Goal: Information Seeking & Learning: Learn about a topic

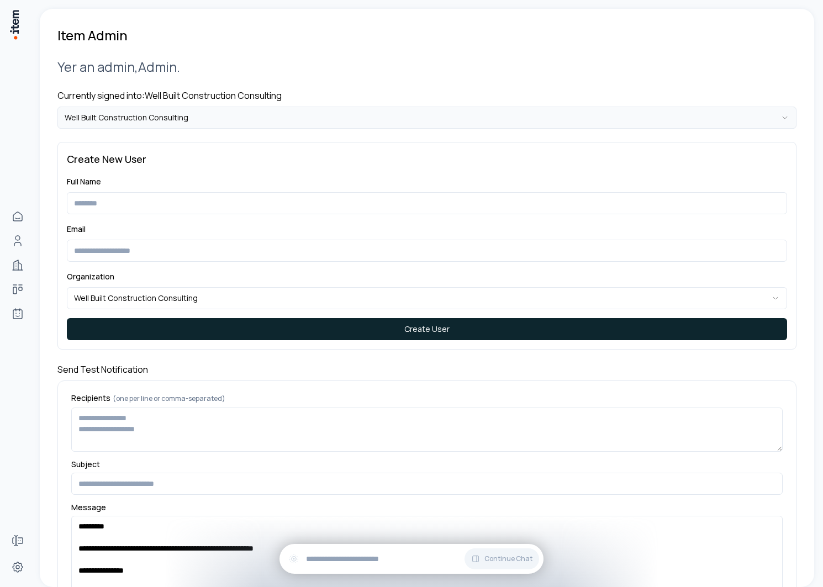
click at [204, 107] on html "**********" at bounding box center [411, 293] width 823 height 587
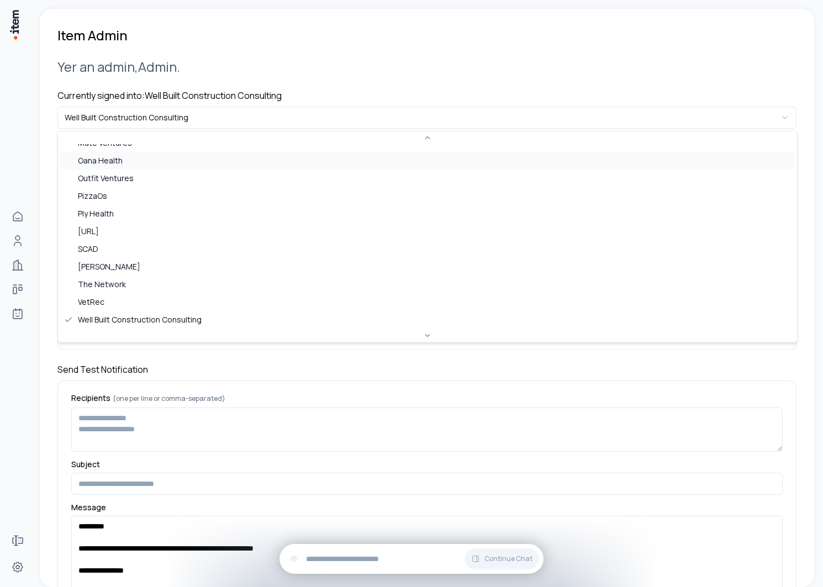
scroll to position [531, 0]
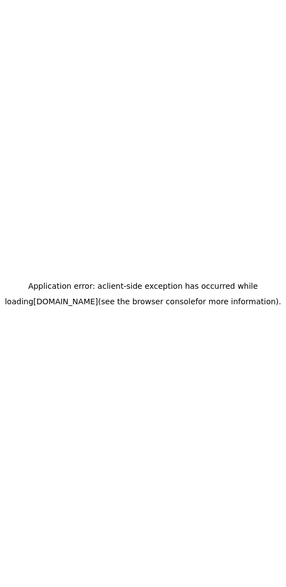
click at [141, 143] on div "Application error: a client -side exception has occurred while loading app.usei…" at bounding box center [143, 293] width 286 height 587
click at [107, 89] on div "Application error: a client -side exception has occurred while loading app.usei…" at bounding box center [143, 293] width 286 height 587
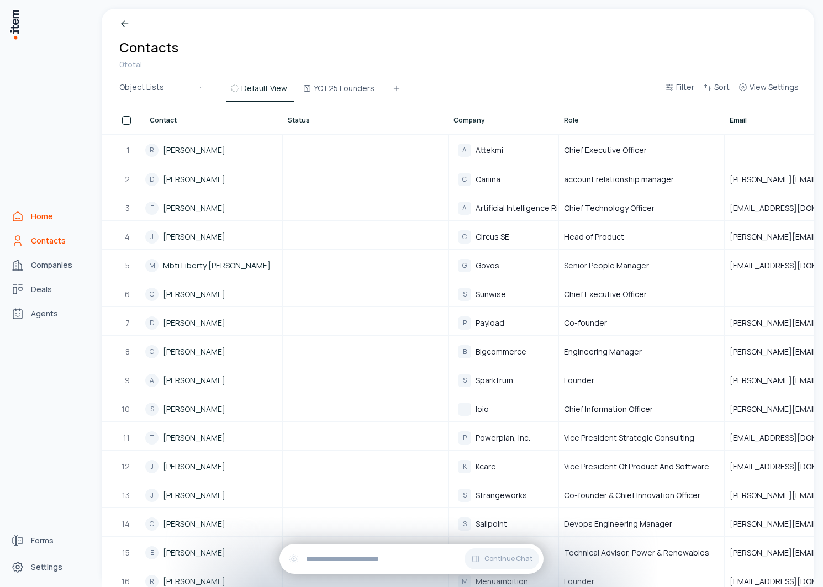
click at [24, 218] on link "Home" at bounding box center [49, 216] width 84 height 22
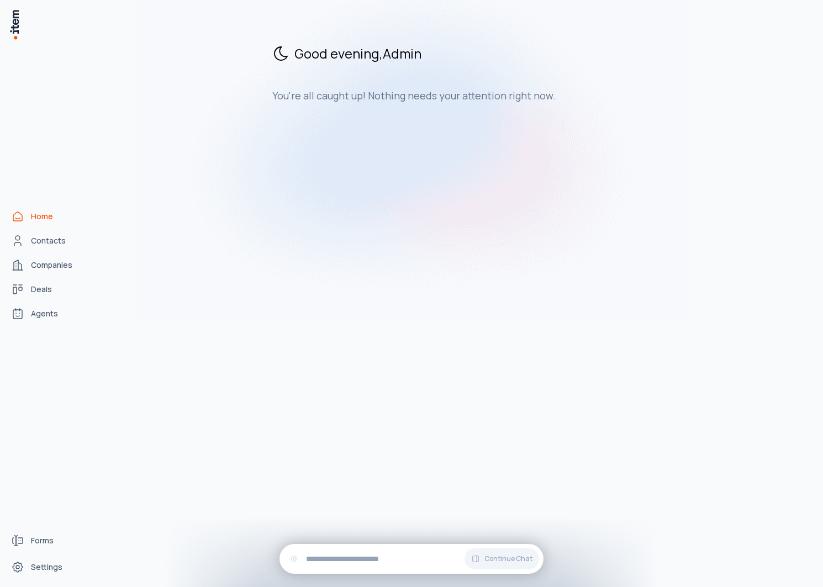
click at [49, 240] on span "Contacts" at bounding box center [48, 240] width 35 height 11
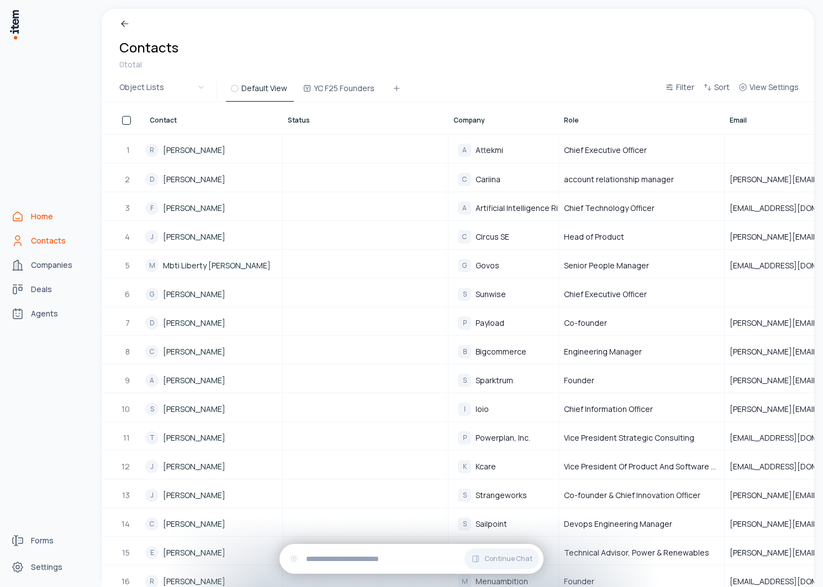
click at [30, 214] on link "Home" at bounding box center [49, 216] width 84 height 22
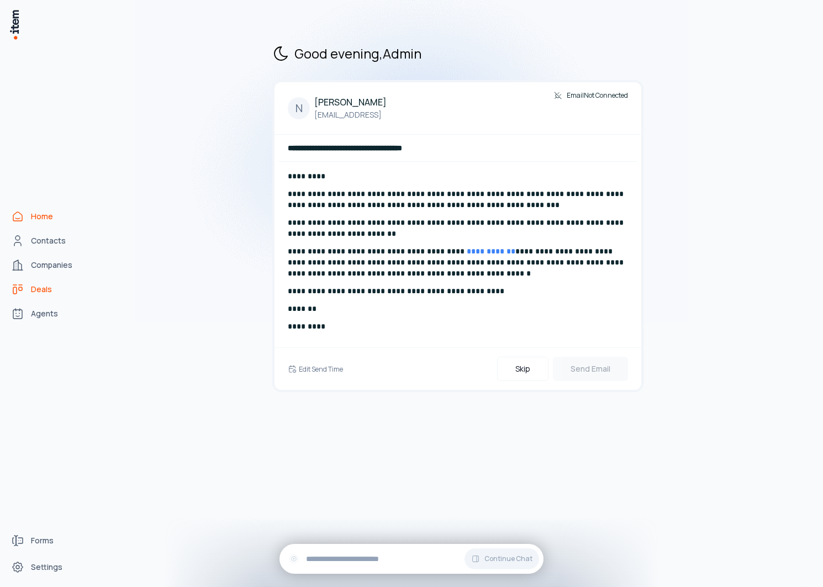
click at [34, 283] on link "Deals" at bounding box center [49, 289] width 84 height 22
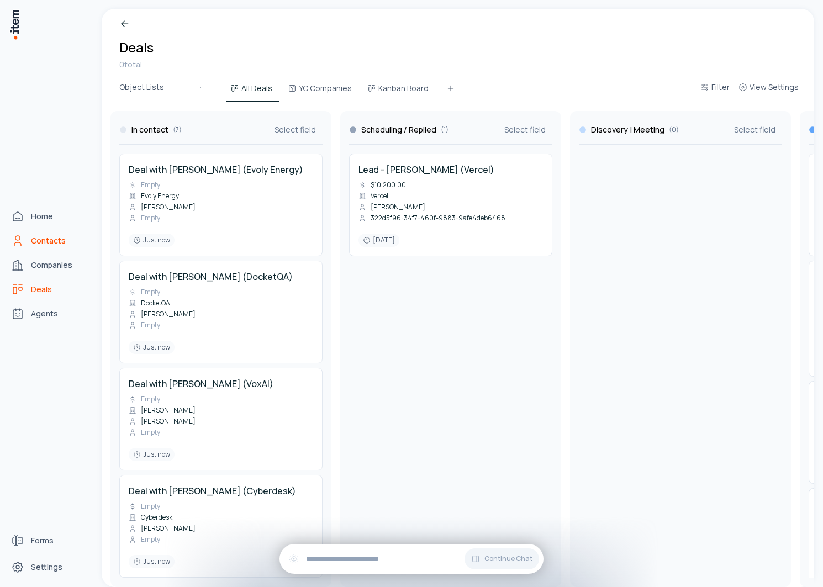
click at [35, 244] on span "Contacts" at bounding box center [48, 240] width 35 height 11
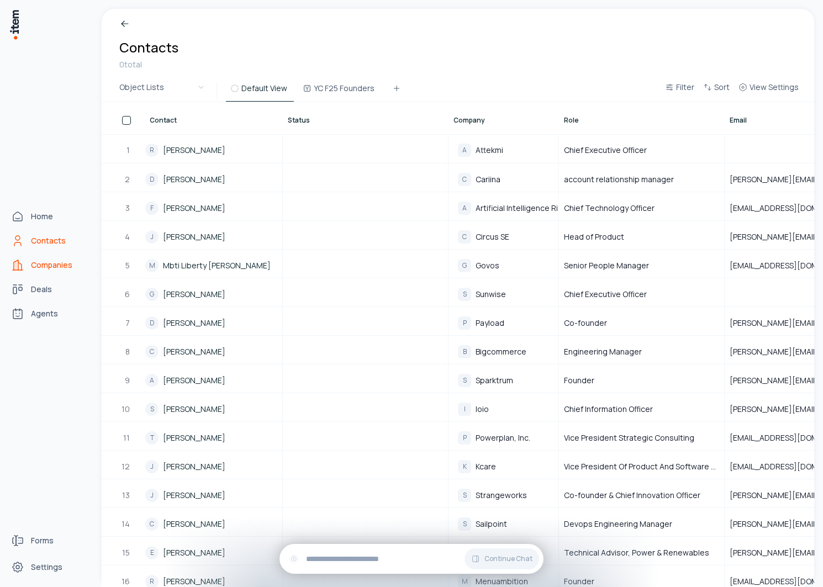
click at [27, 263] on link "Companies" at bounding box center [49, 265] width 84 height 22
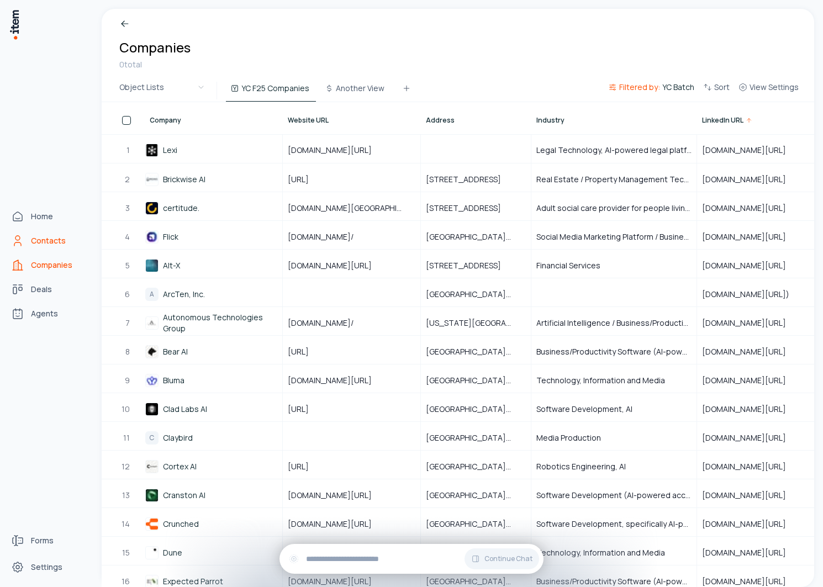
click at [25, 242] on link "Contacts" at bounding box center [49, 241] width 84 height 22
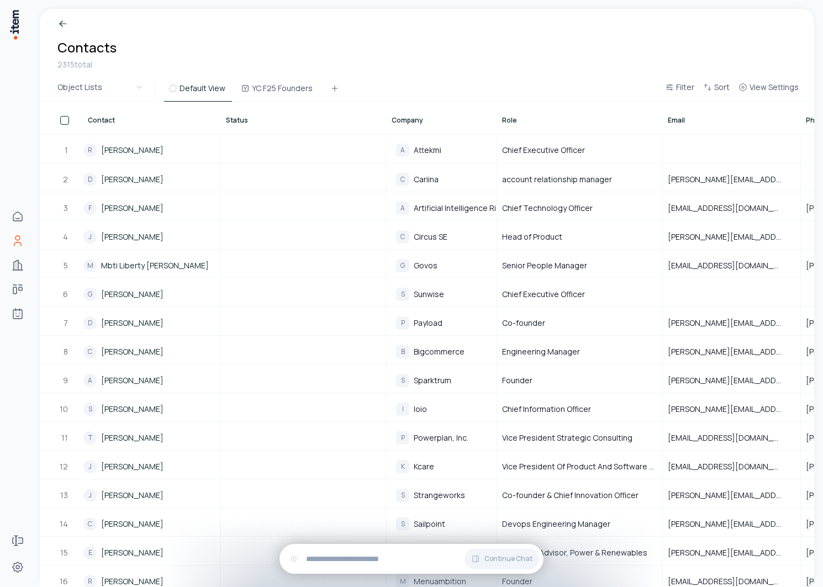
click at [403, 120] on span "Company" at bounding box center [407, 120] width 31 height 9
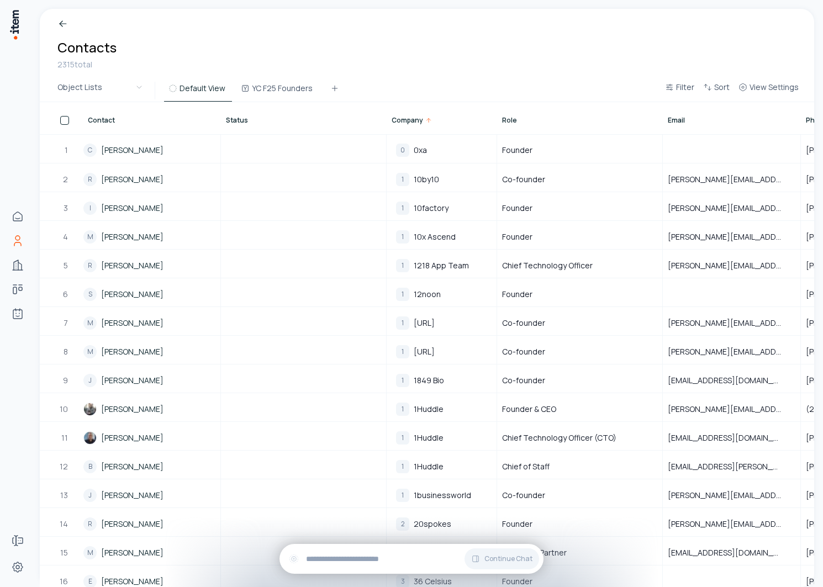
click at [118, 120] on div "Contact" at bounding box center [152, 120] width 128 height 9
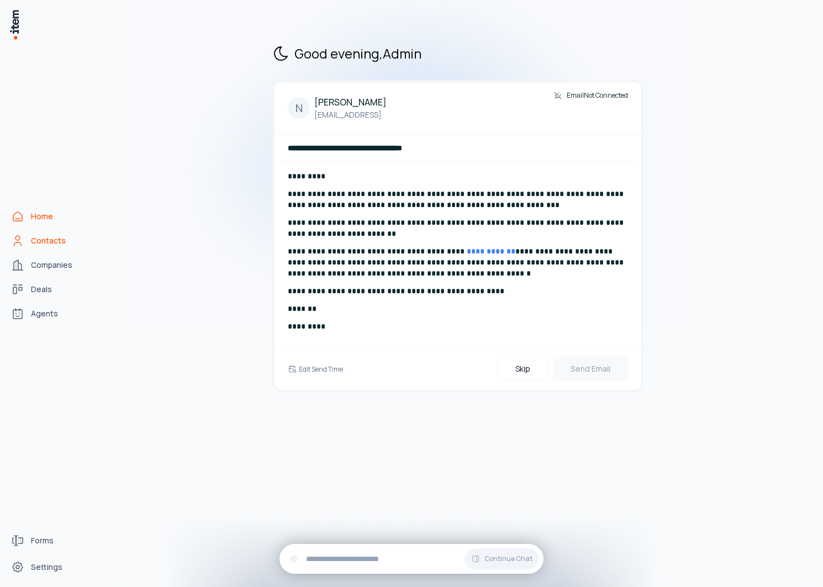
click at [42, 245] on span "Contacts" at bounding box center [48, 240] width 35 height 11
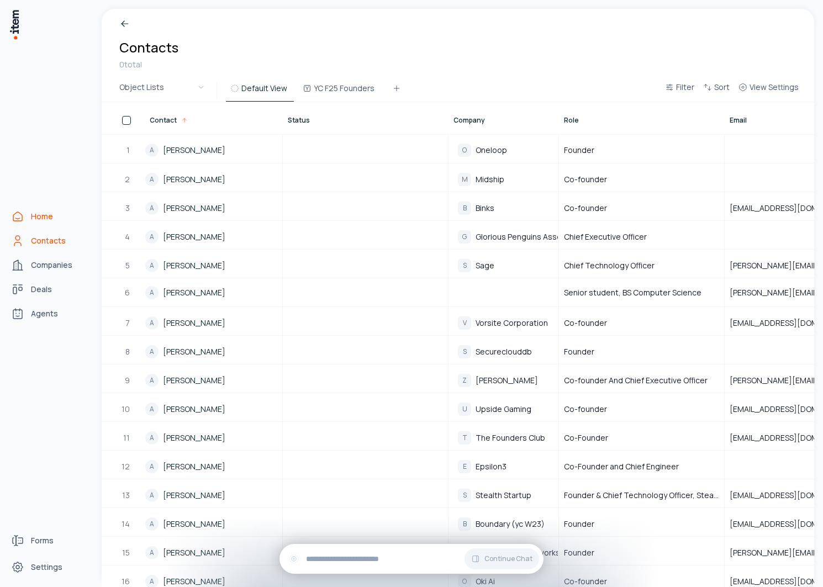
click at [27, 218] on link "Home" at bounding box center [49, 216] width 84 height 22
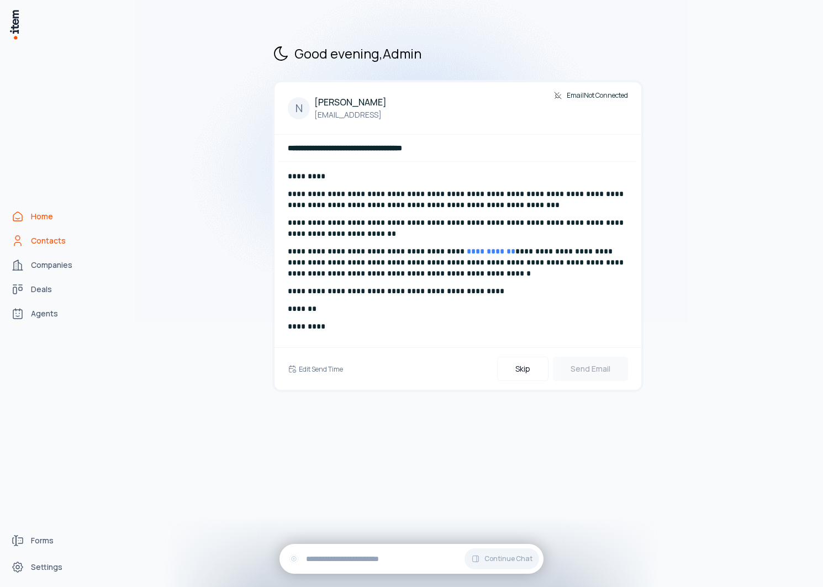
click at [53, 239] on span "Contacts" at bounding box center [48, 240] width 35 height 11
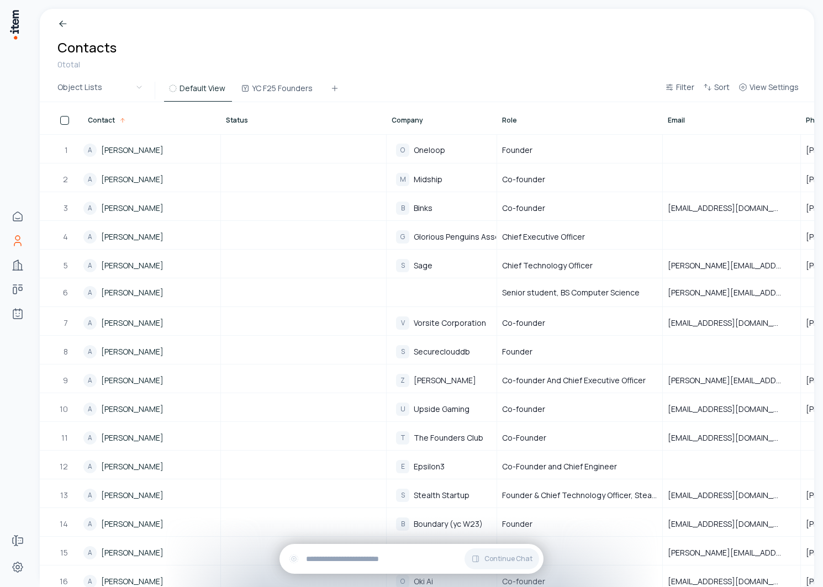
click at [416, 124] on span "Company" at bounding box center [407, 120] width 31 height 9
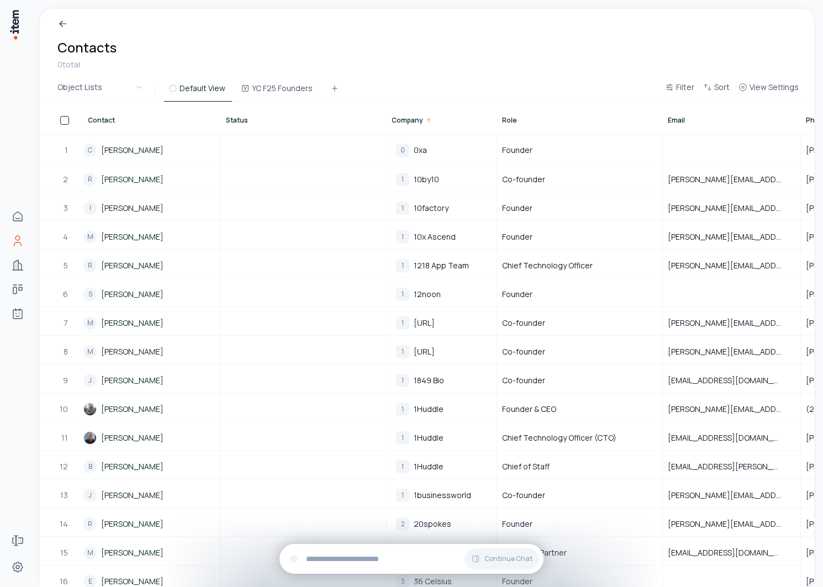
click at [416, 124] on span "Company" at bounding box center [407, 120] width 31 height 9
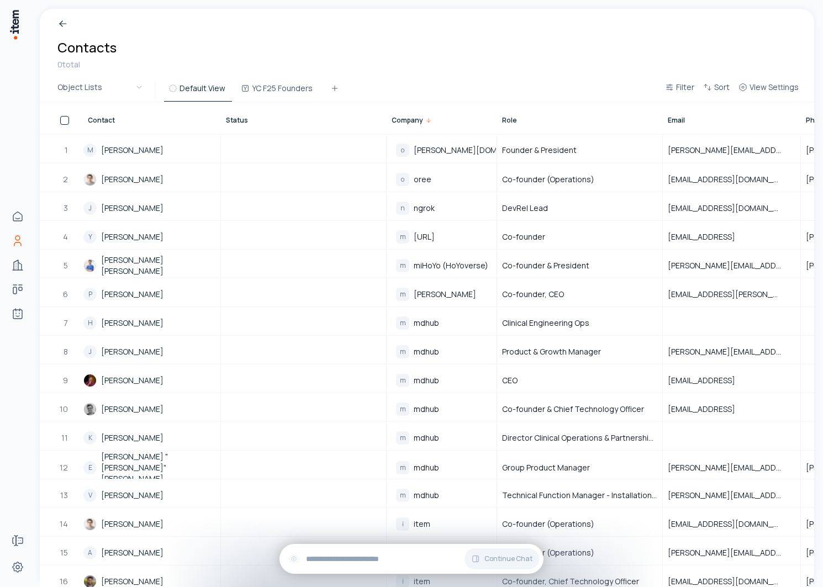
click at [110, 118] on span "Contact" at bounding box center [101, 120] width 27 height 9
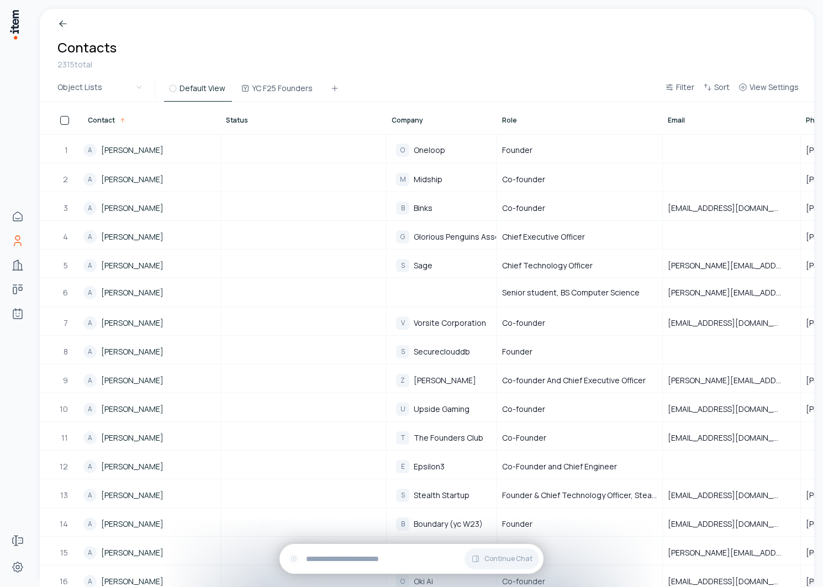
click at [110, 118] on span "Contact" at bounding box center [101, 120] width 27 height 9
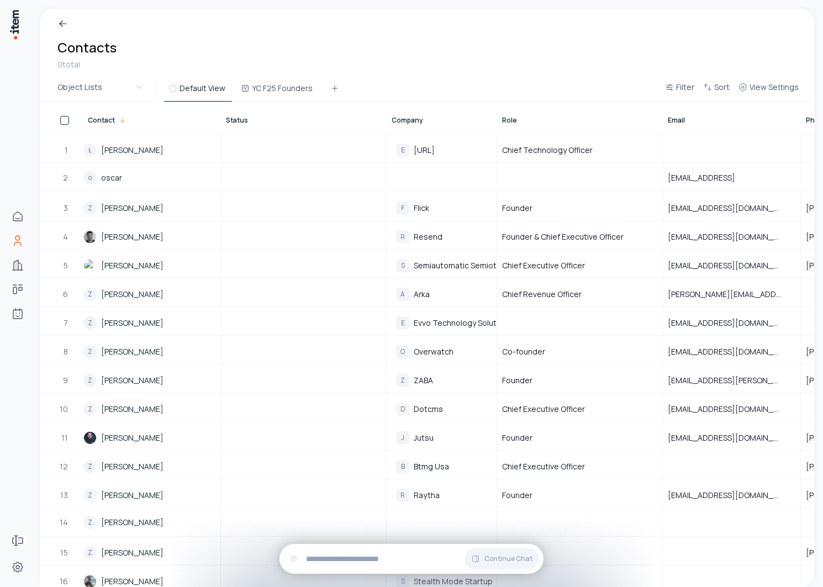
click at [110, 118] on span "Contact" at bounding box center [101, 120] width 27 height 9
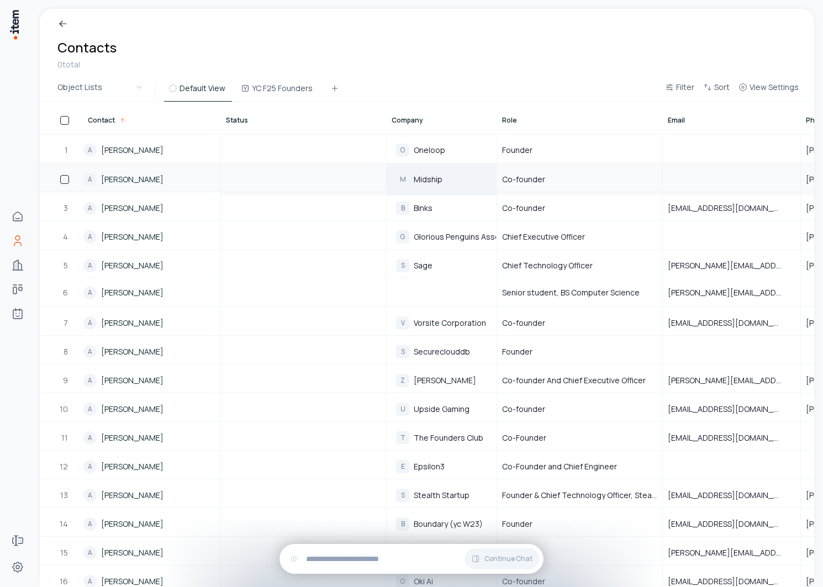
scroll to position [0, 927]
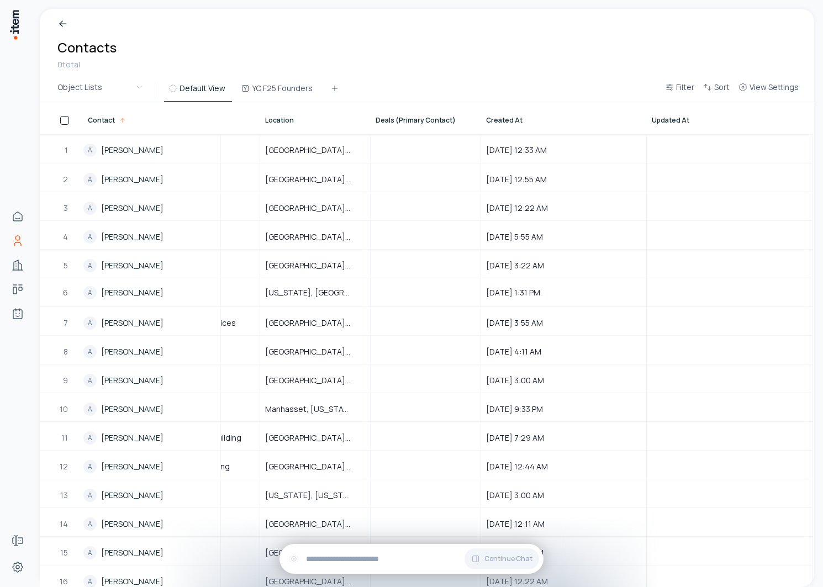
click at [771, 79] on div "Breadcrumb Contacts 0 total Object Lists Default View YC F25 Founders Filter So…" at bounding box center [427, 298] width 774 height 578
click at [798, 86] on span "View Settings" at bounding box center [774, 87] width 49 height 11
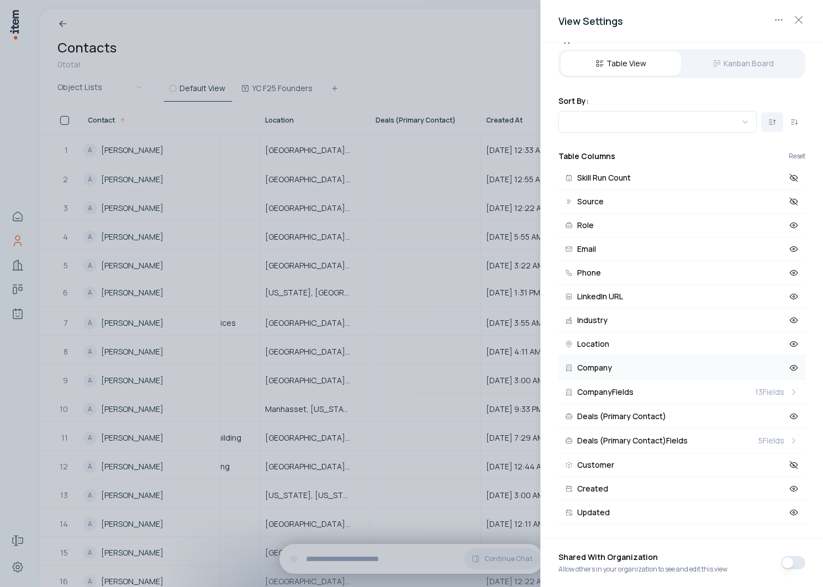
scroll to position [0, 0]
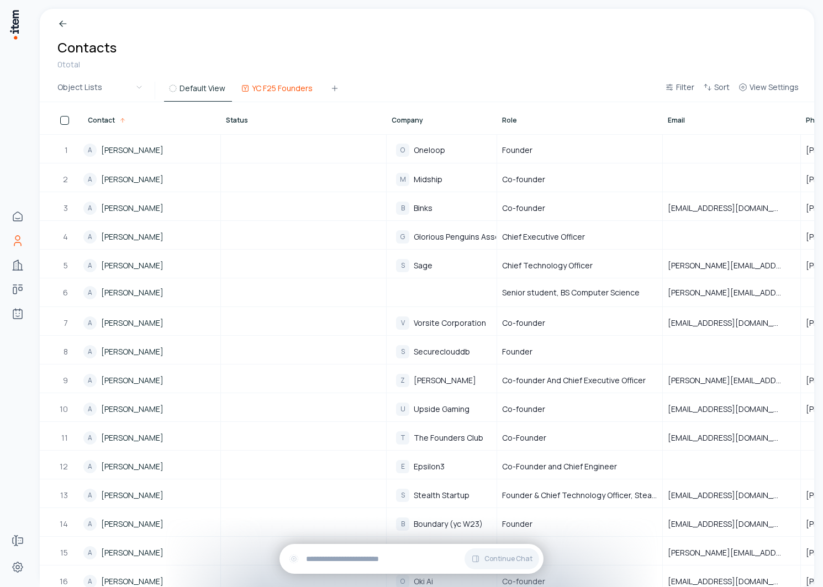
click at [284, 86] on button "YC F25 Founders" at bounding box center [277, 92] width 83 height 20
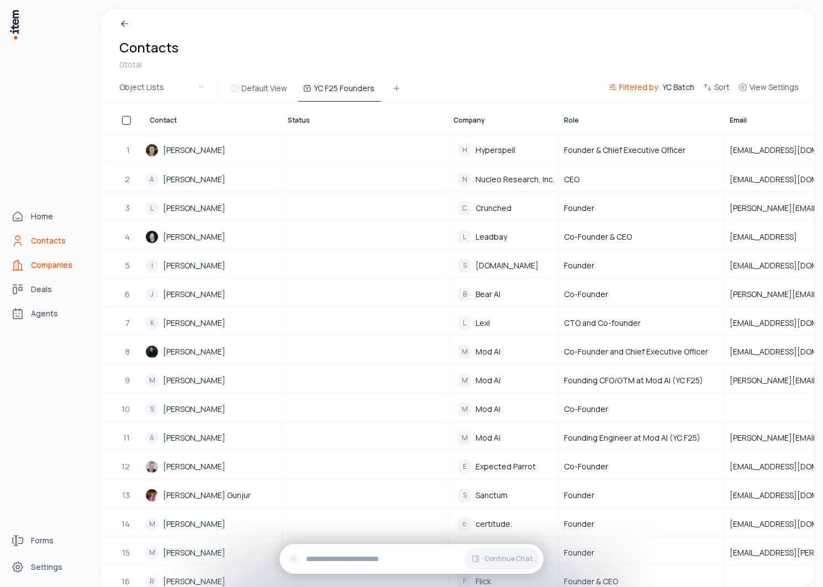
click at [23, 263] on icon "Companies" at bounding box center [17, 265] width 13 height 13
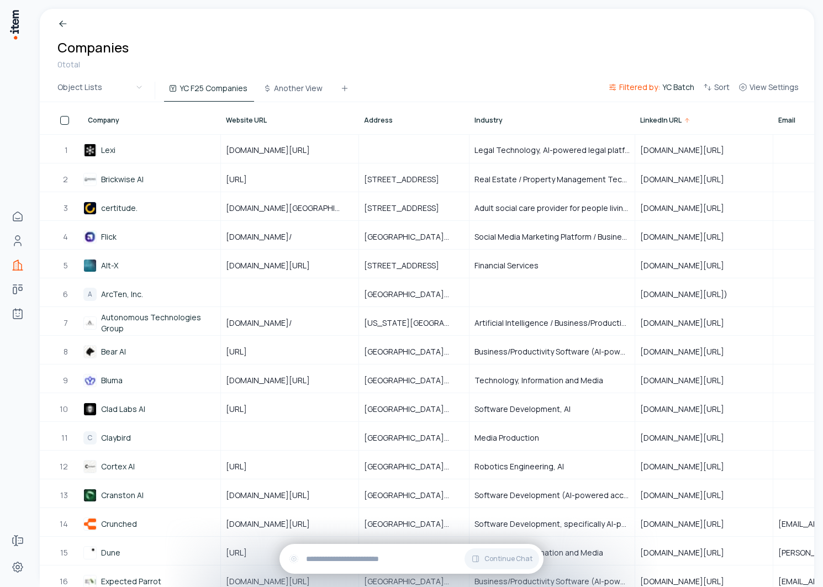
click at [106, 124] on span "Company" at bounding box center [103, 120] width 31 height 9
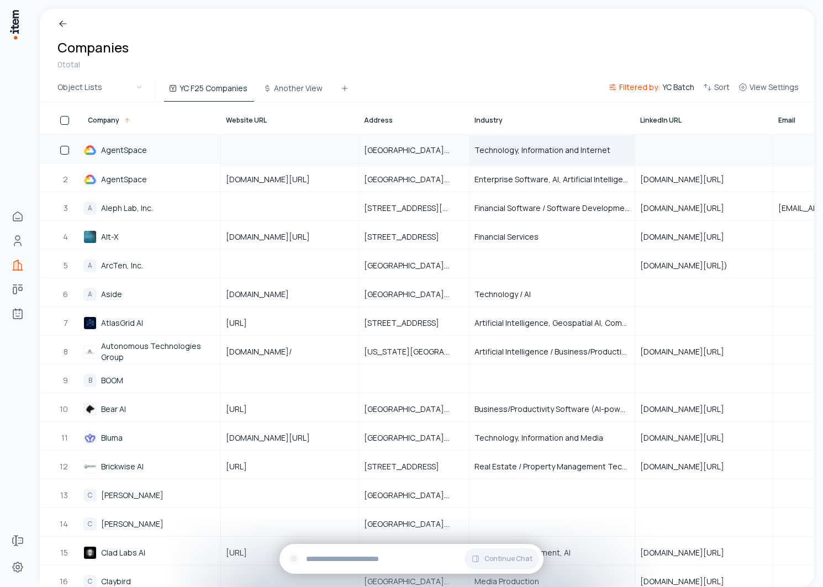
scroll to position [0, 679]
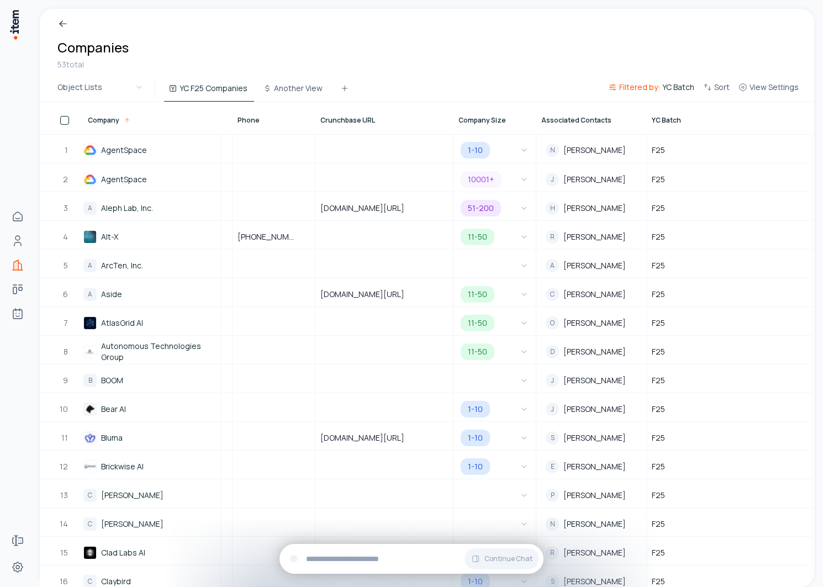
click at [572, 119] on span "Associated Contacts" at bounding box center [576, 120] width 70 height 9
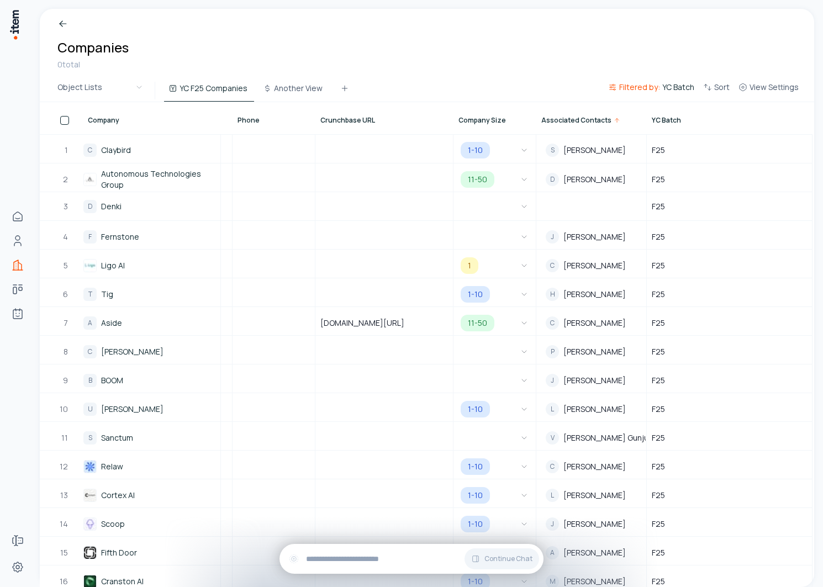
click at [561, 117] on span "Associated Contacts" at bounding box center [576, 120] width 70 height 9
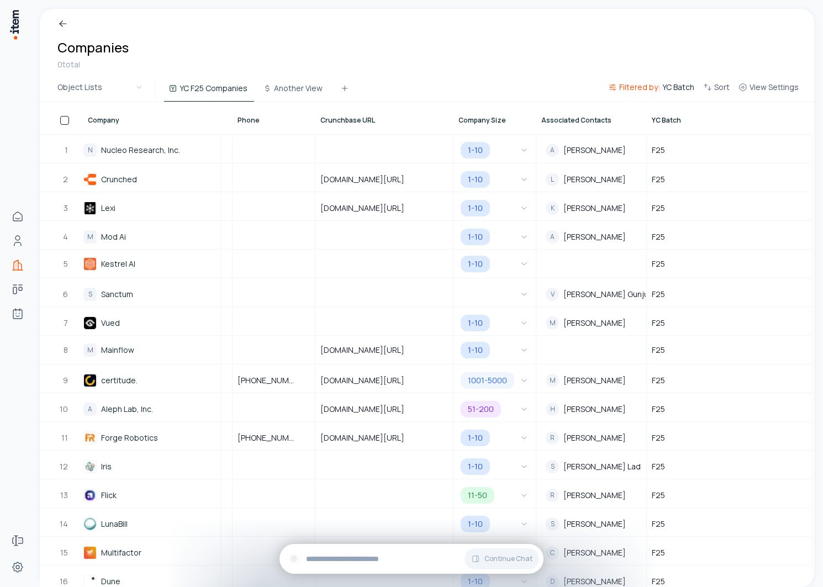
click at [681, 117] on div "YC Batch" at bounding box center [667, 120] width 31 height 9
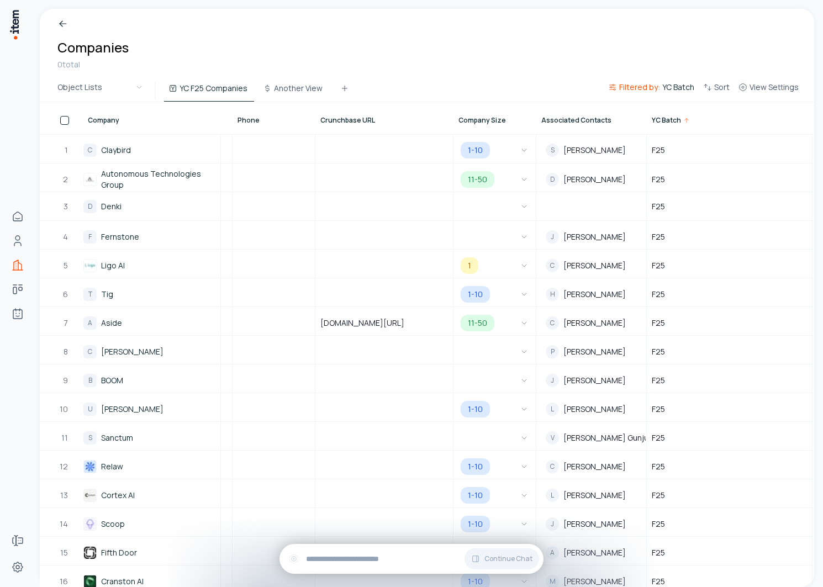
click at [663, 114] on div "YC Batch" at bounding box center [729, 118] width 165 height 31
click at [662, 120] on span "YC Batch" at bounding box center [666, 120] width 29 height 9
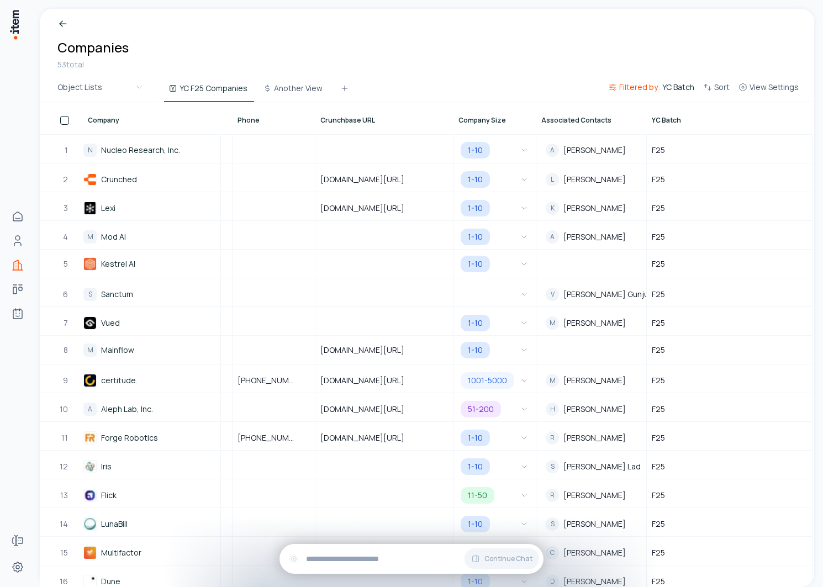
click at [660, 81] on button "Filtered by: YC Batch" at bounding box center [651, 91] width 95 height 20
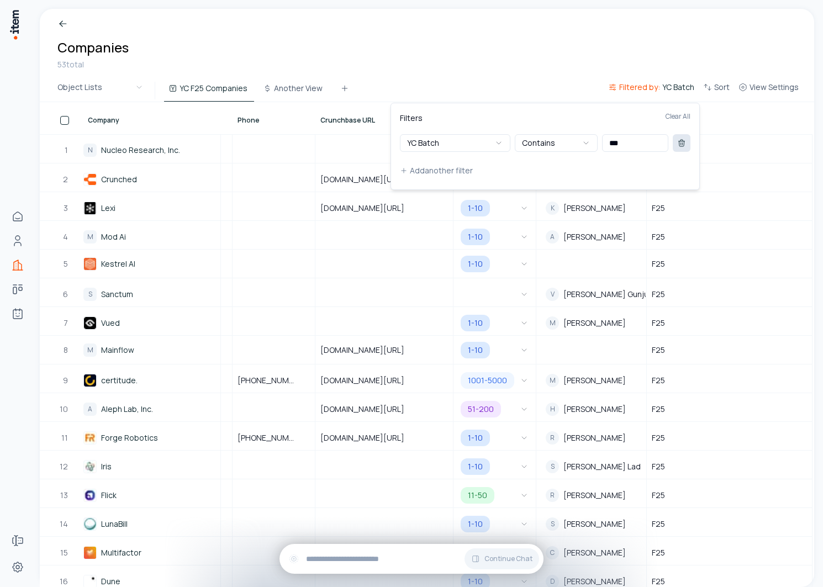
click at [686, 141] on button at bounding box center [682, 143] width 18 height 18
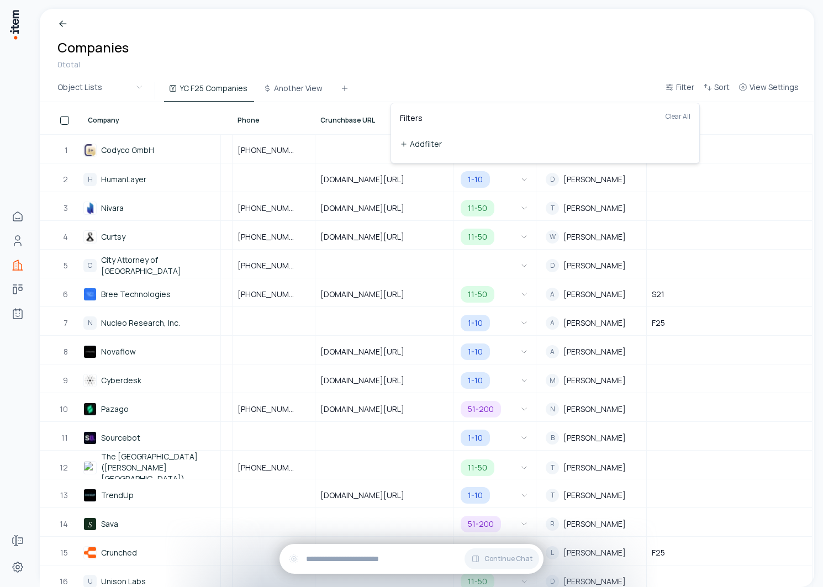
click at [426, 144] on button "Add filter" at bounding box center [545, 144] width 291 height 20
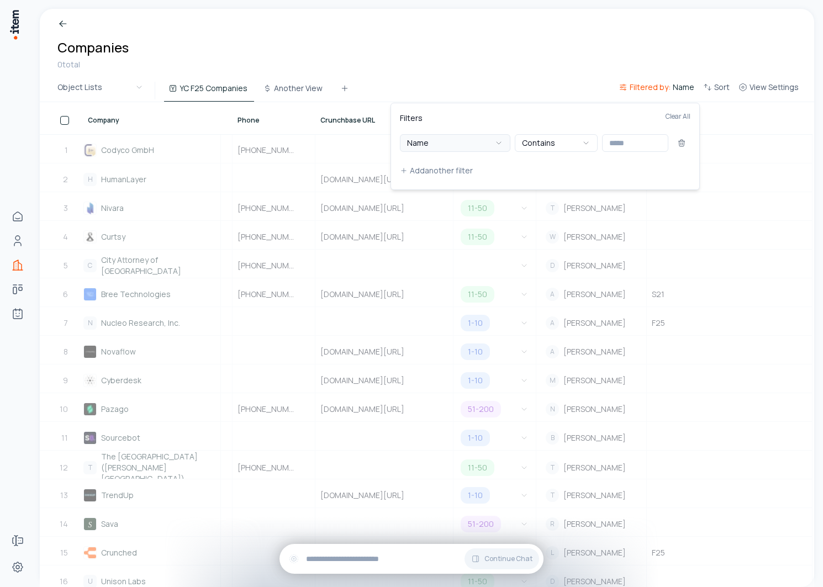
click at [461, 141] on button "Name" at bounding box center [455, 143] width 110 height 18
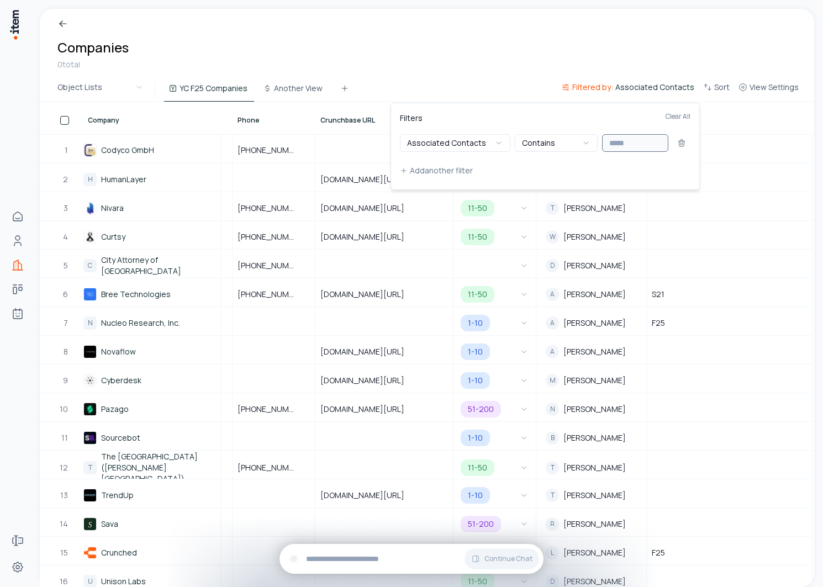
click at [624, 149] on input "text" at bounding box center [635, 143] width 66 height 18
type input "*****"
click at [484, 83] on html "Home Contacts Companies Deals Agents Forms Settings Breadcrumb Companies 0 tota…" at bounding box center [411, 293] width 823 height 587
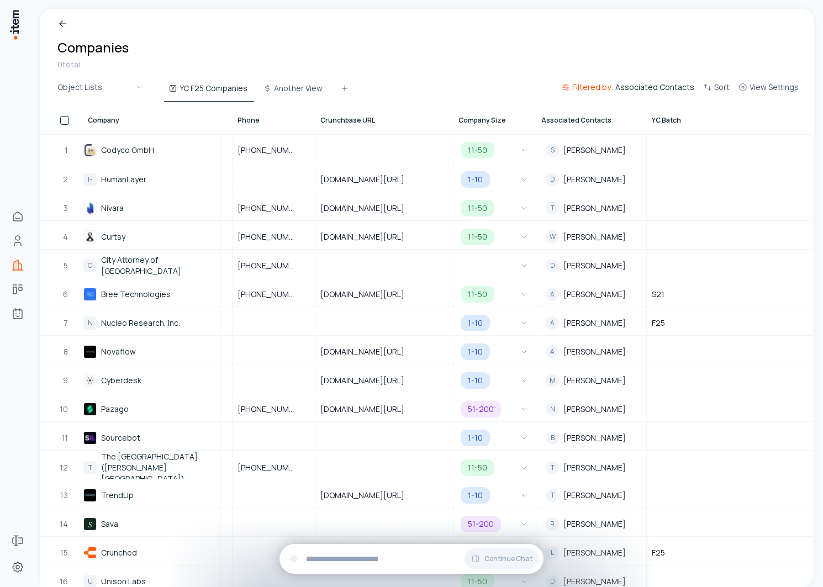
click at [594, 87] on span "Filtered by:" at bounding box center [592, 87] width 41 height 11
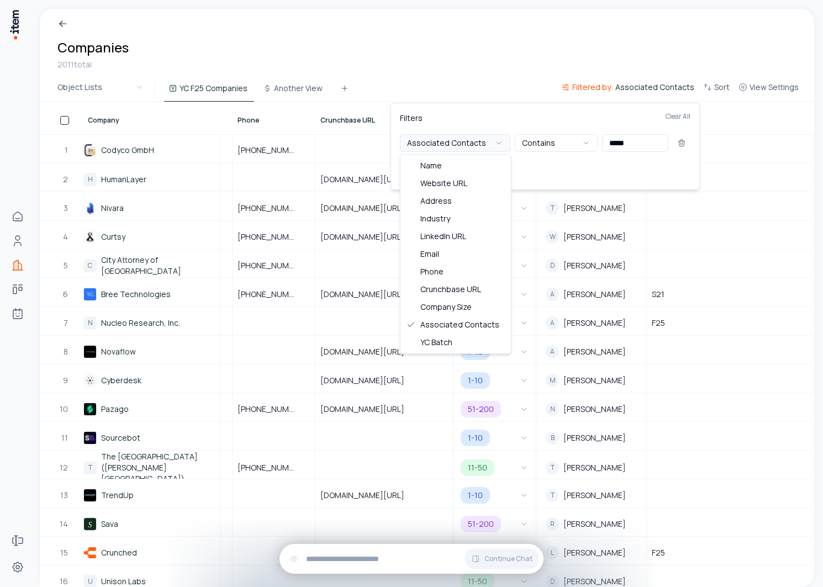
click at [495, 150] on button "Associated Contacts" at bounding box center [455, 143] width 110 height 18
click at [670, 145] on div "Associated Contacts Contains *****" at bounding box center [545, 143] width 291 height 18
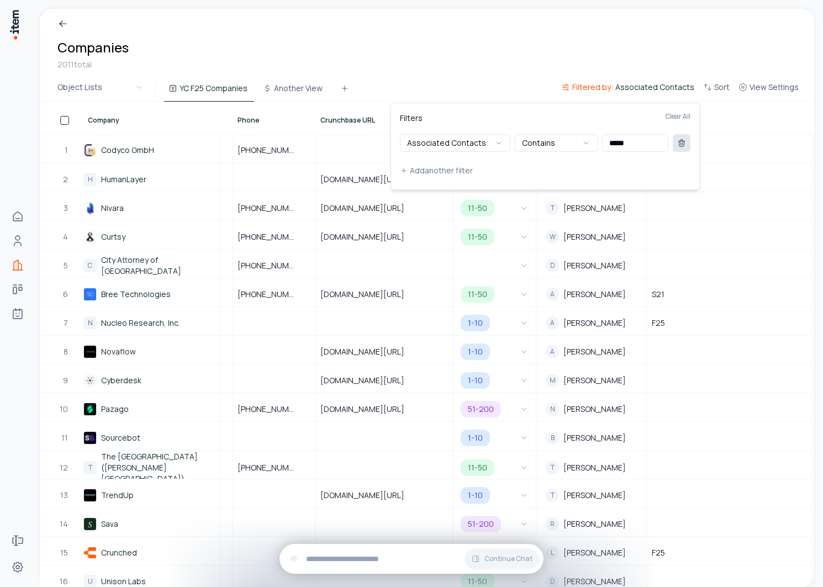
click at [683, 145] on icon at bounding box center [681, 143] width 9 height 9
click at [499, 49] on html "Home Contacts Companies Deals Agents Forms Settings Breadcrumb Companies 2011 t…" at bounding box center [411, 293] width 823 height 587
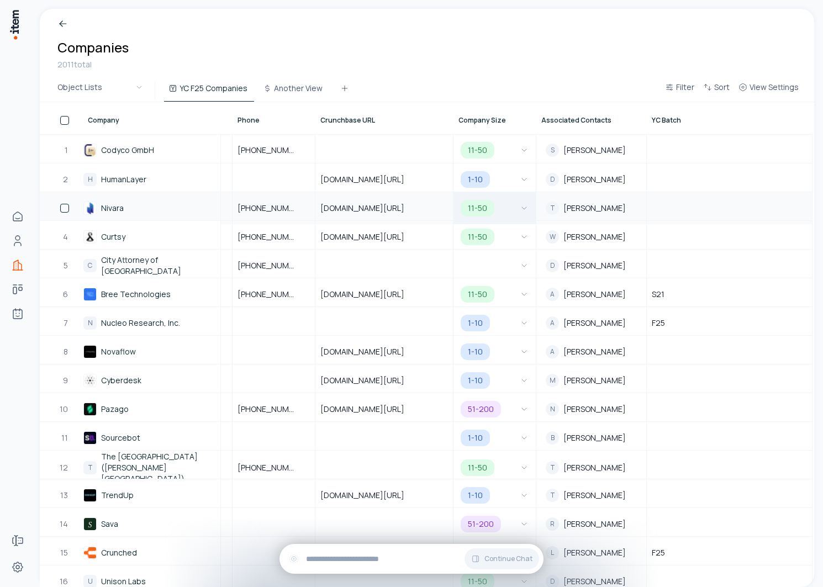
scroll to position [0, 0]
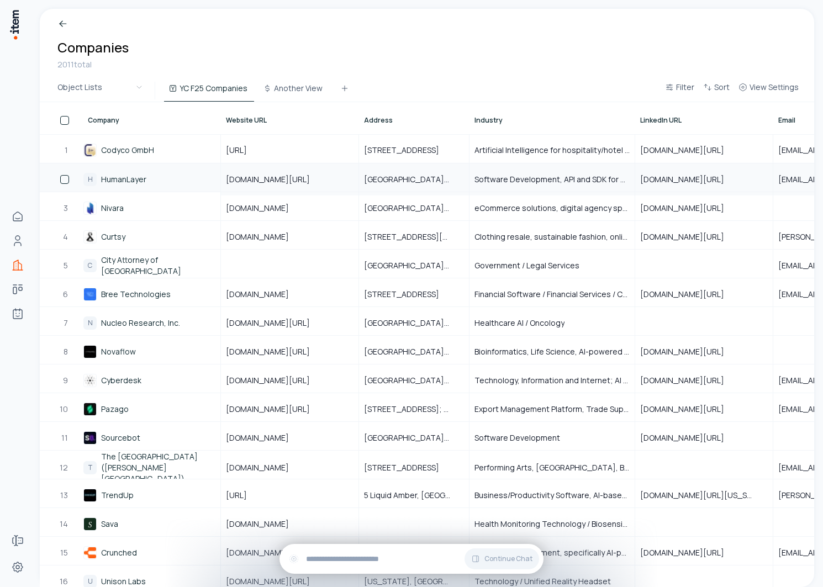
click at [128, 179] on link "HumanLayer" at bounding box center [123, 179] width 45 height 11
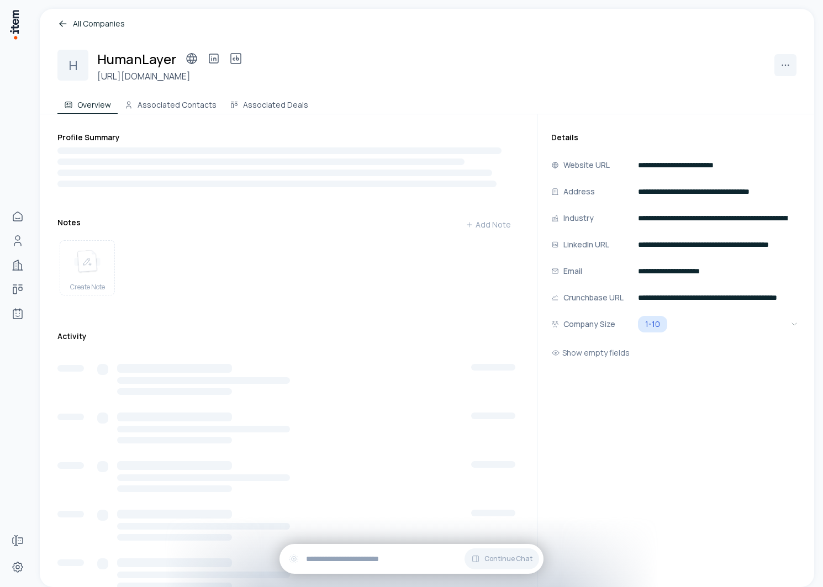
scroll to position [0, 149]
drag, startPoint x: 693, startPoint y: 220, endPoint x: 829, endPoint y: 219, distance: 135.9
click at [823, 219] on html "**********" at bounding box center [411, 293] width 823 height 587
click at [722, 470] on div "**********" at bounding box center [676, 384] width 276 height 541
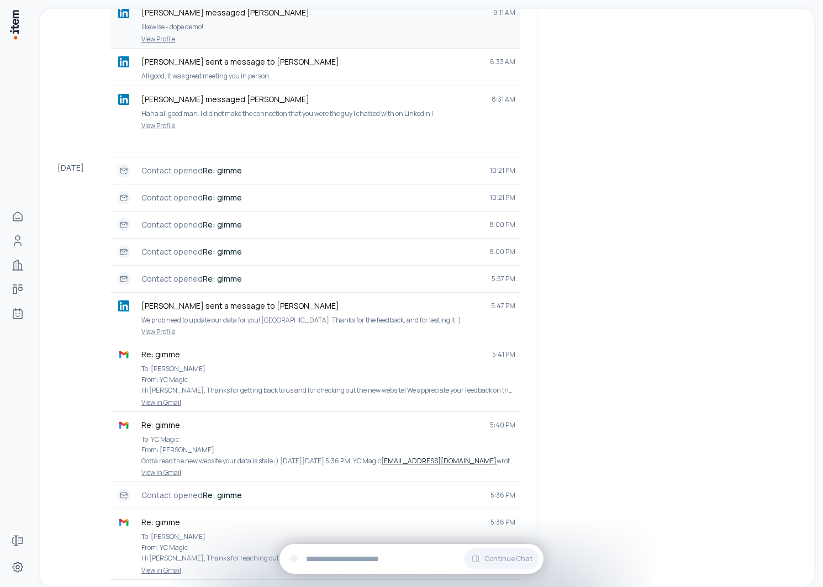
scroll to position [699, 0]
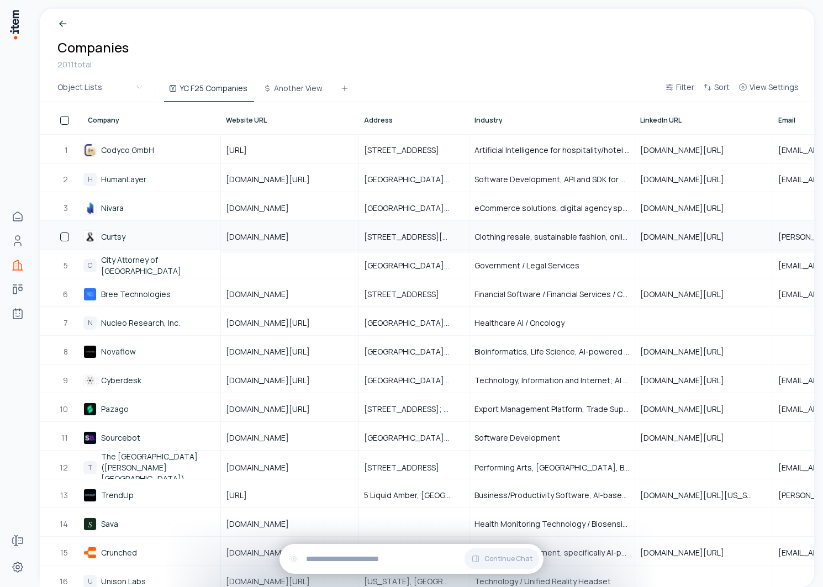
click at [108, 237] on link "Curtsy" at bounding box center [113, 236] width 24 height 11
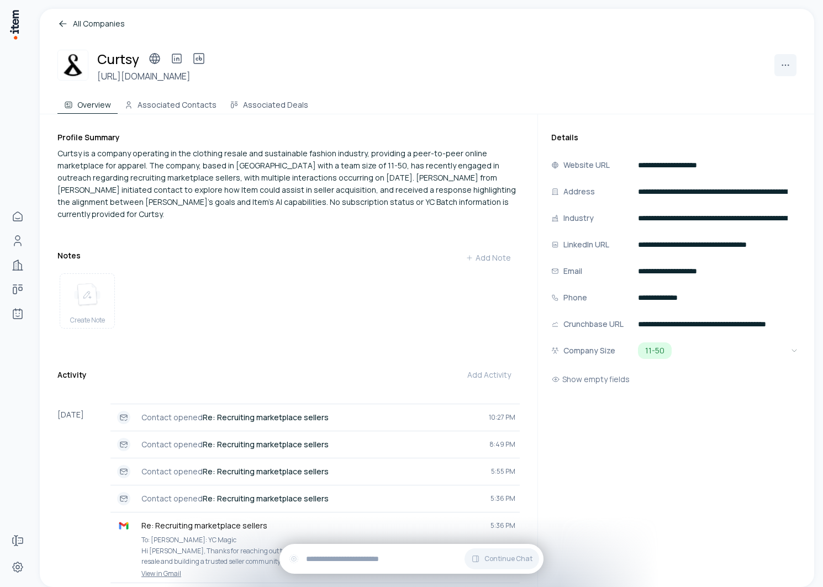
scroll to position [71, 0]
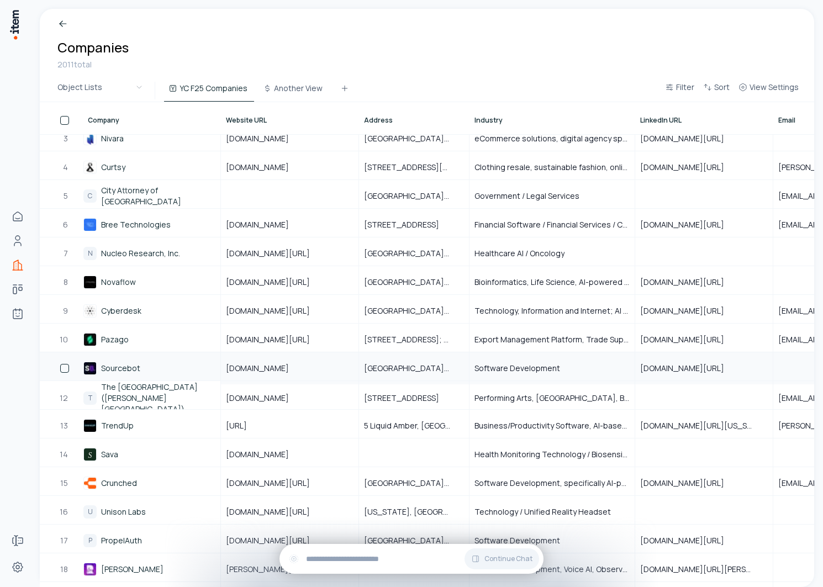
scroll to position [75, 0]
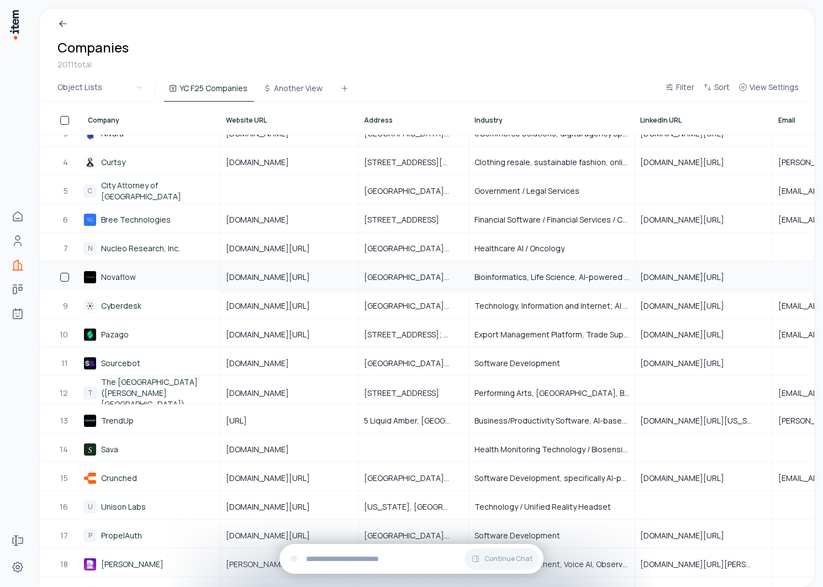
click at [123, 277] on link "Novaflow" at bounding box center [118, 277] width 35 height 11
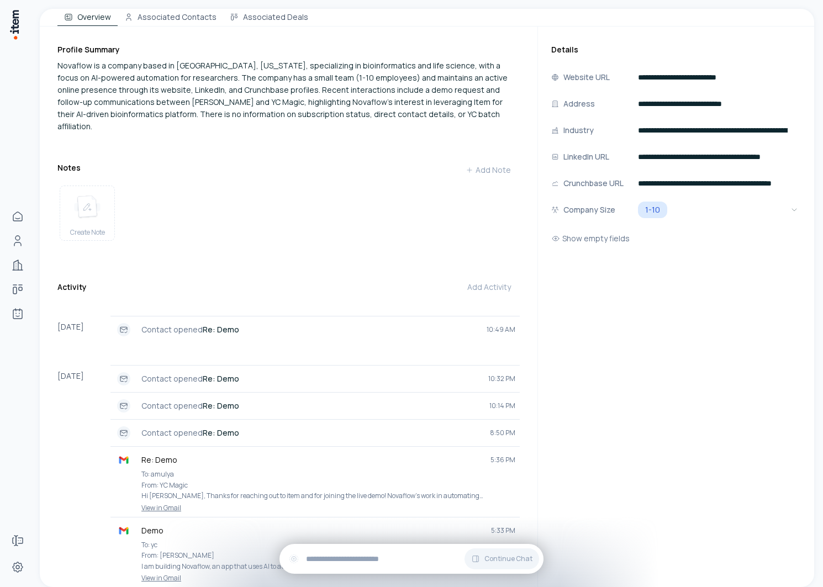
scroll to position [93, 0]
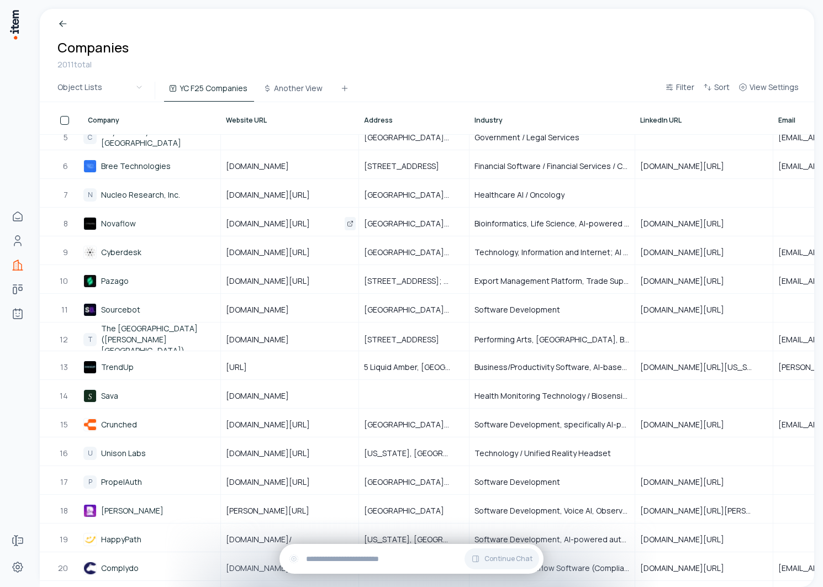
scroll to position [129, 0]
click at [122, 421] on link "Crunched" at bounding box center [119, 424] width 36 height 11
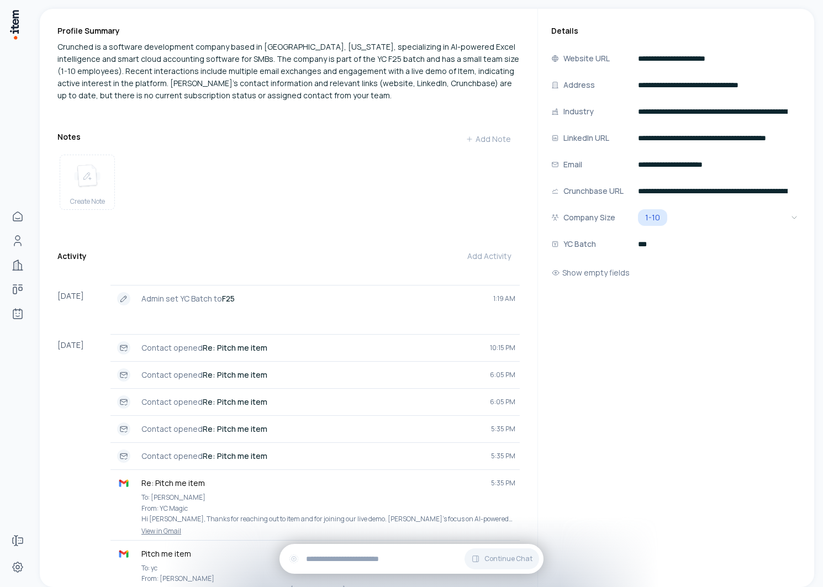
scroll to position [147, 0]
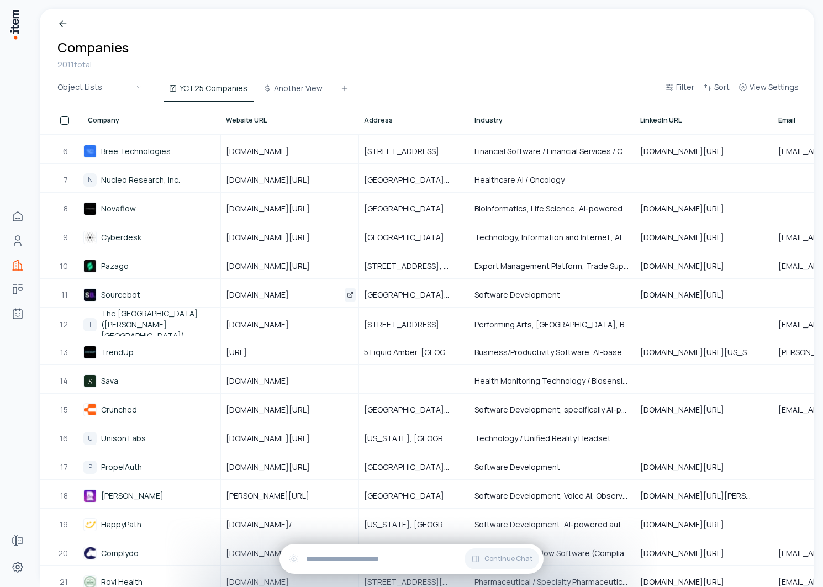
scroll to position [160, 0]
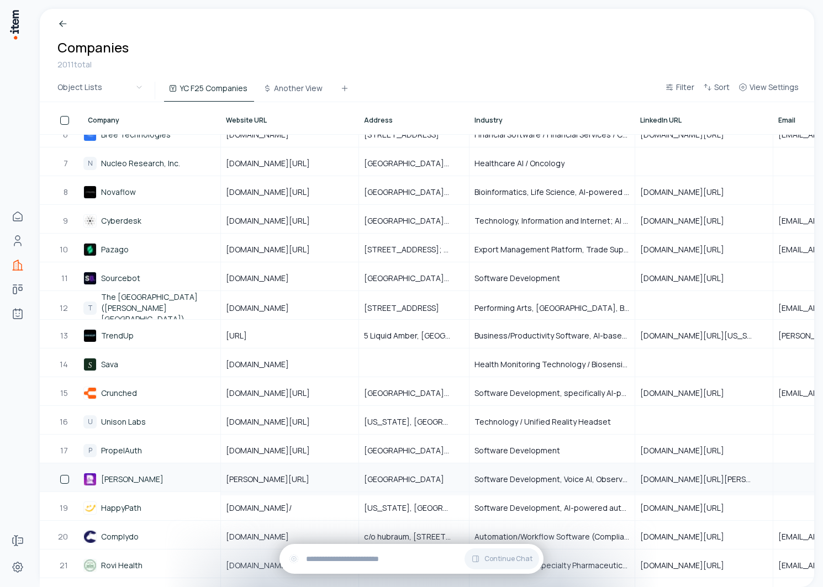
click at [115, 481] on link "[PERSON_NAME]" at bounding box center [132, 479] width 62 height 11
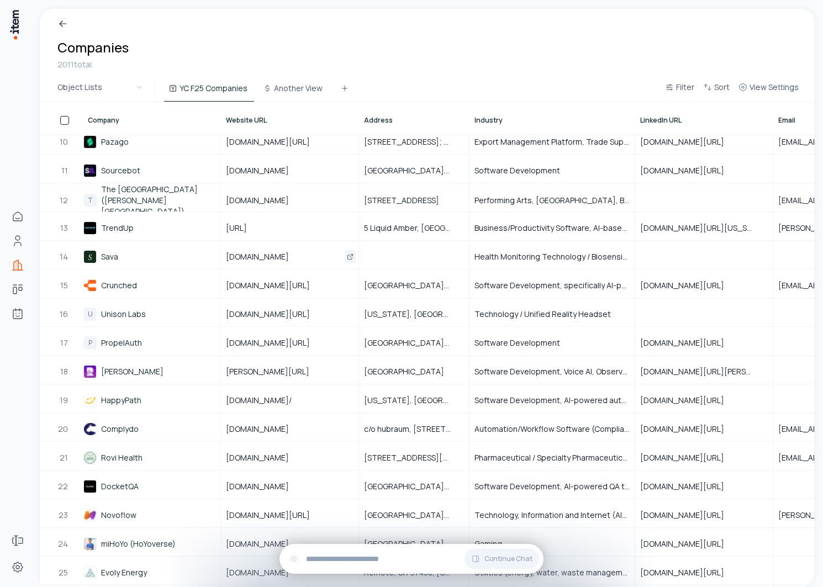
scroll to position [268, 0]
click at [120, 402] on link "HappyPath" at bounding box center [121, 399] width 40 height 11
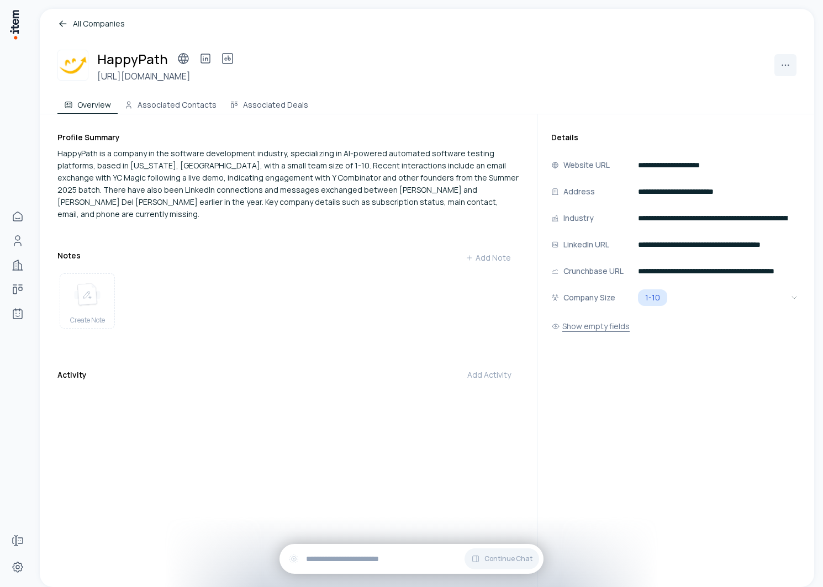
click at [598, 326] on button "Show empty fields" at bounding box center [590, 326] width 78 height 22
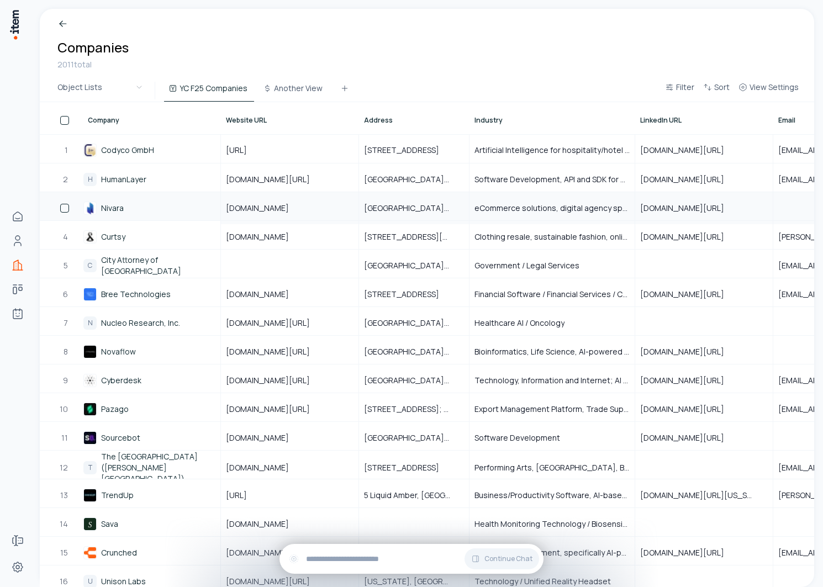
click at [109, 212] on link "Nivara" at bounding box center [112, 208] width 23 height 11
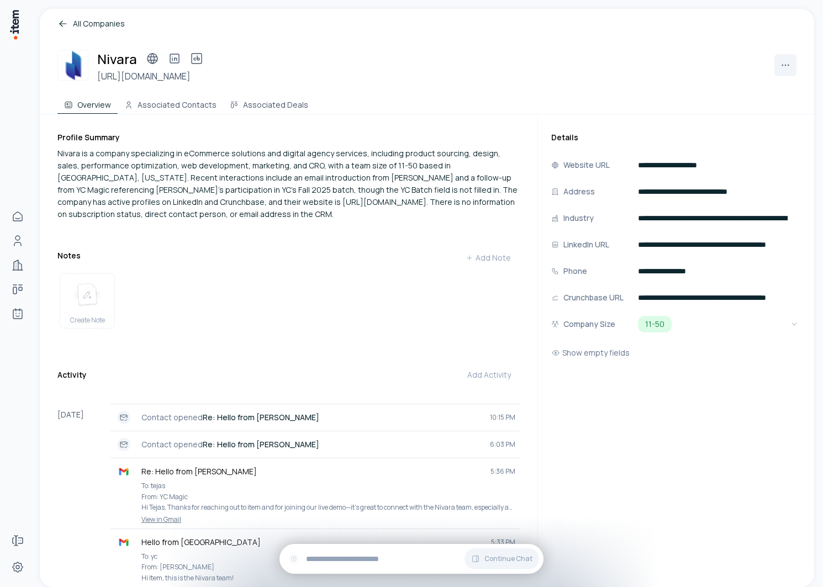
click at [162, 77] on h3 "https://getnivara.com" at bounding box center [152, 76] width 110 height 13
click at [174, 60] on icon at bounding box center [174, 58] width 13 height 13
click at [147, 50] on link at bounding box center [152, 59] width 22 height 22
click at [192, 64] on icon at bounding box center [197, 59] width 10 height 10
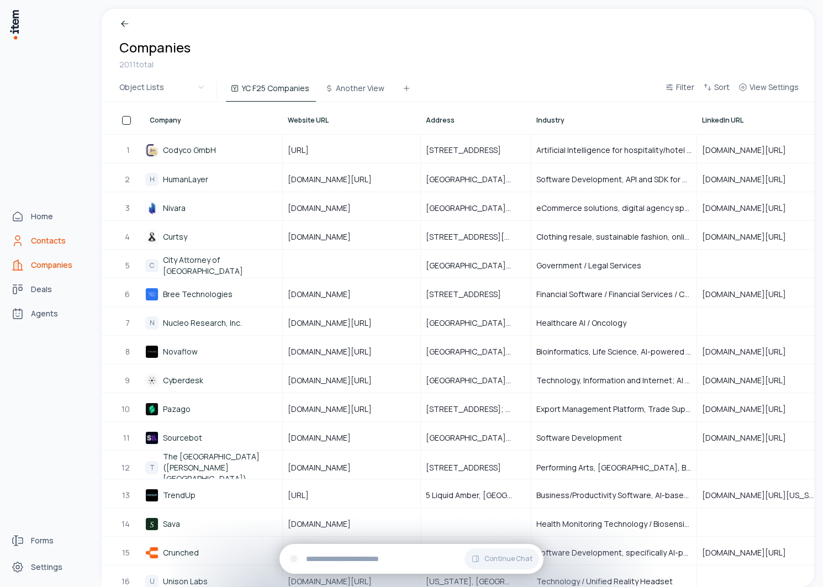
click at [25, 239] on link "Contacts" at bounding box center [49, 241] width 84 height 22
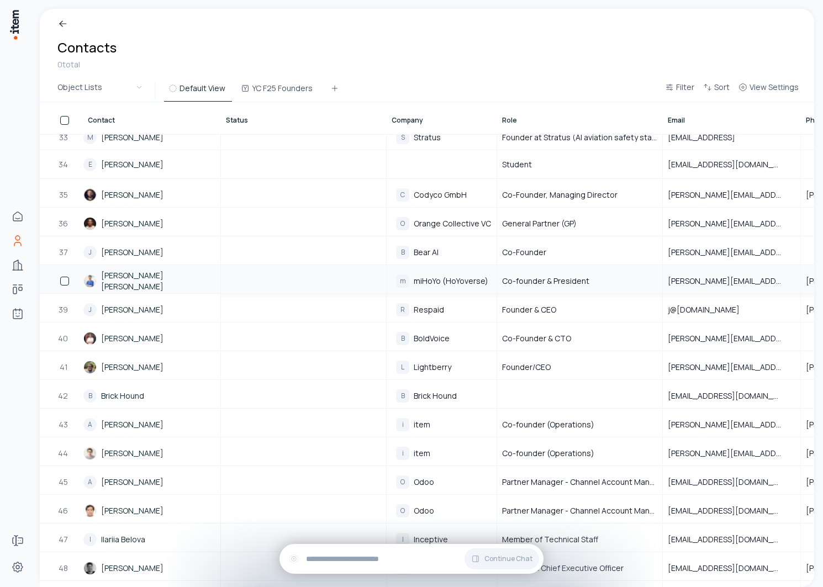
scroll to position [931, 0]
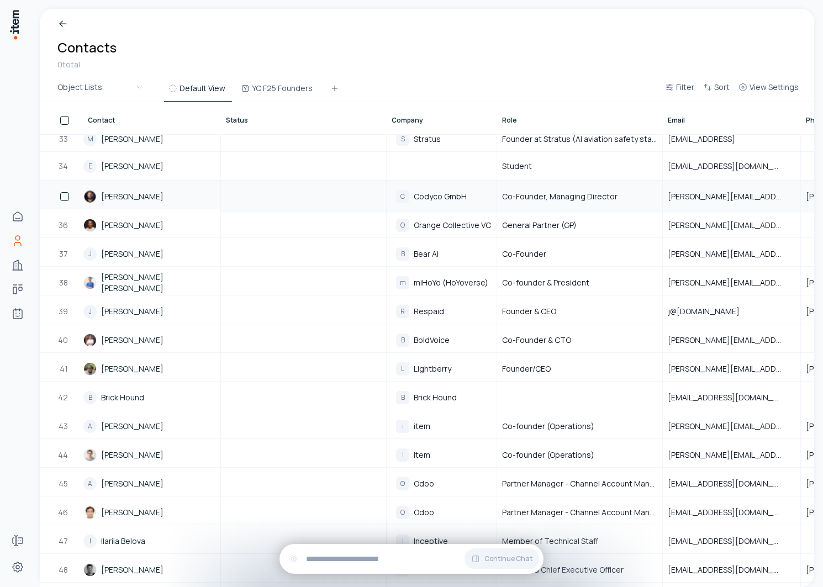
click at [141, 198] on link "Alexander Schober" at bounding box center [132, 196] width 62 height 11
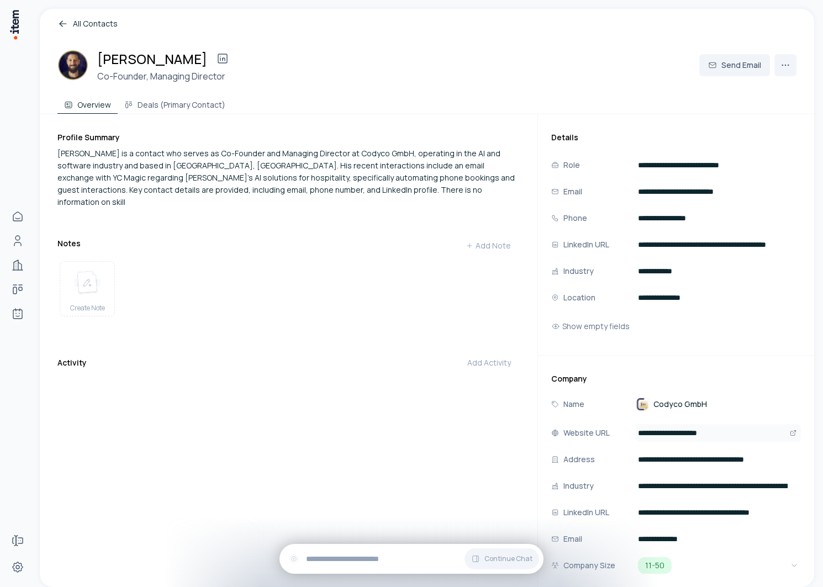
click at [687, 438] on input "**********" at bounding box center [718, 433] width 165 height 18
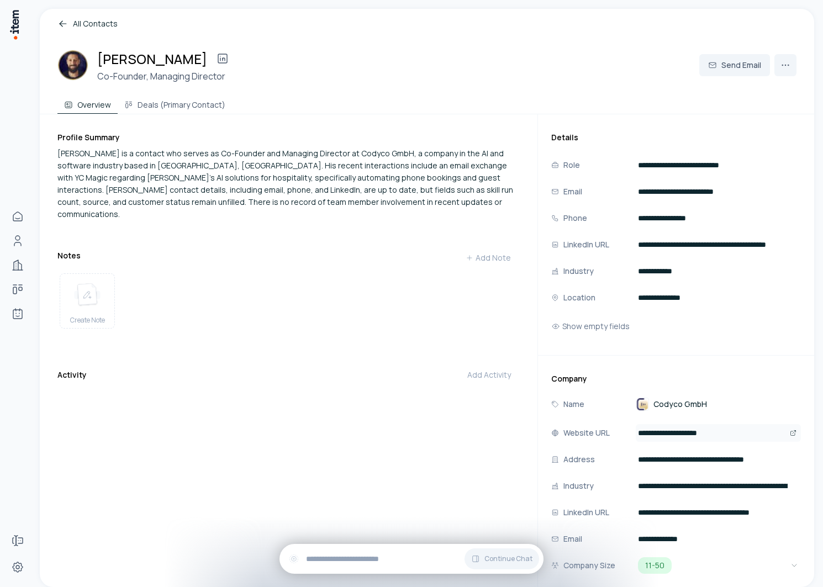
click at [790, 431] on icon "Open" at bounding box center [793, 433] width 7 height 7
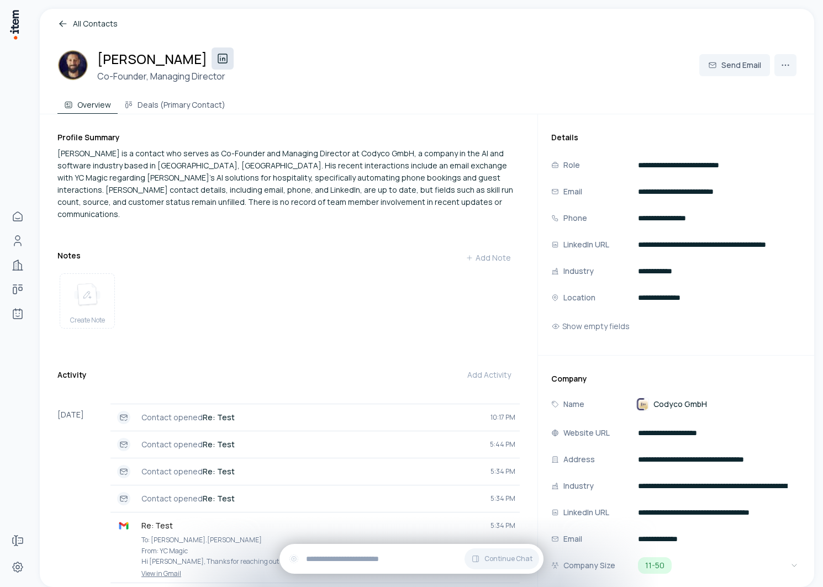
click at [224, 54] on icon at bounding box center [222, 58] width 13 height 13
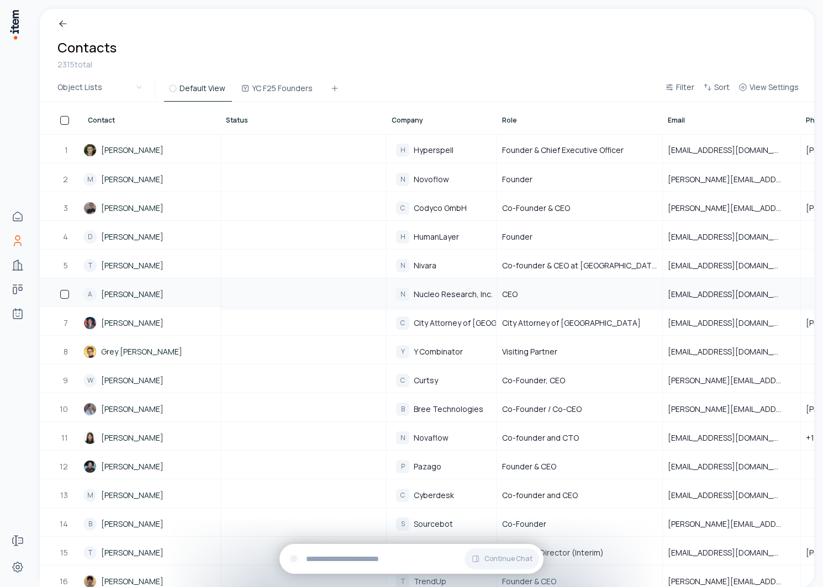
click at [146, 292] on link "[PERSON_NAME]" at bounding box center [132, 294] width 62 height 11
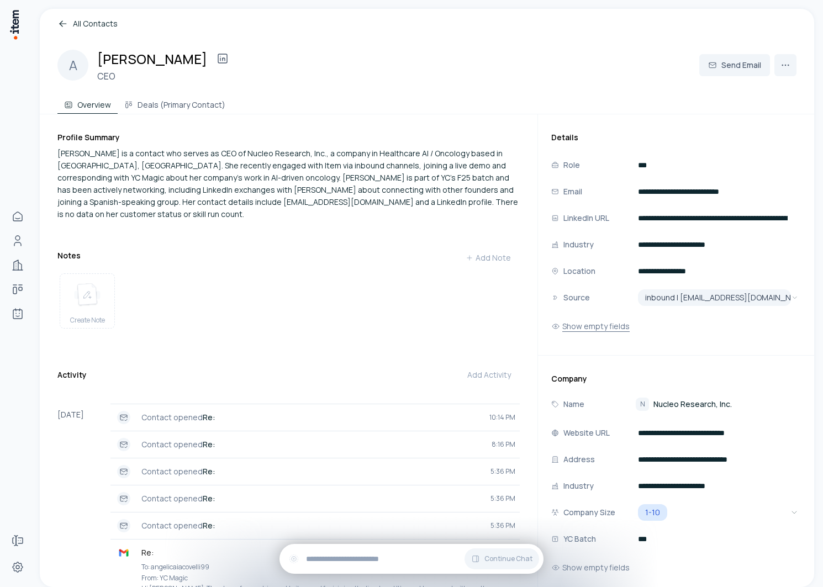
click at [624, 322] on button "Show empty fields" at bounding box center [590, 326] width 78 height 22
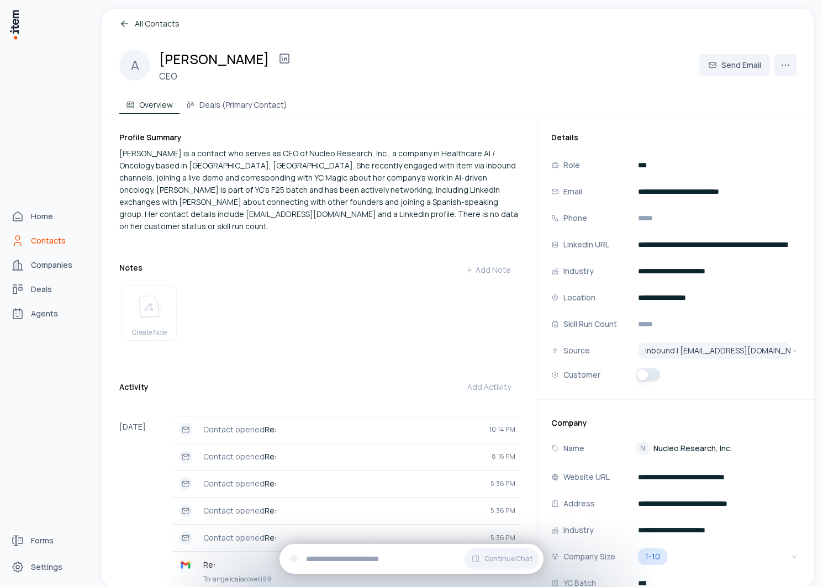
click at [38, 235] on span "Contacts" at bounding box center [48, 240] width 35 height 11
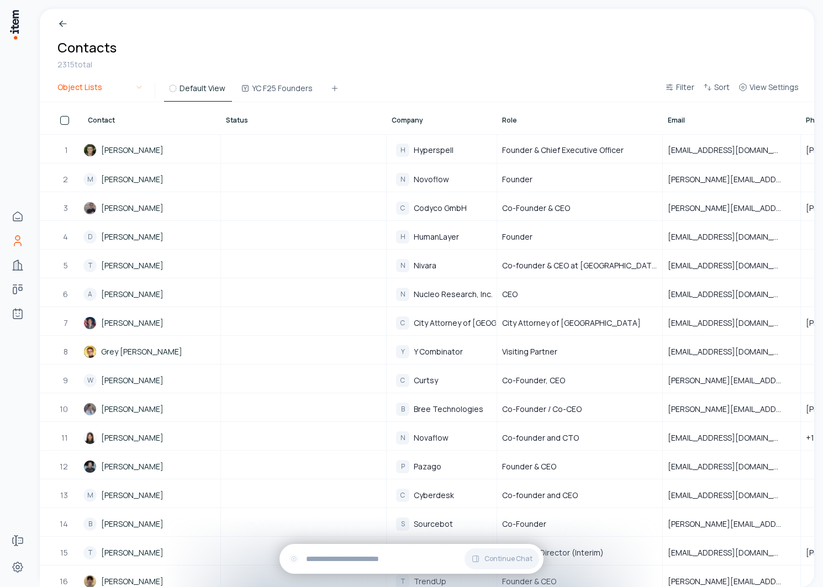
click at [117, 89] on html "Home Contacts Companies Deals Agents Forms Settings Breadcrumb Contacts 2315 to…" at bounding box center [411, 293] width 823 height 587
click at [171, 71] on html "Home Contacts Companies Deals Agents Forms Settings Breadcrumb Contacts 2315 to…" at bounding box center [411, 293] width 823 height 587
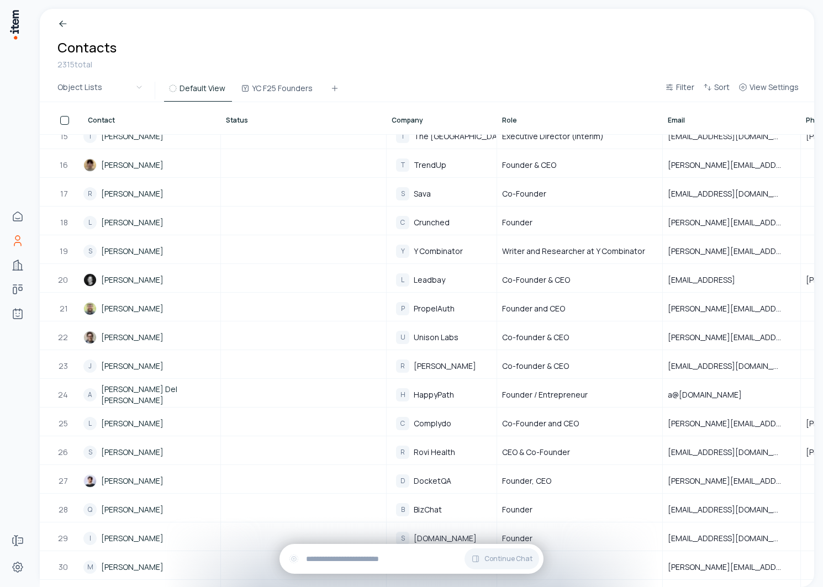
scroll to position [497, 0]
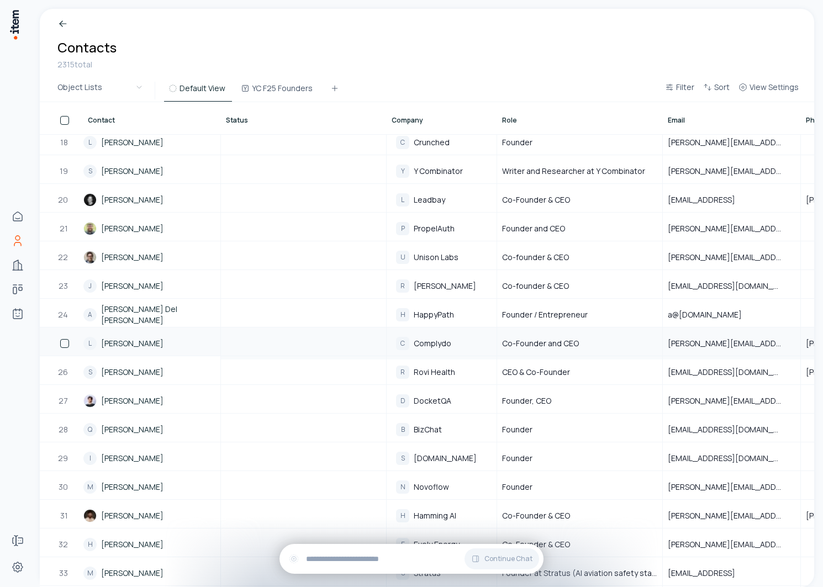
click at [112, 342] on link "[PERSON_NAME]" at bounding box center [132, 343] width 62 height 11
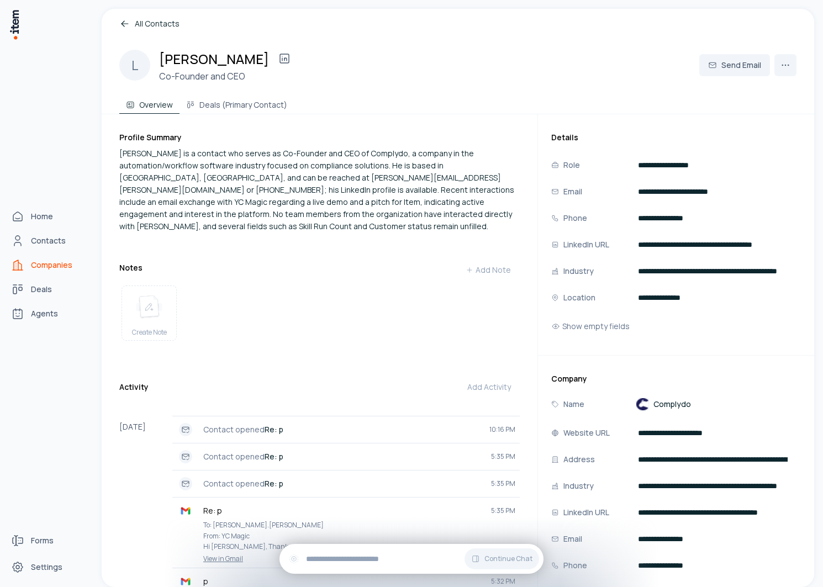
click at [17, 261] on icon "Companies" at bounding box center [17, 265] width 13 height 13
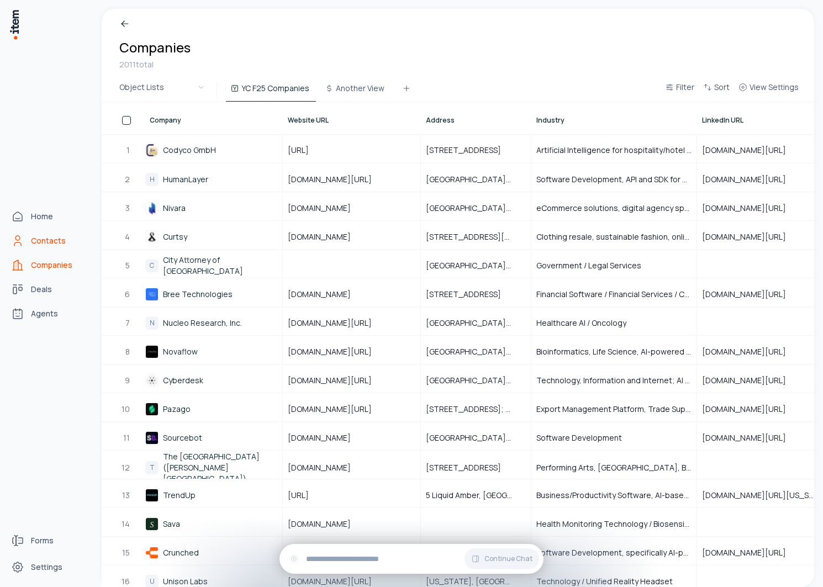
click at [33, 238] on span "Contacts" at bounding box center [48, 240] width 35 height 11
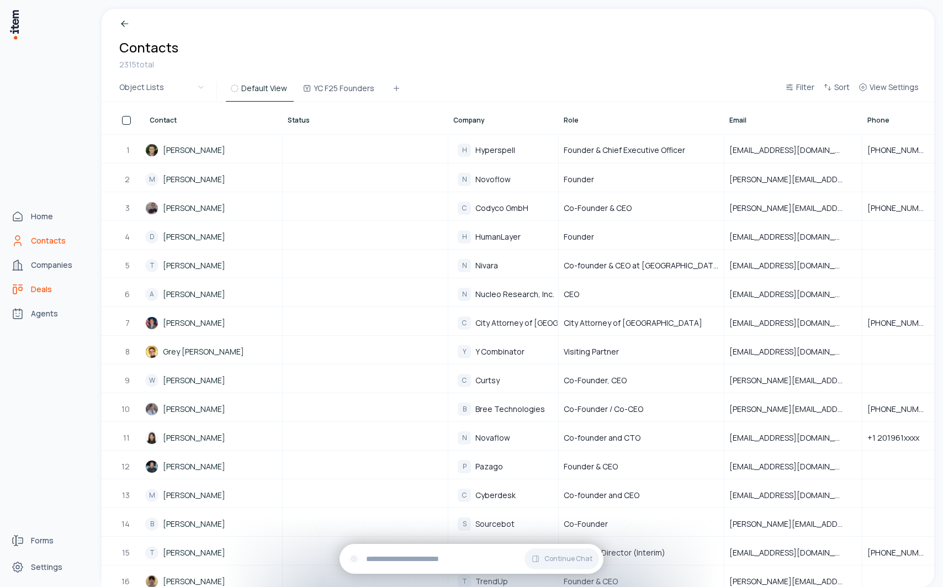
click at [24, 284] on icon "deals" at bounding box center [17, 289] width 13 height 13
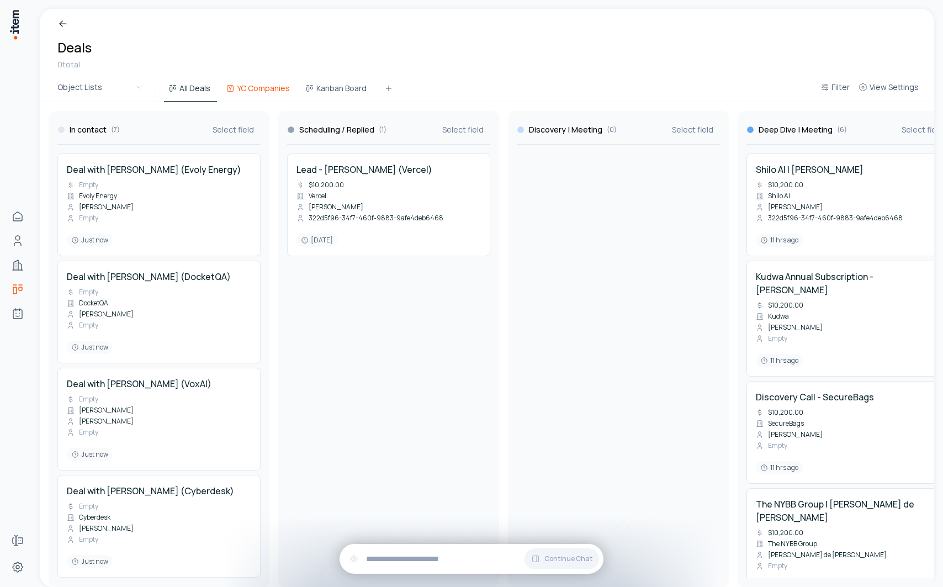
click at [267, 85] on button "YC Companies" at bounding box center [259, 92] width 75 height 20
click at [823, 86] on span "Filter" at bounding box center [841, 87] width 18 height 11
click at [625, 146] on button "Add filter" at bounding box center [701, 144] width 291 height 20
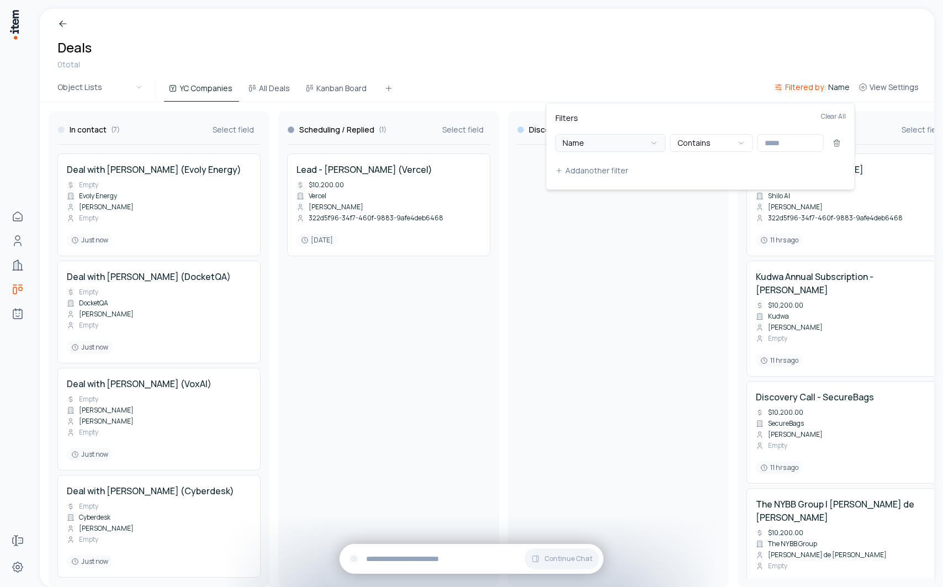
click at [608, 146] on button "Name" at bounding box center [611, 143] width 110 height 18
click at [628, 151] on button "Name" at bounding box center [611, 143] width 110 height 18
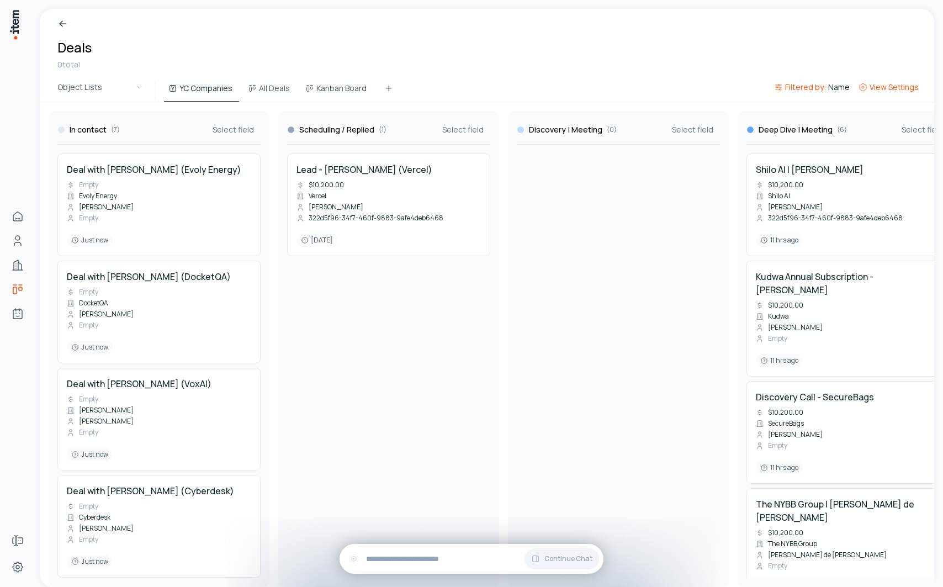
click at [823, 95] on button "View Settings" at bounding box center [889, 91] width 69 height 20
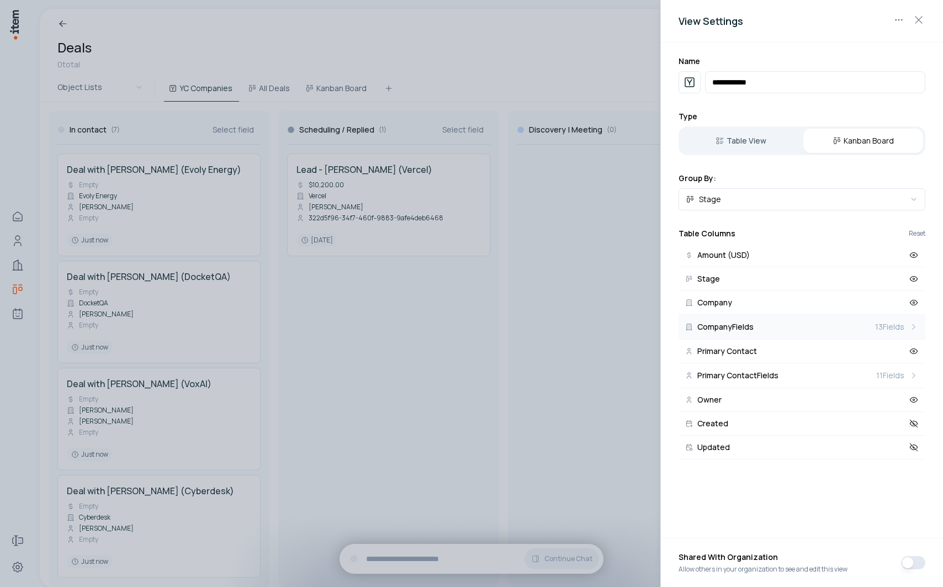
click at [728, 320] on button "Company Fields 13 Fields" at bounding box center [802, 327] width 247 height 25
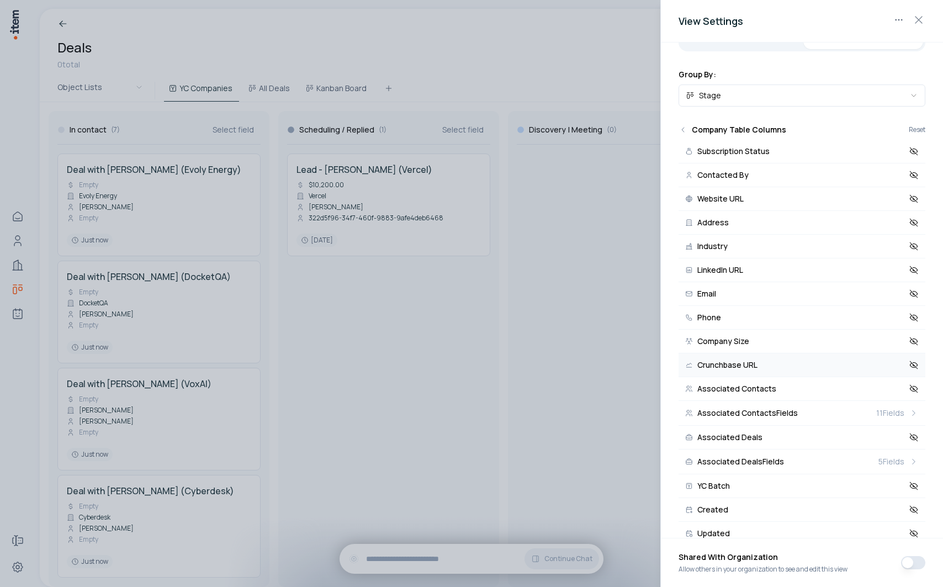
scroll to position [125, 0]
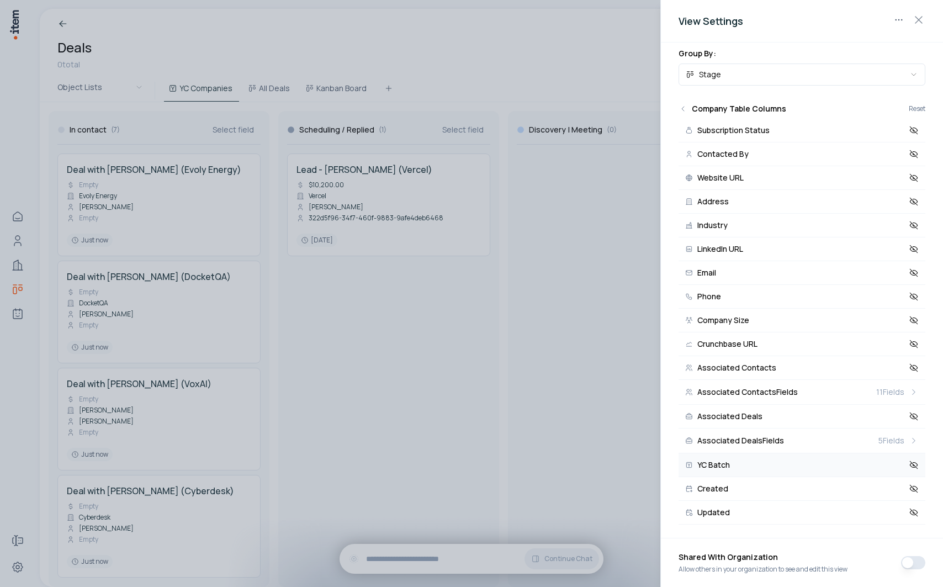
click at [731, 463] on button "YC Batch" at bounding box center [802, 466] width 247 height 24
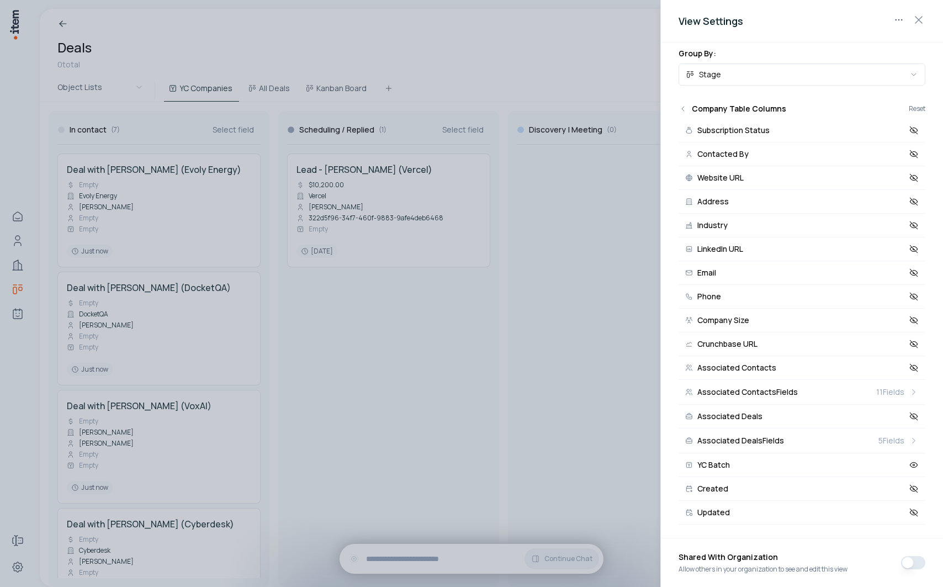
click at [525, 74] on div at bounding box center [471, 293] width 943 height 587
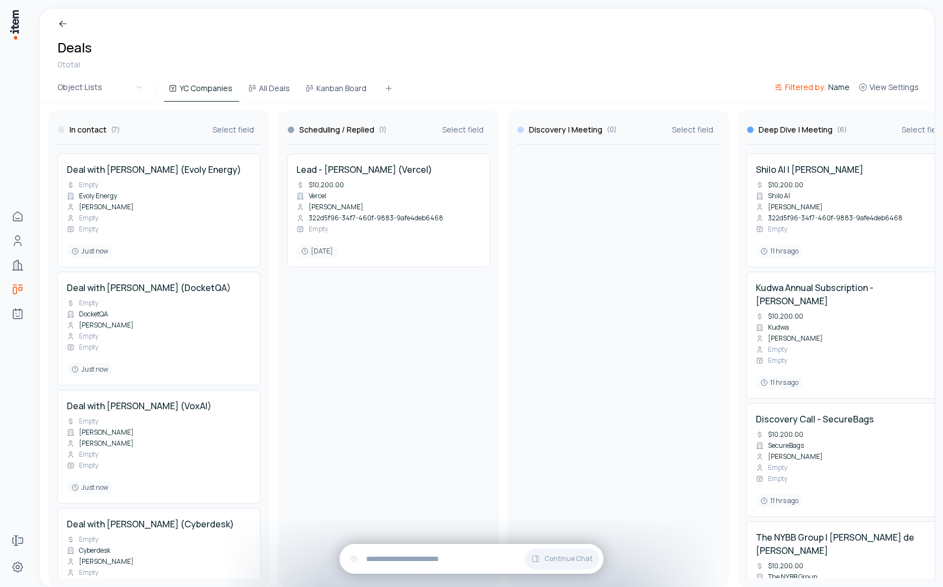
click at [798, 81] on button "Filtered by: Name" at bounding box center [812, 91] width 85 height 20
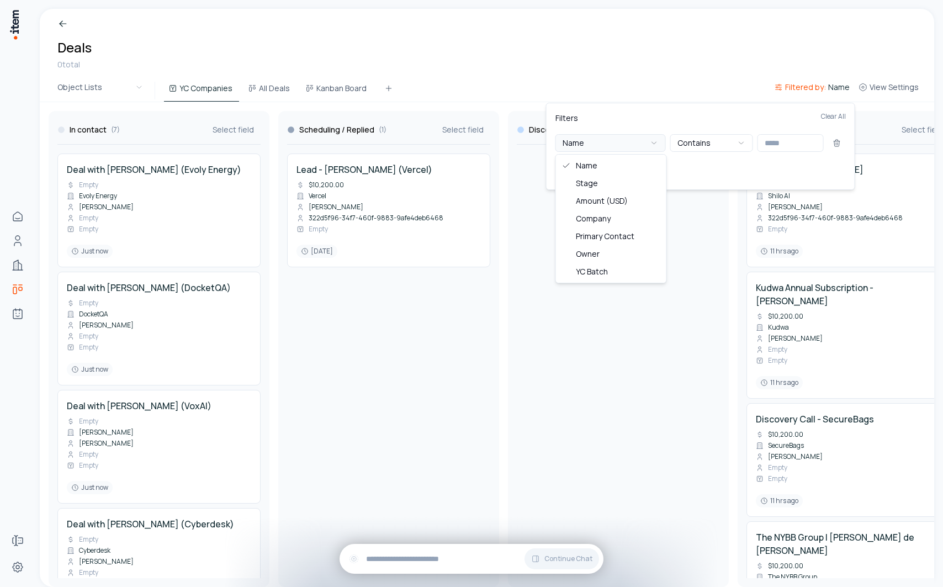
click at [603, 144] on button "Name" at bounding box center [611, 143] width 110 height 18
click at [783, 139] on input "text" at bounding box center [791, 143] width 66 height 18
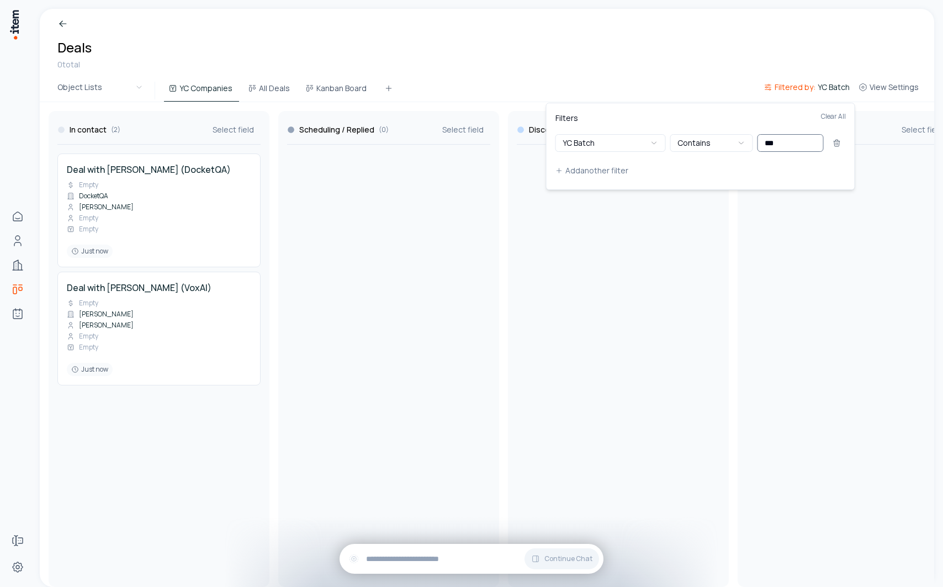
type input "***"
click at [569, 339] on html "Home Contacts Companies Deals Agents Forms Settings Breadcrumb Deals 0 total Ob…" at bounding box center [471, 293] width 943 height 587
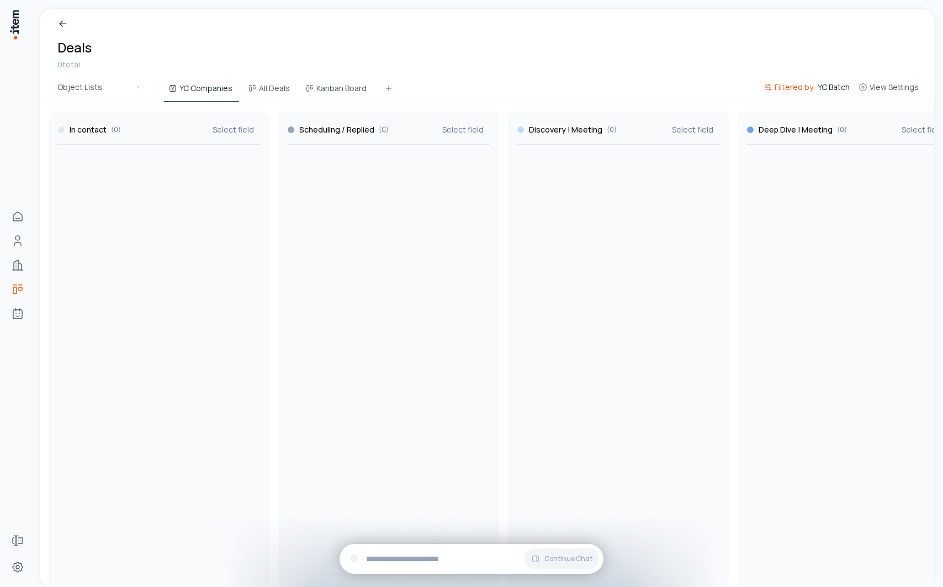
click at [823, 93] on button "Filtered by: YC Batch" at bounding box center [807, 91] width 95 height 20
click at [703, 142] on button "Contains" at bounding box center [712, 143] width 83 height 18
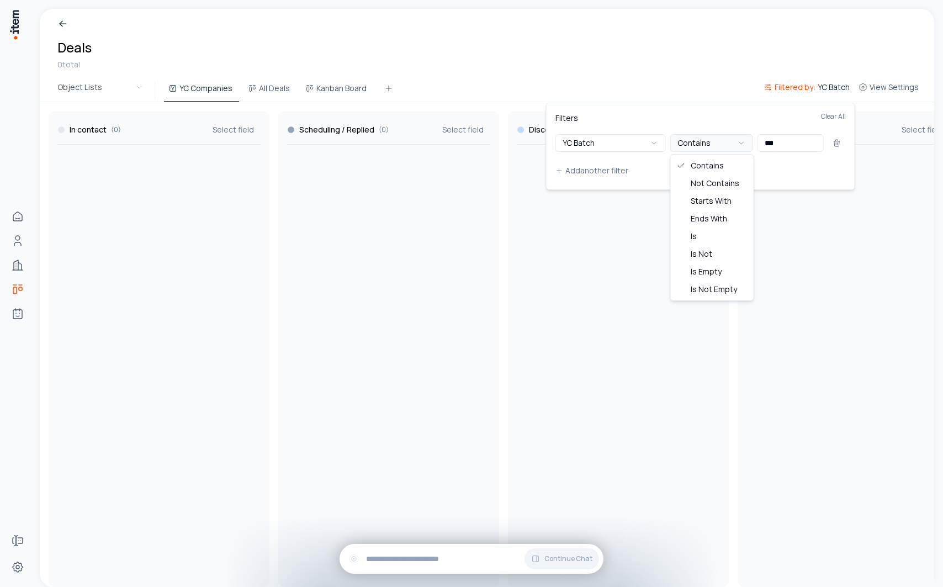
click at [703, 142] on button "Contains" at bounding box center [712, 143] width 83 height 18
click at [565, 76] on html "Home Contacts Companies Deals Agents Forms Settings Breadcrumb Deals 0 total Ob…" at bounding box center [471, 293] width 943 height 587
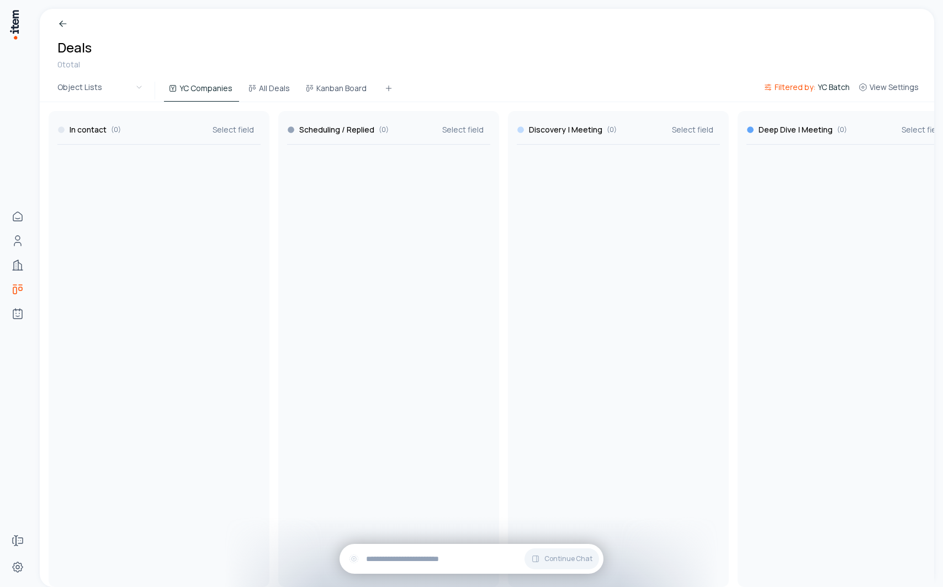
click at [823, 87] on span "YC Batch" at bounding box center [834, 87] width 32 height 11
click at [813, 139] on input "***" at bounding box center [791, 143] width 66 height 18
type input "*"
click at [783, 146] on input "*" at bounding box center [791, 143] width 66 height 18
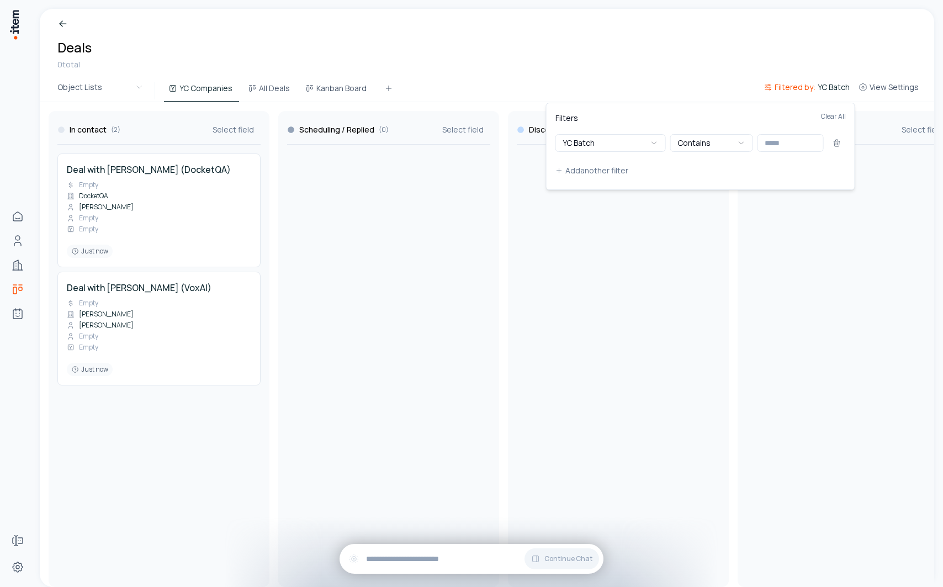
click at [587, 324] on html "Home Contacts Companies Deals Agents Forms Settings Breadcrumb Deals 0 total Ob…" at bounding box center [471, 293] width 943 height 587
click at [136, 189] on div "Deal with Nishant Hooda (DocketQA) Empty DocketQA Nishant Hooda Empty Empty Jus…" at bounding box center [159, 210] width 184 height 95
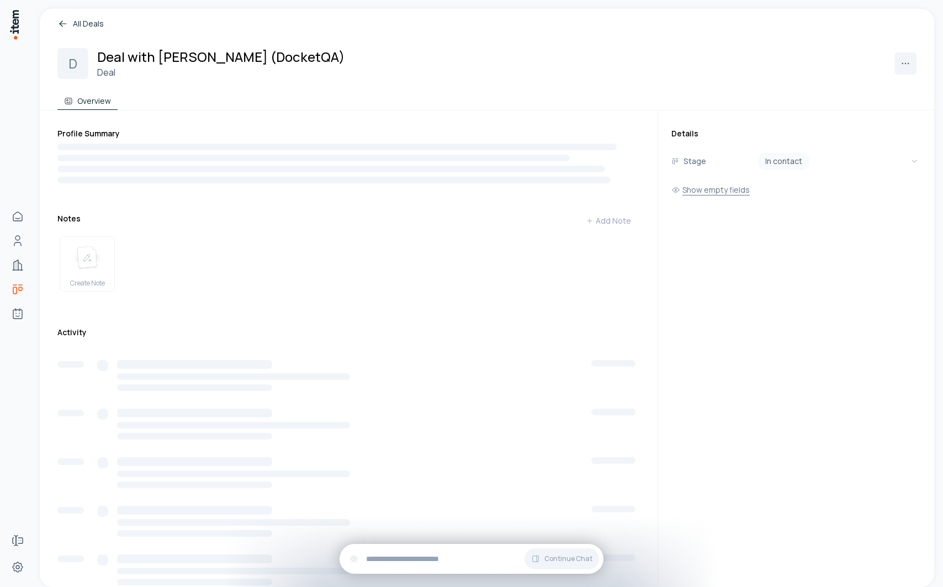
click at [717, 192] on button "Show empty fields" at bounding box center [711, 190] width 78 height 22
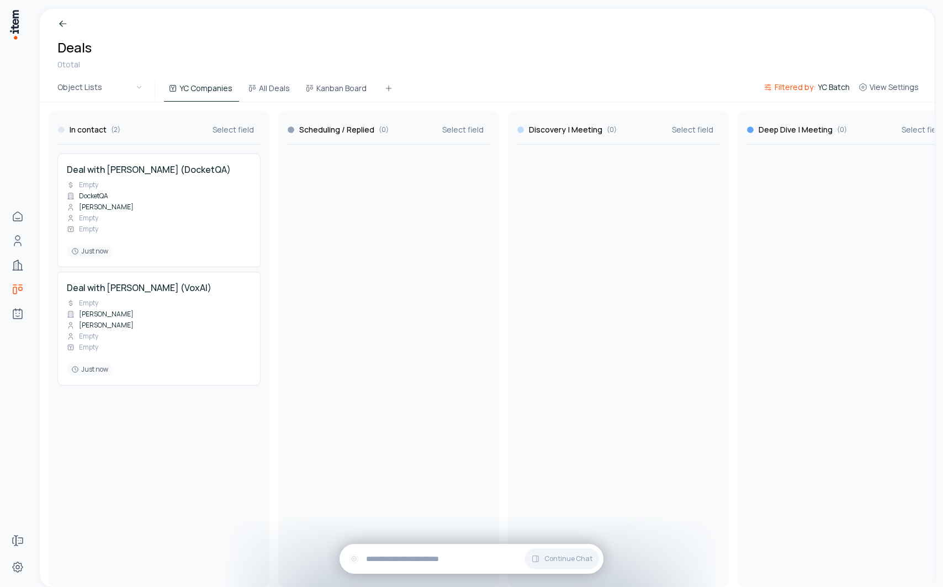
click at [809, 82] on span "Filtered by:" at bounding box center [795, 87] width 41 height 11
click at [659, 61] on html "Home Contacts Companies Deals Agents Forms Settings Breadcrumb Deals 0 total Ob…" at bounding box center [471, 293] width 943 height 587
click at [193, 207] on div "Deal with Nishant Hooda (DocketQA) Empty DocketQA Nishant Hooda Empty Empty Jus…" at bounding box center [159, 210] width 184 height 95
click at [131, 338] on div "Deal with James Zammit (VoxAI) Empty Roark James Zammit Empty Empty Just now" at bounding box center [159, 328] width 184 height 95
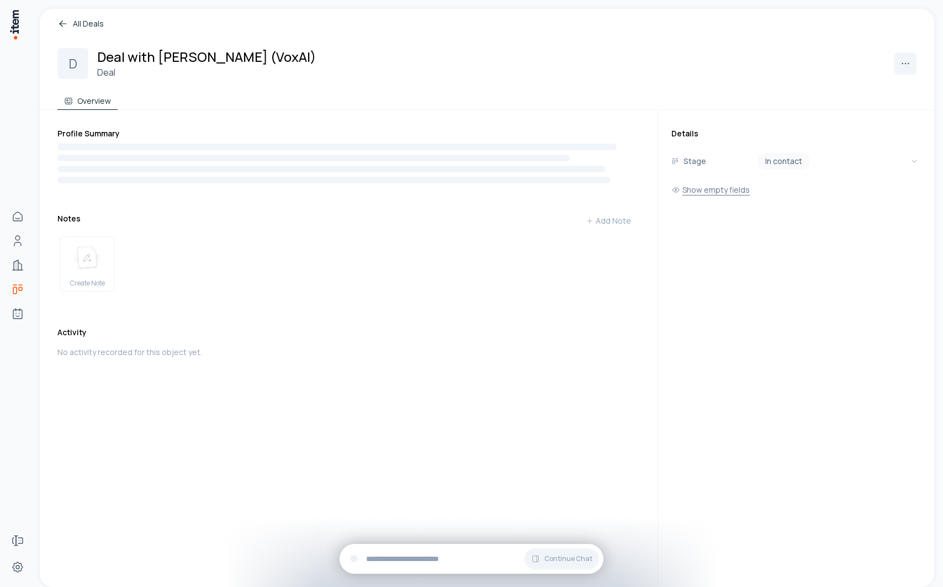
click at [696, 183] on button "Show empty fields" at bounding box center [711, 190] width 78 height 22
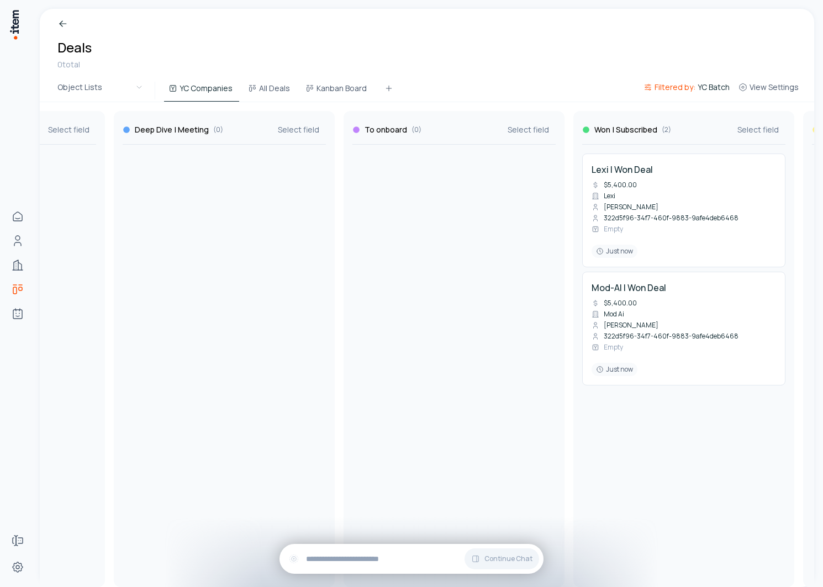
scroll to position [0, 118]
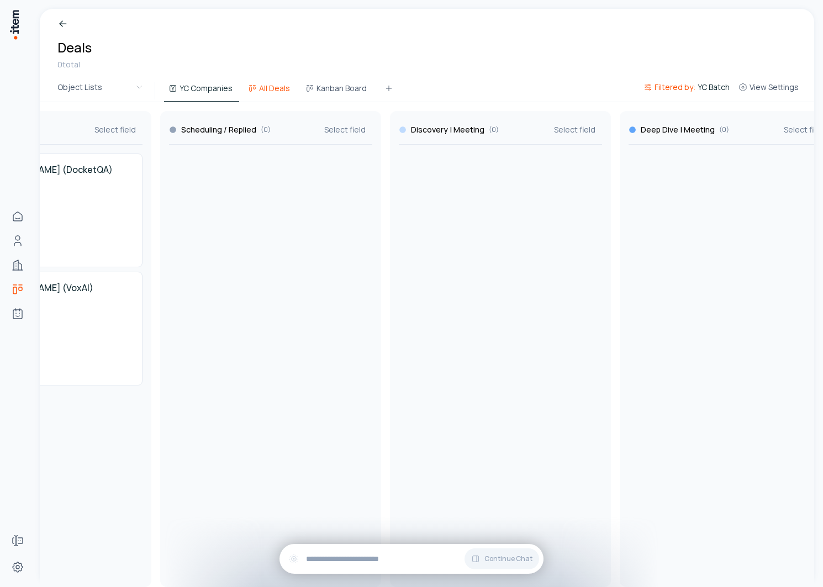
click at [261, 96] on button "All Deals" at bounding box center [270, 92] width 53 height 20
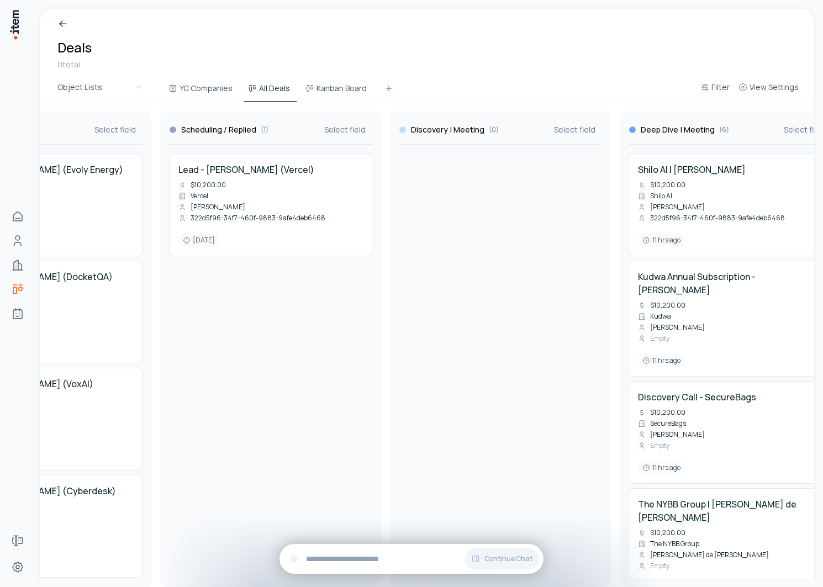
scroll to position [0, 0]
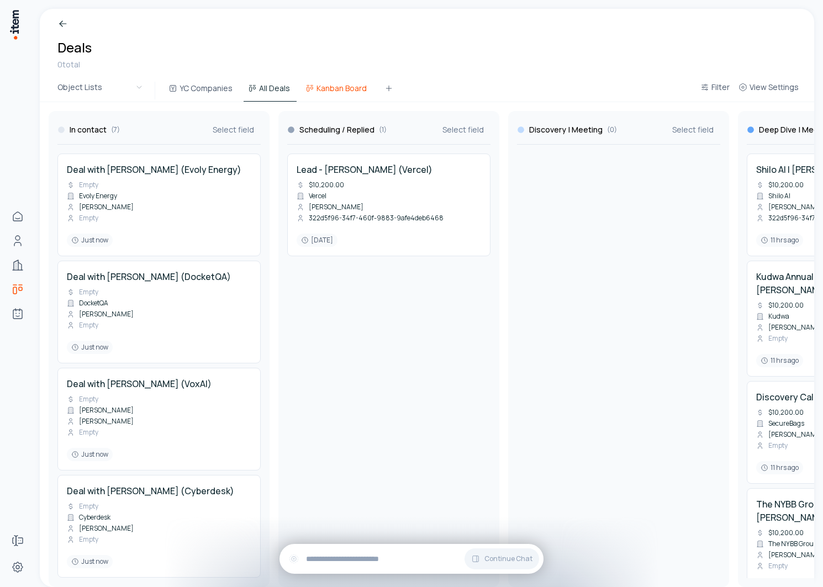
click at [332, 91] on button "Kanban Board" at bounding box center [337, 92] width 72 height 20
click at [265, 91] on button "All Deals" at bounding box center [270, 92] width 53 height 20
click at [220, 93] on button "YC Companies" at bounding box center [201, 92] width 75 height 20
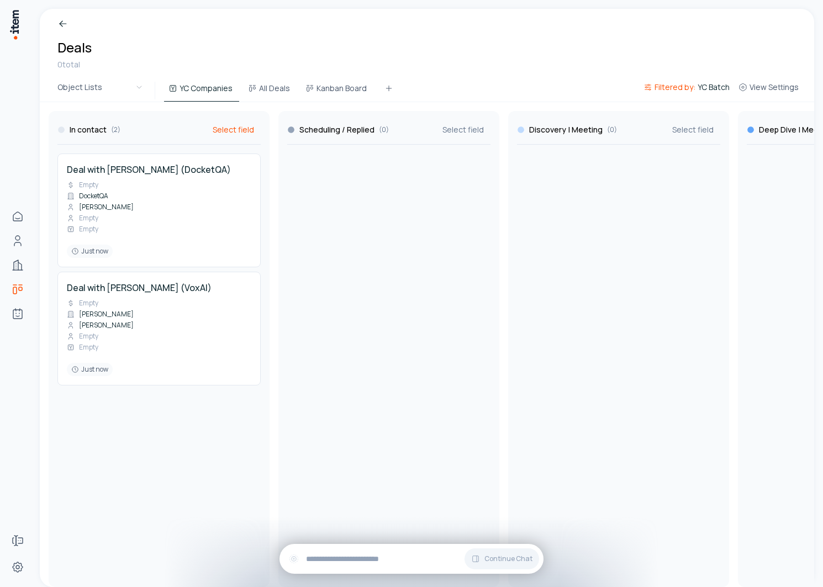
click at [226, 133] on span "Select field" at bounding box center [233, 129] width 41 height 11
click at [286, 162] on span "Amount (USD)" at bounding box center [293, 166] width 127 height 11
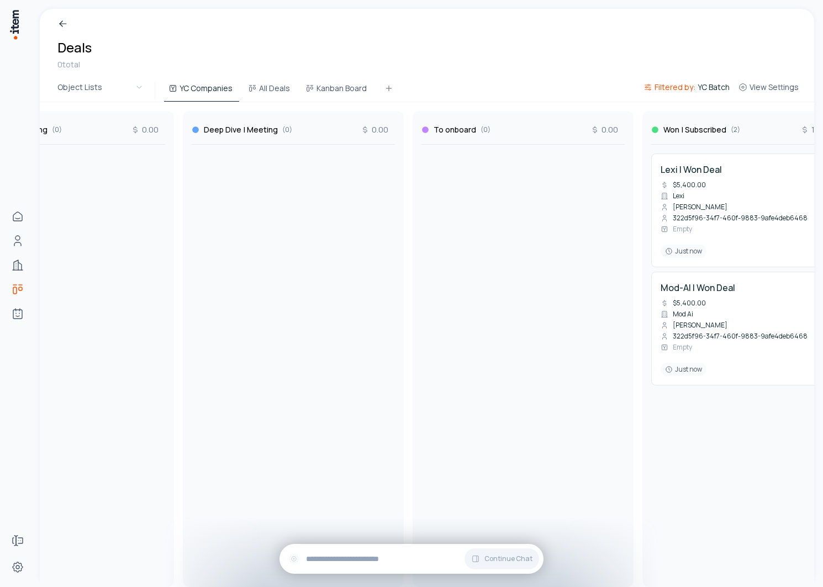
scroll to position [0, 826]
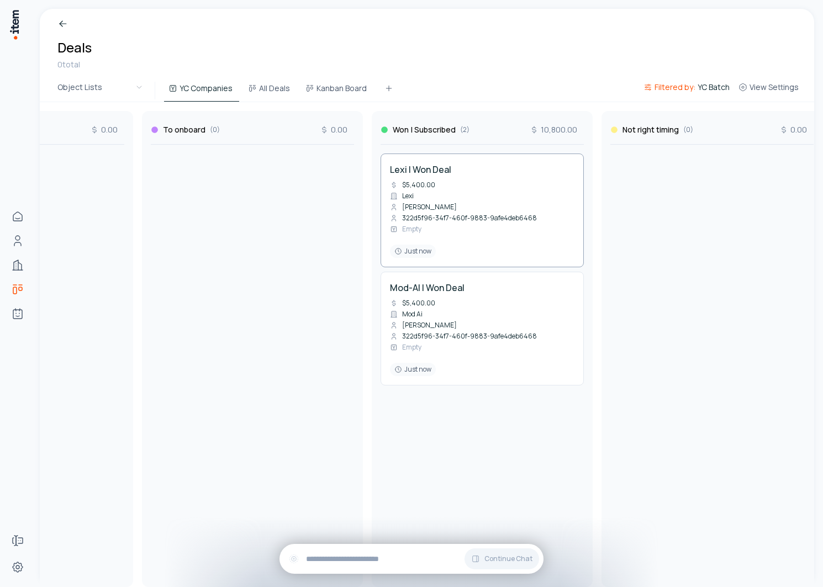
click at [466, 208] on div "Lexi | Won Deal $5,400.00 Lexi Kiran Mohan 322d5f96-34f7-460f-9883-9afe4deb6468…" at bounding box center [482, 210] width 184 height 95
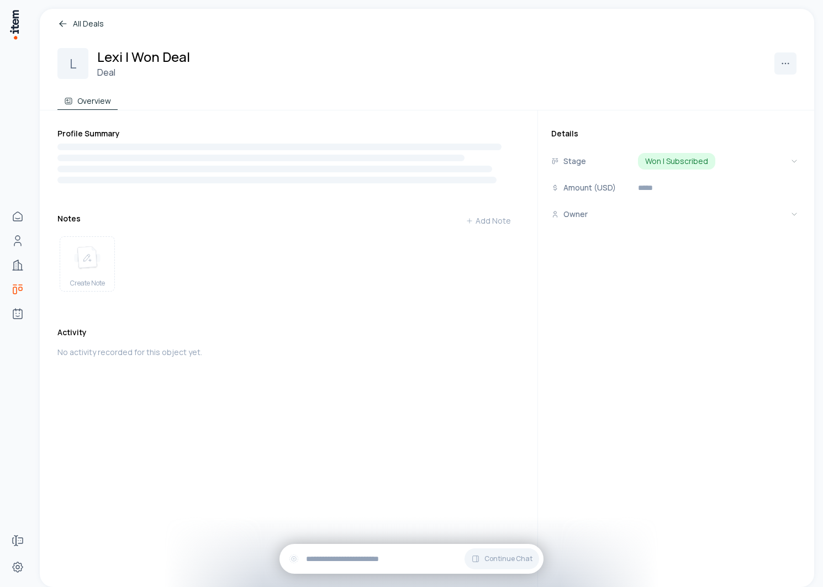
click at [620, 214] on div "Owner" at bounding box center [591, 214] width 80 height 18
click at [659, 215] on html "Home Contacts Companies Deals Agents Forms Settings All Deals L Lexi | Won Deal…" at bounding box center [411, 293] width 823 height 587
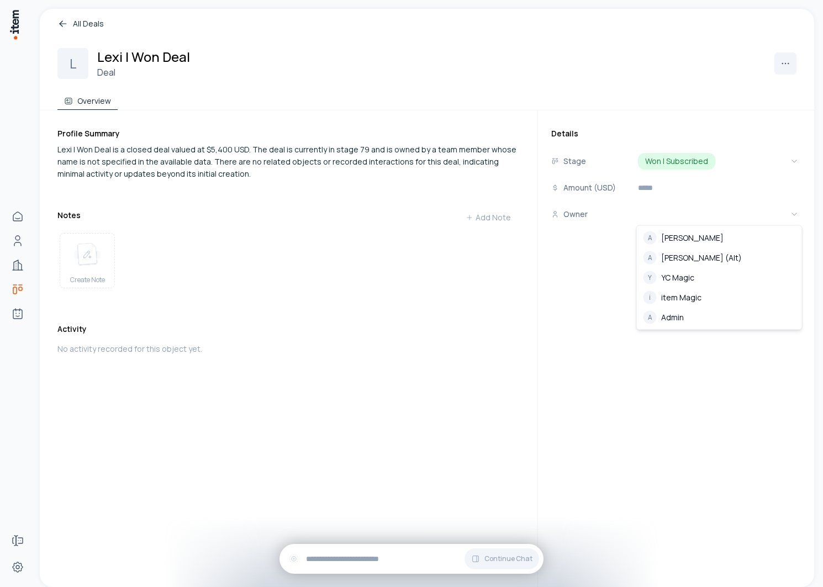
click at [531, 350] on html "Home Contacts Companies Deals Agents Forms Settings All Deals L Lexi | Won Deal…" at bounding box center [411, 293] width 823 height 587
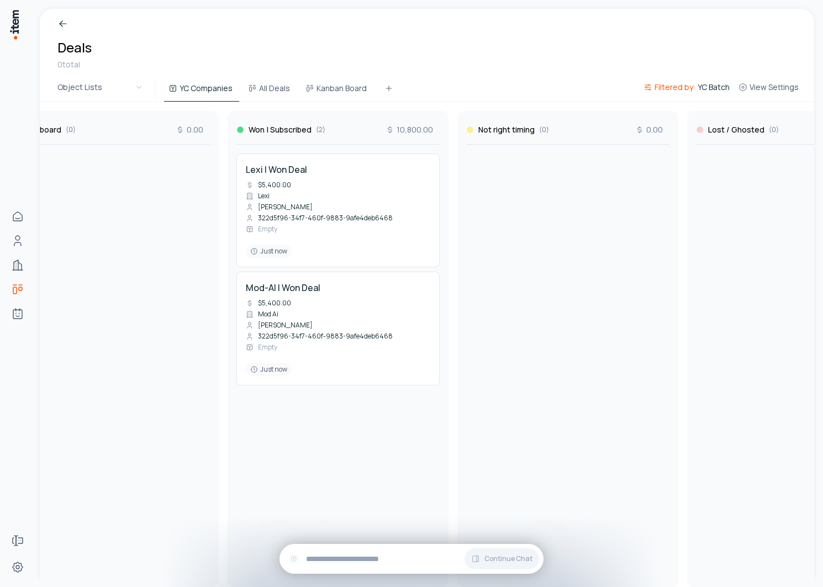
scroll to position [0, 889]
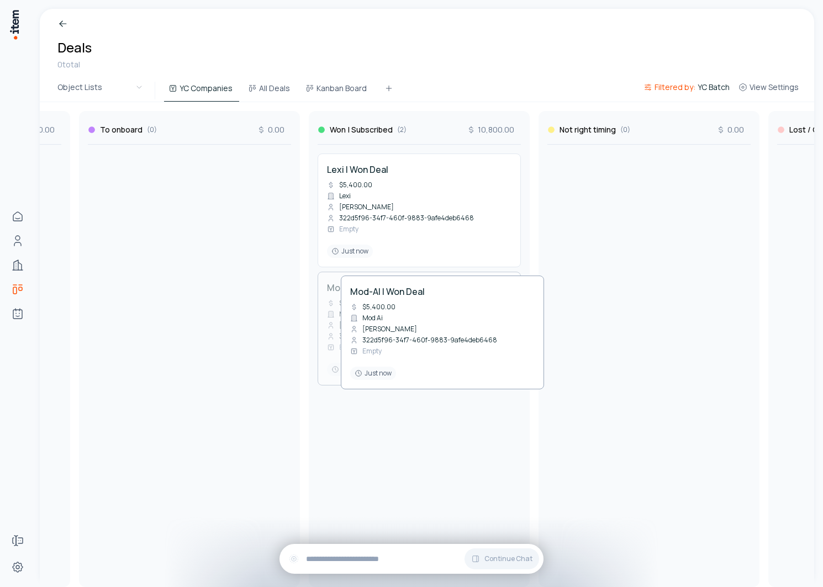
drag, startPoint x: 340, startPoint y: 336, endPoint x: 363, endPoint y: 340, distance: 23.6
click at [363, 340] on div "In contact ( 2 ) 0.00 Deal with Nishant Hooda (DocketQA) Empty DocketQA Nishant…" at bounding box center [189, 344] width 2077 height 485
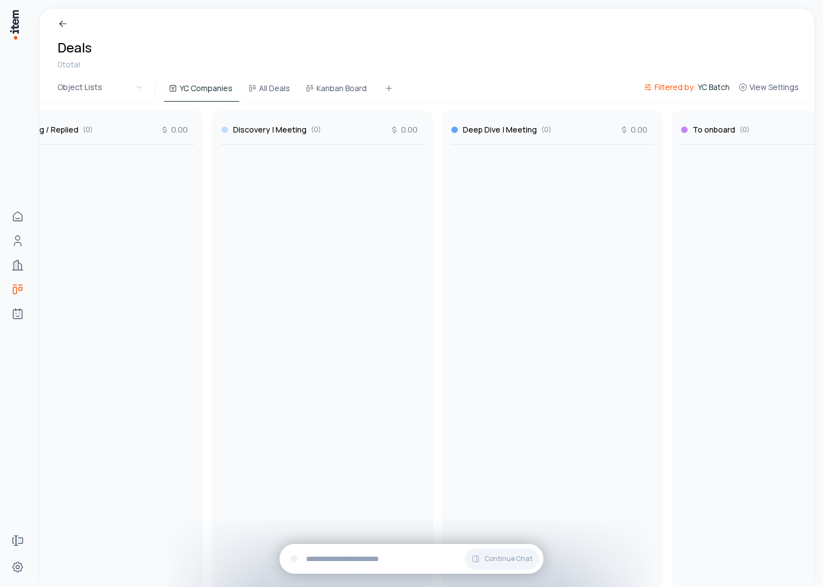
scroll to position [0, 0]
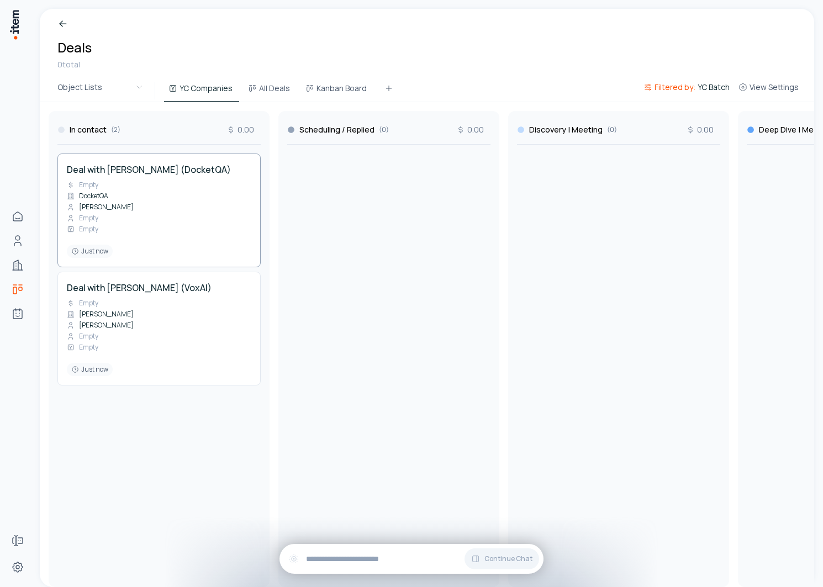
click at [147, 169] on h4 "Deal with Nishant Hooda (DocketQA)" at bounding box center [149, 169] width 164 height 13
click at [149, 208] on div "Deal with Nishant Hooda (DocketQA) Empty DocketQA Nishant Hooda Empty Empty Jus…" at bounding box center [159, 210] width 184 height 95
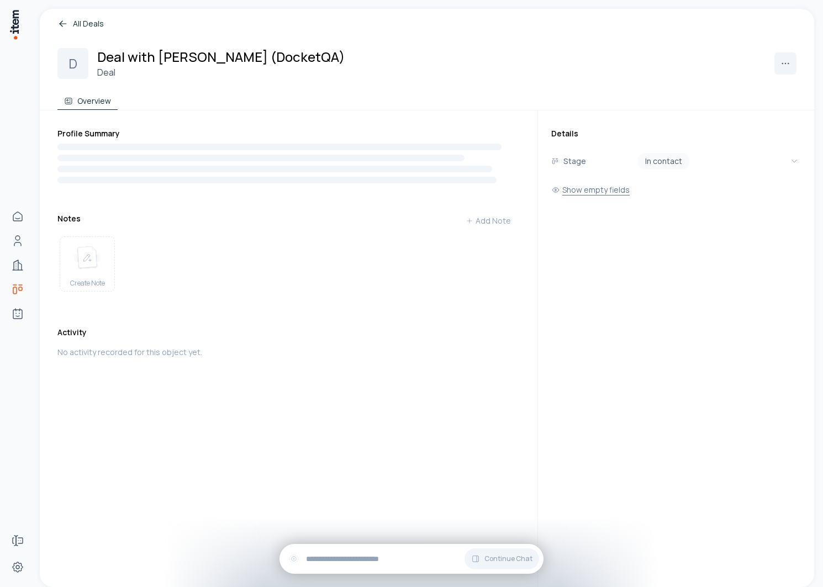
click at [619, 196] on button "Show empty fields" at bounding box center [590, 190] width 78 height 22
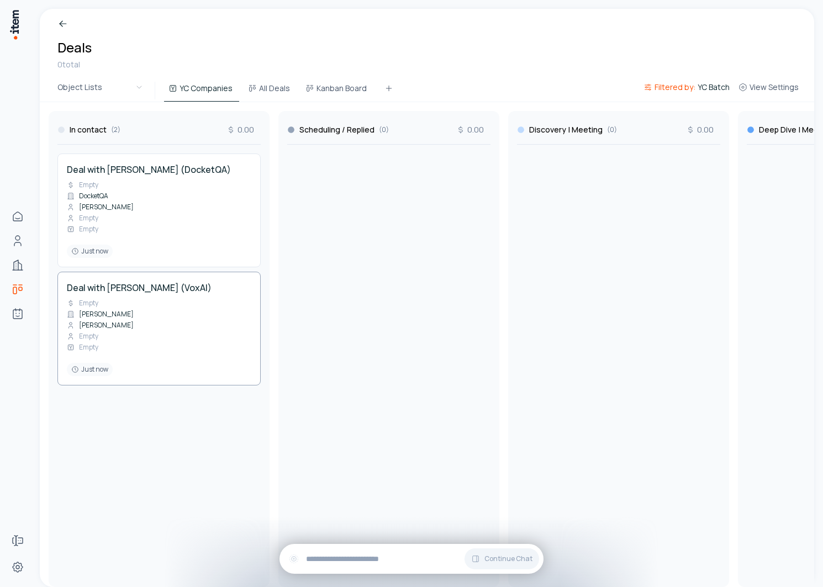
click at [102, 294] on h4 "Deal with James Zammit (VoxAI)" at bounding box center [139, 287] width 145 height 13
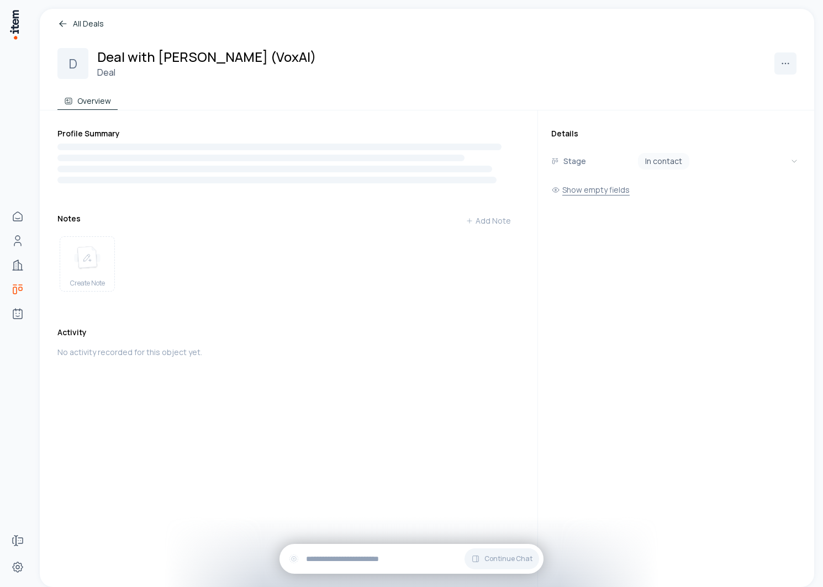
click at [581, 193] on button "Show empty fields" at bounding box center [590, 190] width 78 height 22
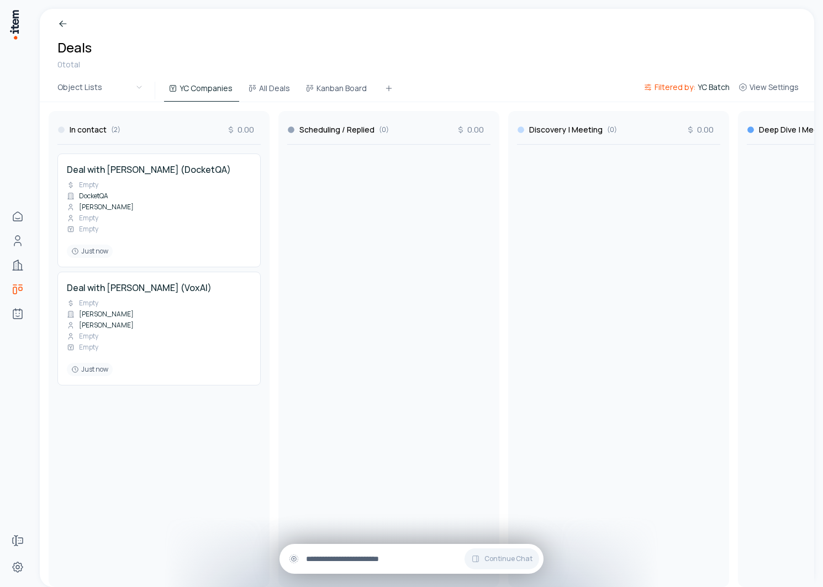
click at [370, 558] on input "text" at bounding box center [420, 559] width 229 height 12
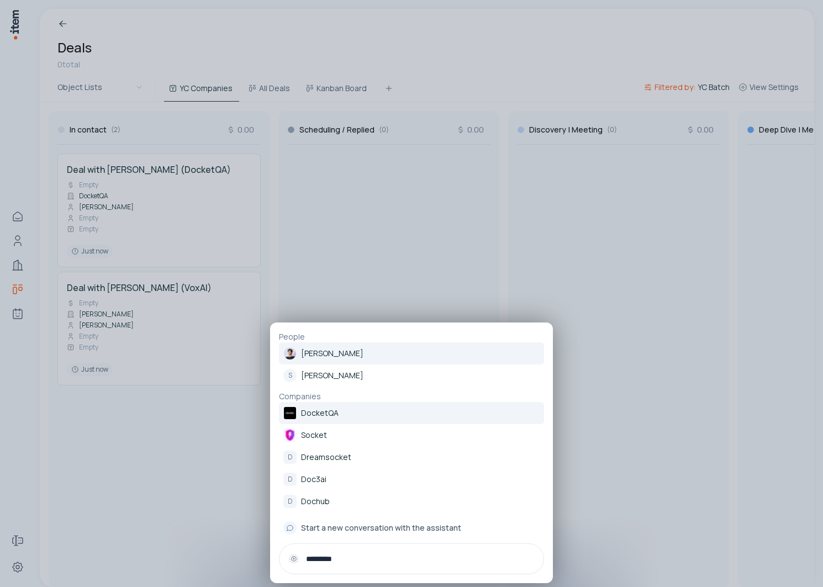
type input "*********"
click at [331, 414] on p "DocketQA" at bounding box center [320, 413] width 38 height 11
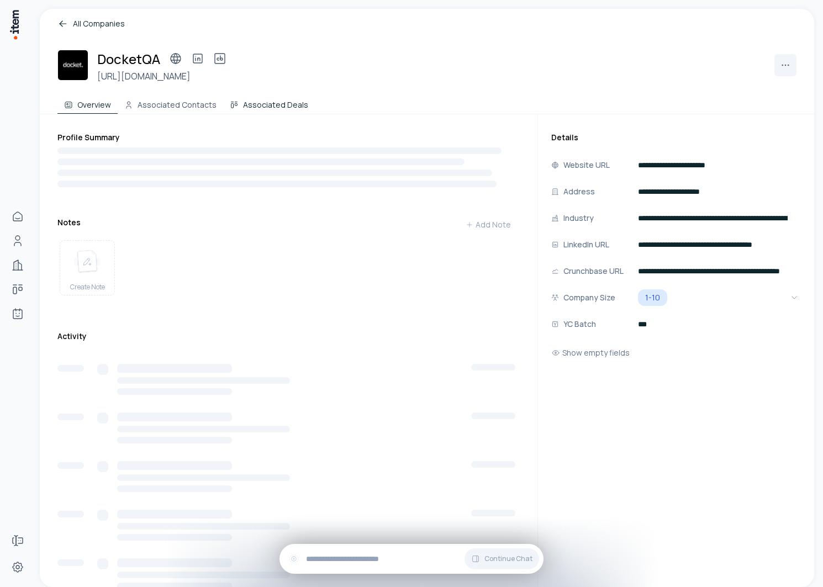
click at [286, 112] on button "Associated Deals" at bounding box center [269, 103] width 92 height 22
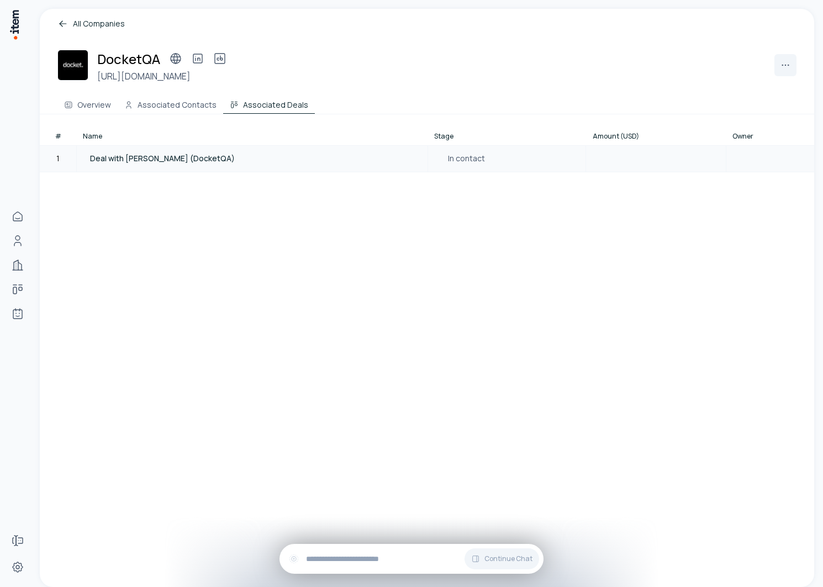
click at [144, 170] on td "Deal with Nishant Hooda (DocketQA)" at bounding box center [251, 158] width 351 height 27
click at [138, 159] on span "Deal with Nishant Hooda (DocketQA)" at bounding box center [162, 158] width 145 height 11
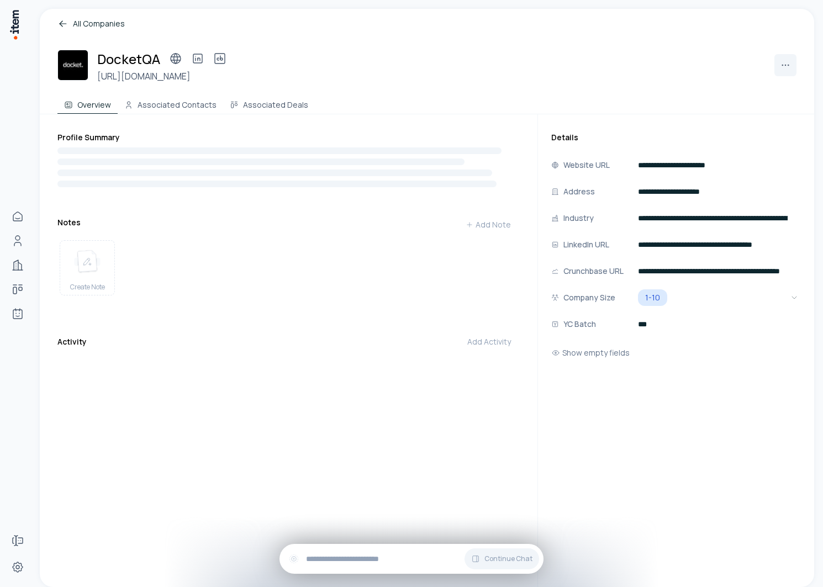
click at [141, 87] on div "DocketQA https://www.docketqa.com Overview Associated Contacts Associated Deals" at bounding box center [427, 72] width 774 height 85
click at [160, 113] on button "Associated Contacts" at bounding box center [171, 103] width 106 height 22
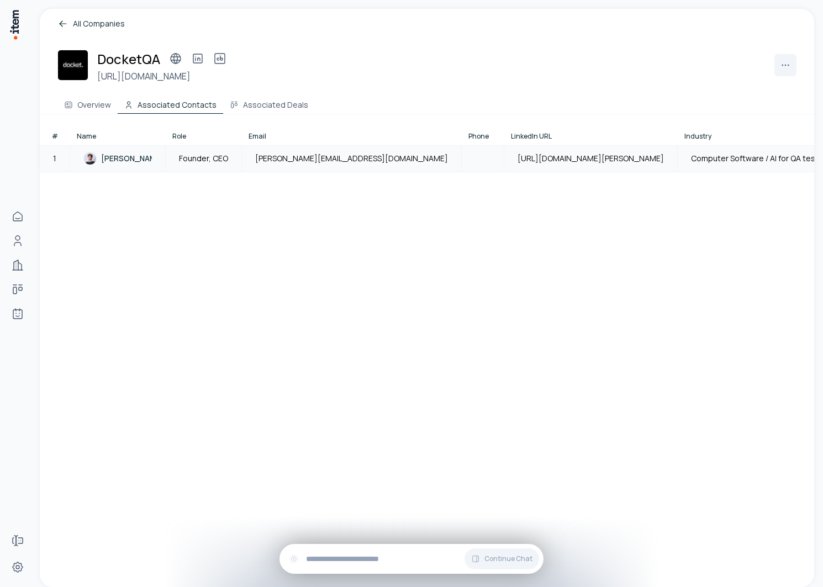
click at [126, 158] on span "[PERSON_NAME]" at bounding box center [132, 158] width 63 height 11
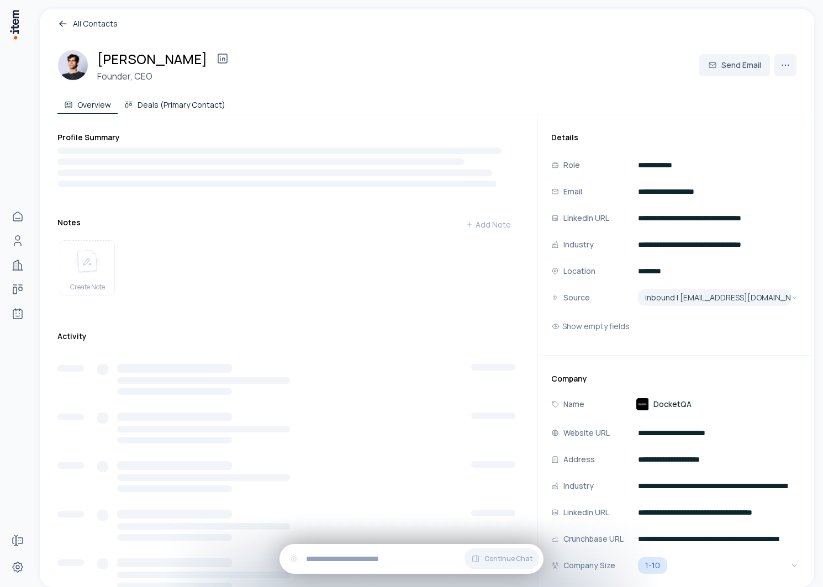
click at [173, 109] on button "Deals (Primary Contact)" at bounding box center [175, 103] width 114 height 22
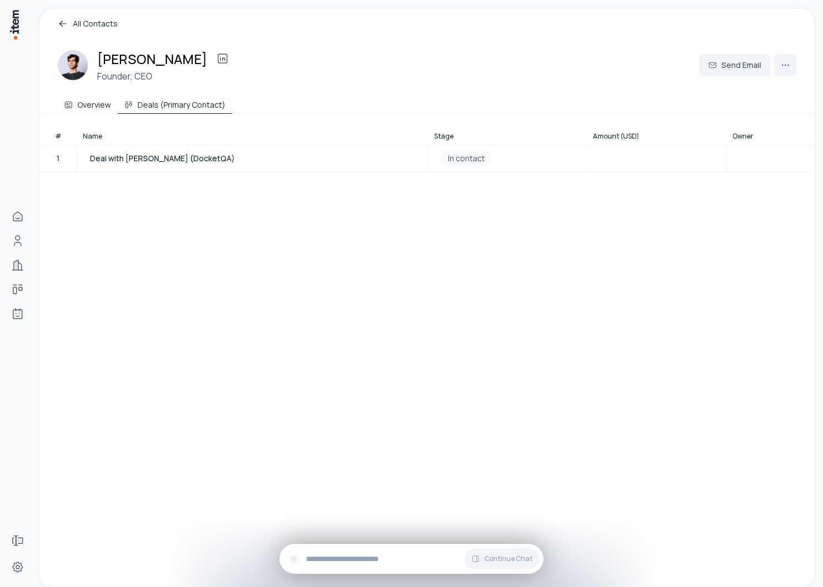
click at [90, 112] on button "Overview" at bounding box center [87, 103] width 60 height 22
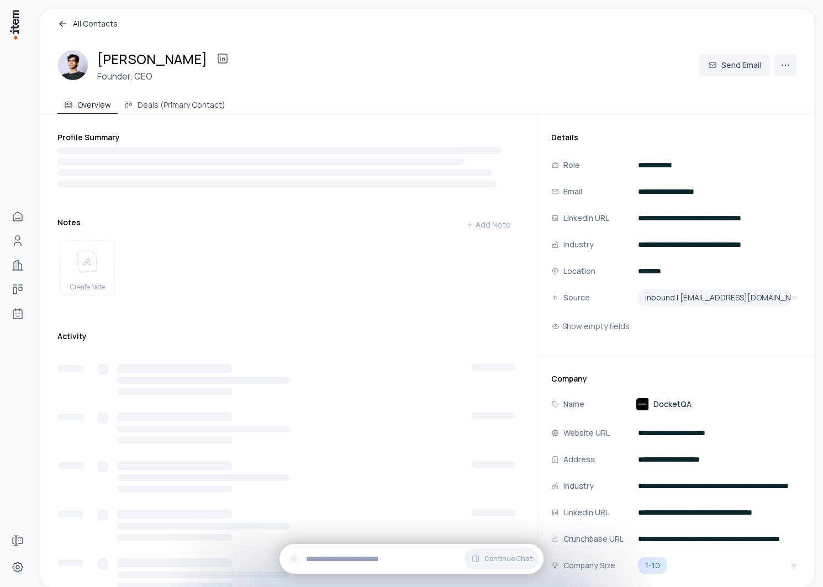
click at [662, 401] on span "DocketQA" at bounding box center [672, 404] width 38 height 11
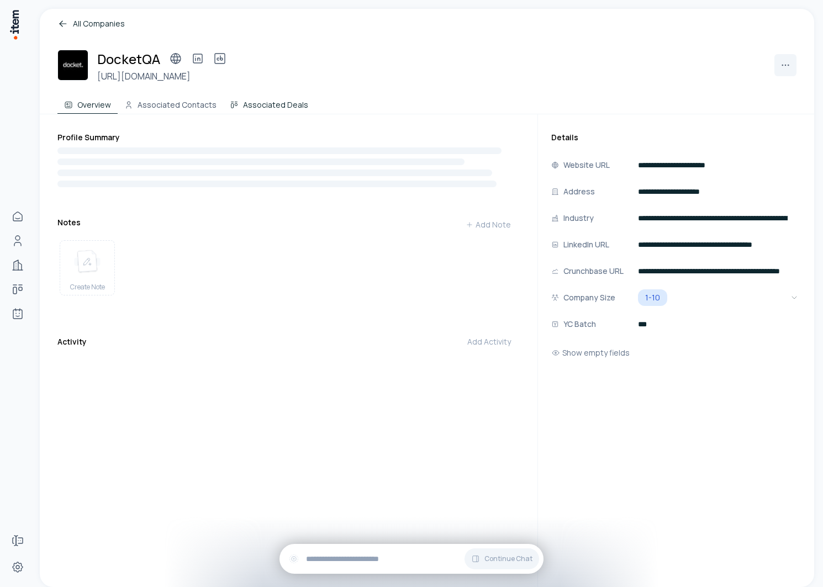
click at [266, 108] on button "Associated Deals" at bounding box center [269, 103] width 92 height 22
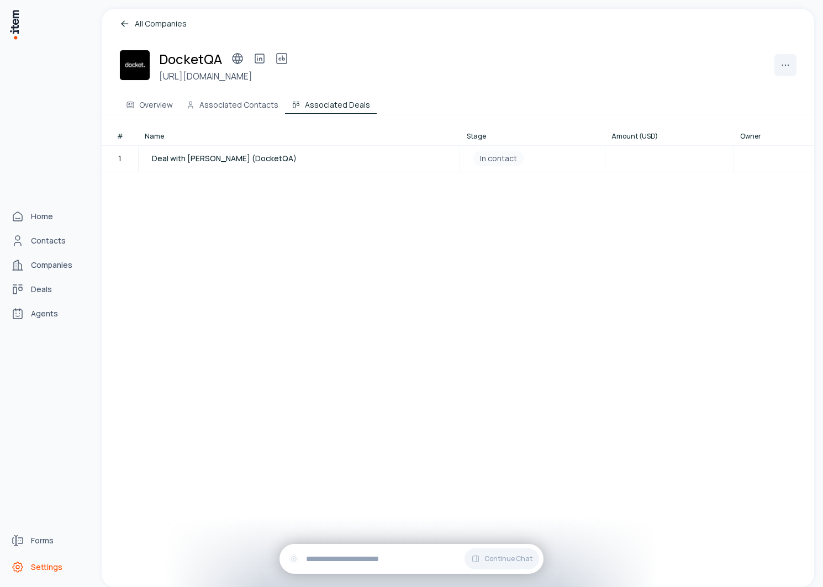
click at [49, 565] on span "Settings" at bounding box center [46, 567] width 31 height 11
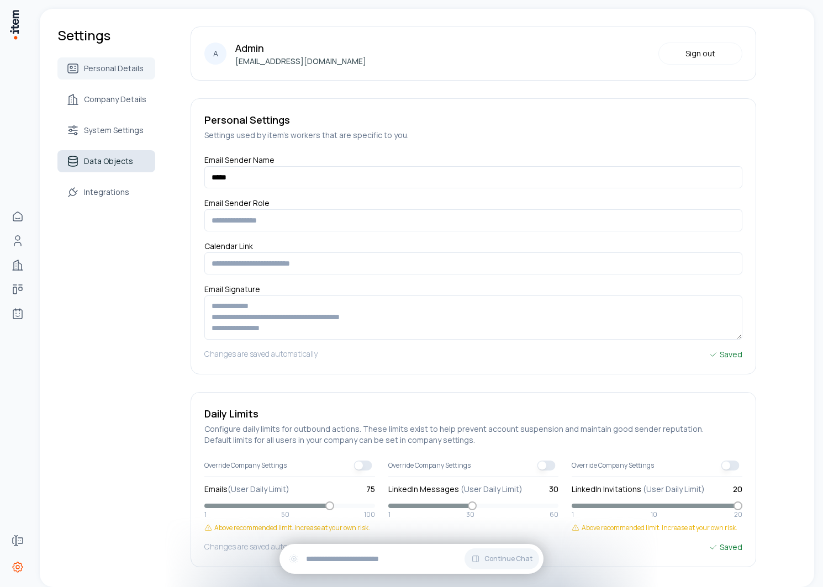
click at [112, 167] on link "Data Objects" at bounding box center [106, 161] width 98 height 22
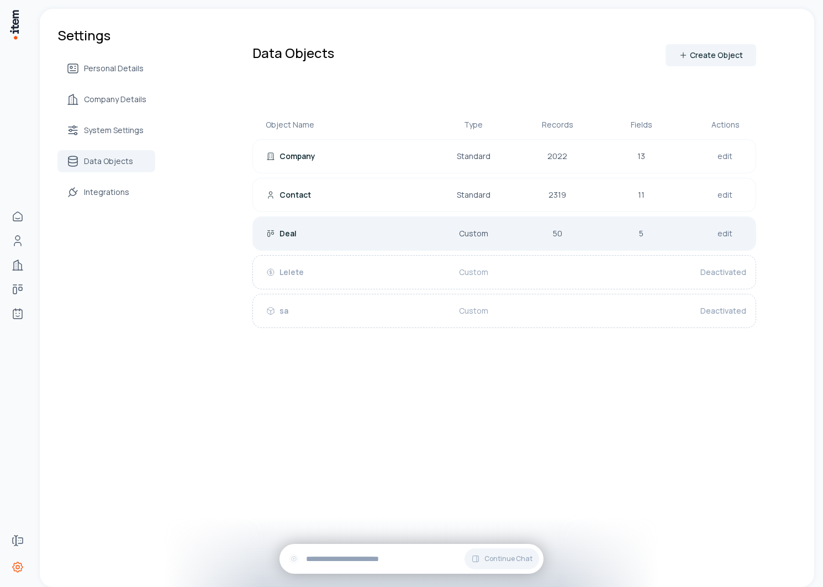
click at [452, 224] on div "Deal Custom 50 5 edit" at bounding box center [504, 234] width 504 height 34
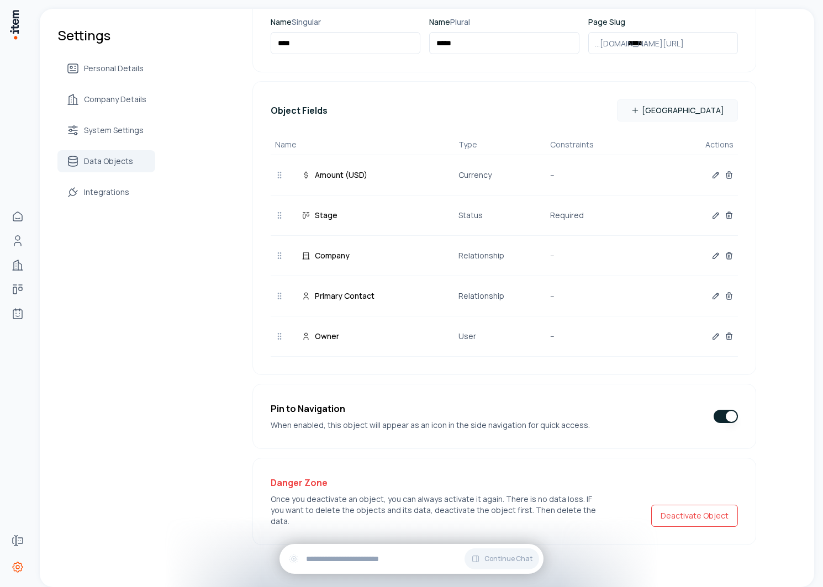
scroll to position [152, 0]
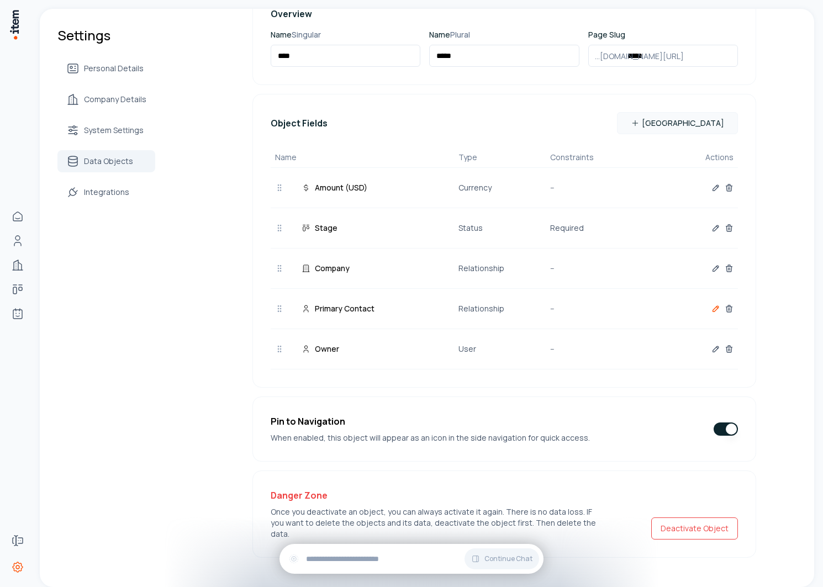
click at [713, 312] on icon "button" at bounding box center [716, 309] width 6 height 6
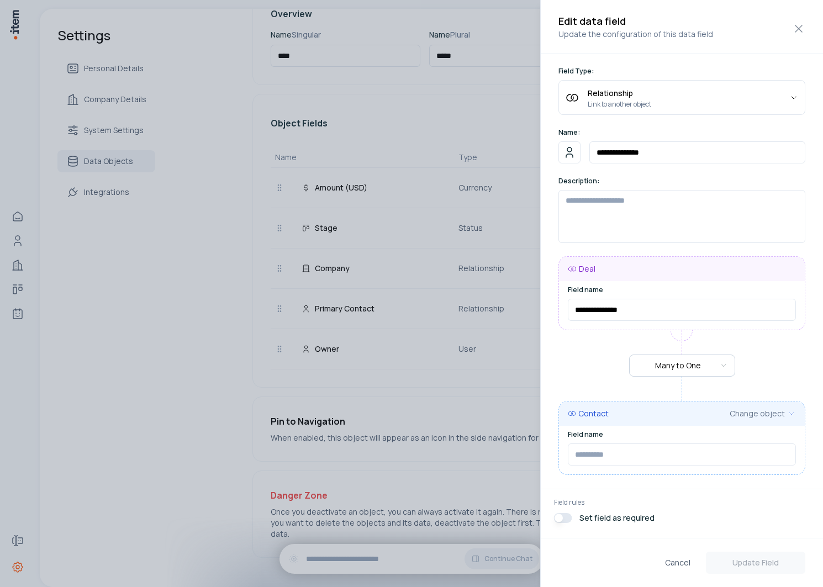
click at [469, 401] on div at bounding box center [411, 293] width 823 height 587
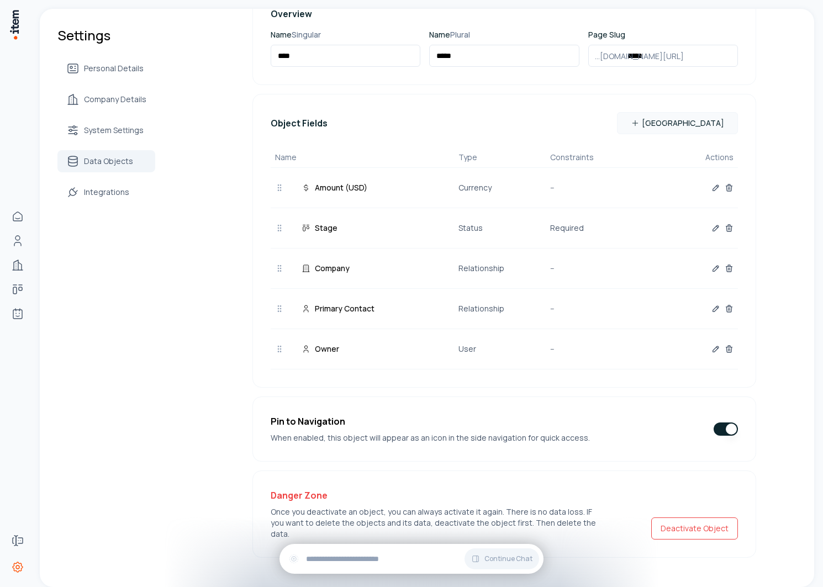
click at [707, 270] on div at bounding box center [688, 268] width 92 height 22
click at [714, 271] on icon "button" at bounding box center [715, 268] width 9 height 9
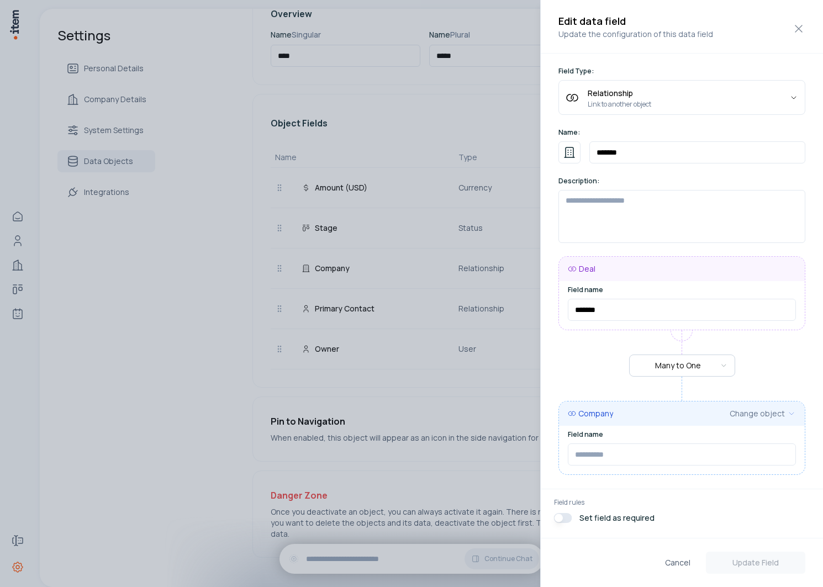
click at [385, 386] on div at bounding box center [411, 293] width 823 height 587
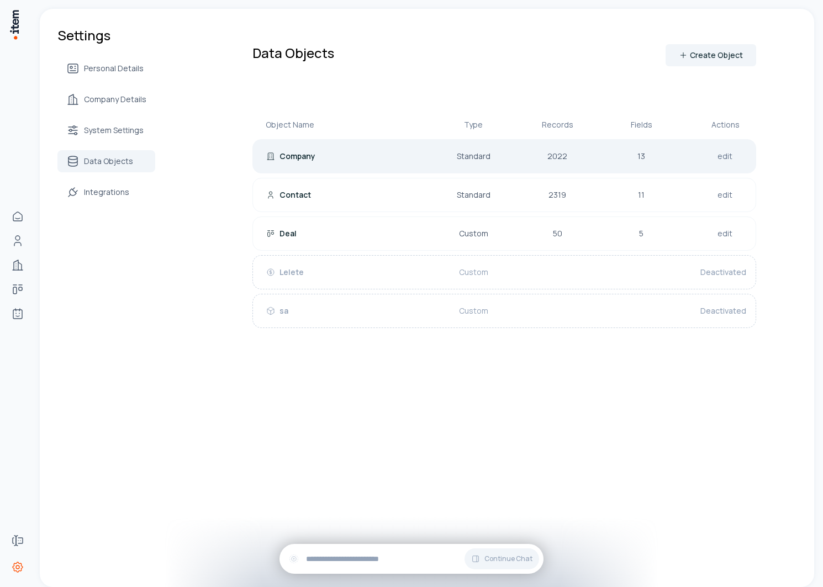
click at [578, 161] on div "Company Standard 2022 13 edit" at bounding box center [504, 156] width 504 height 34
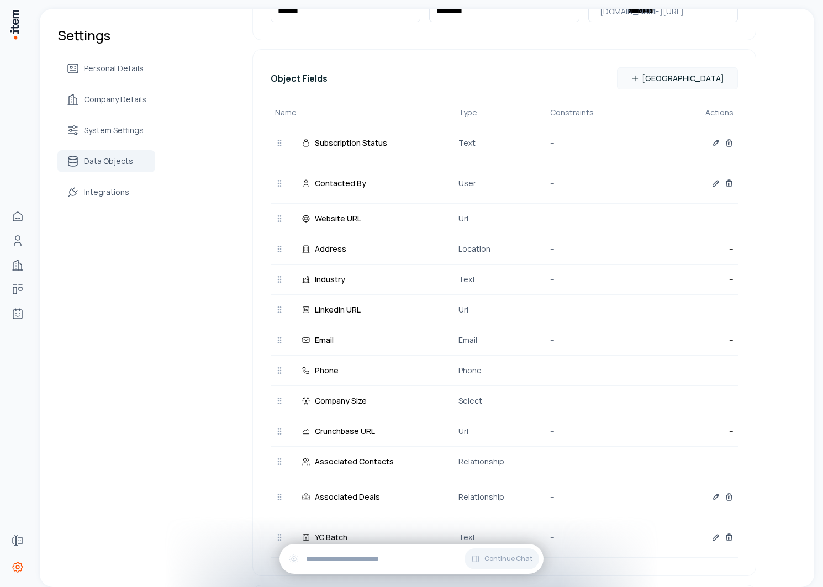
scroll to position [313, 0]
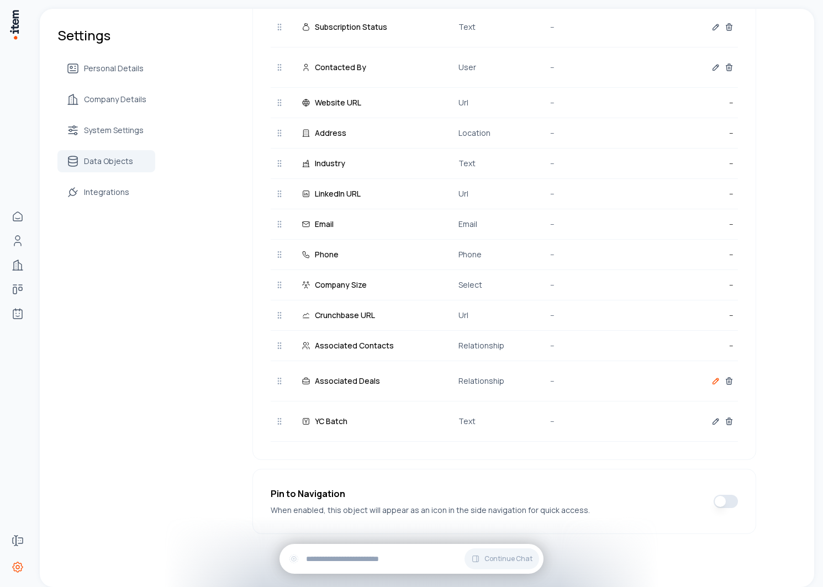
click at [711, 387] on button "button" at bounding box center [715, 381] width 9 height 22
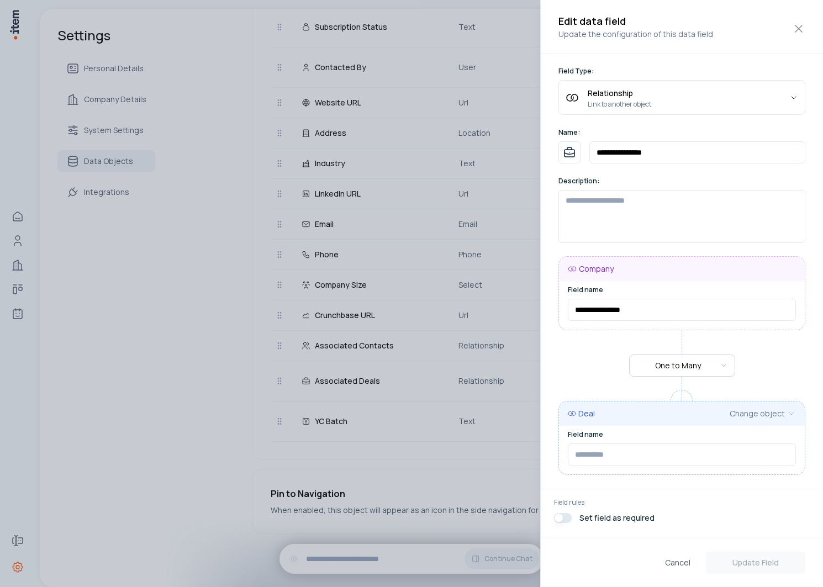
click at [229, 357] on div at bounding box center [411, 293] width 823 height 587
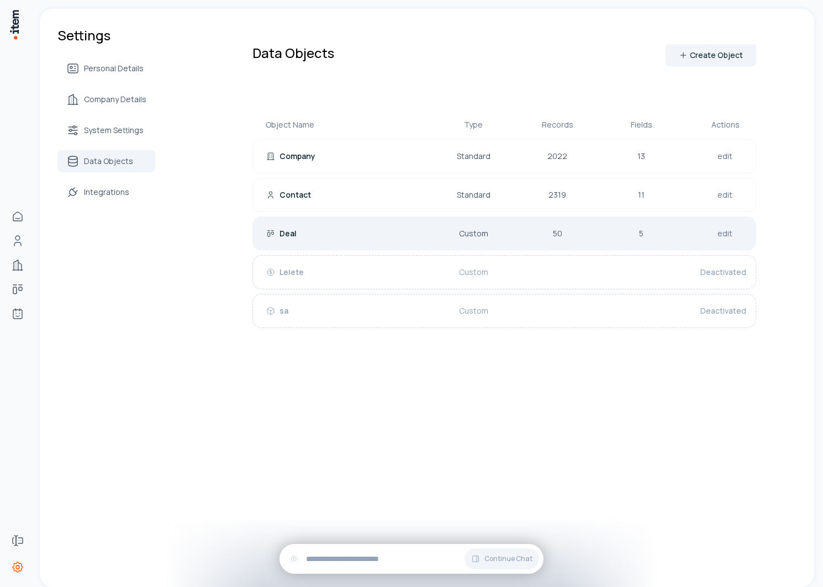
click at [376, 228] on div "Deal" at bounding box center [336, 233] width 141 height 11
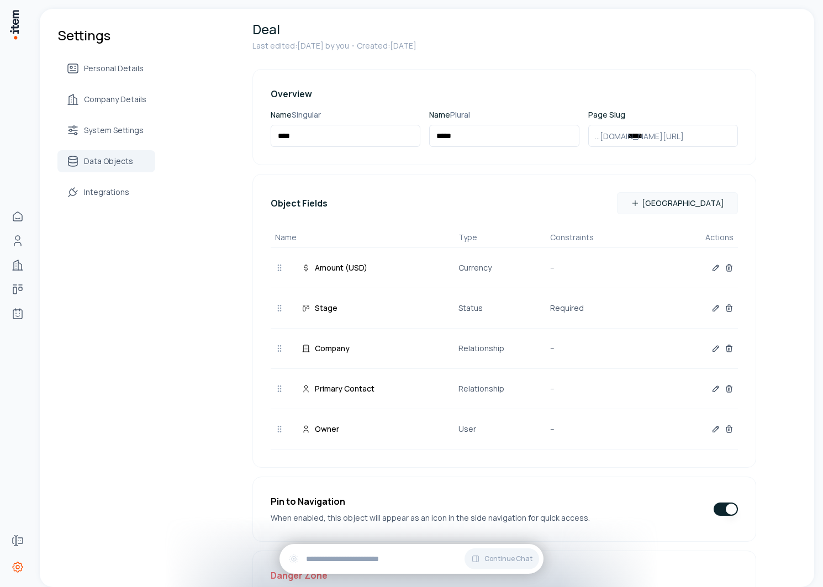
scroll to position [71, 0]
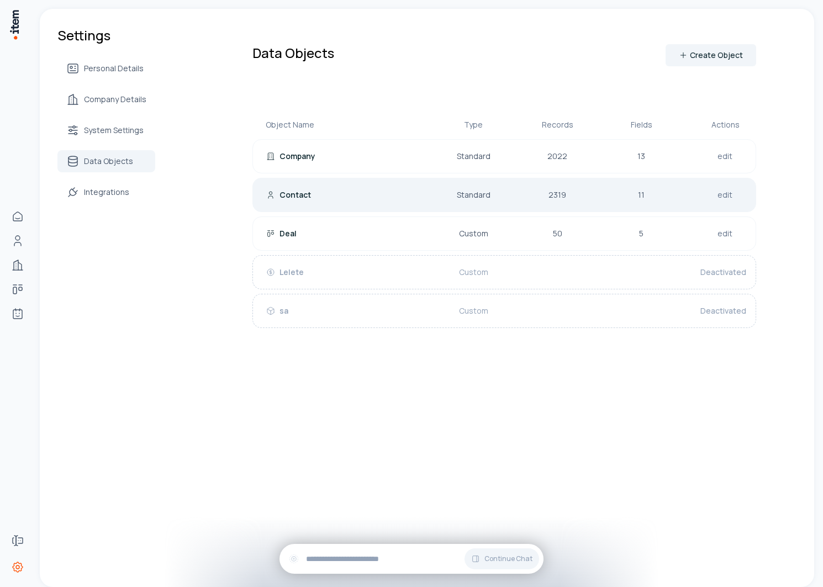
click at [725, 198] on link "edit" at bounding box center [724, 194] width 19 height 15
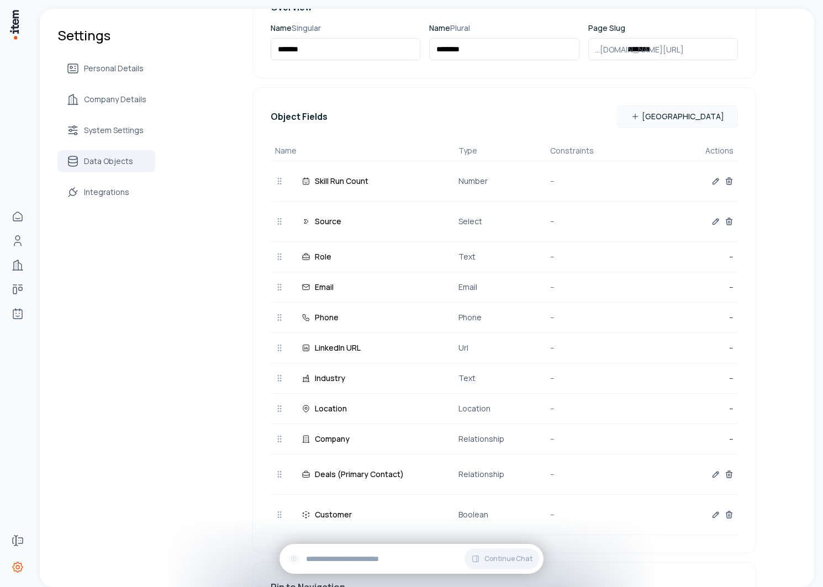
scroll to position [252, 0]
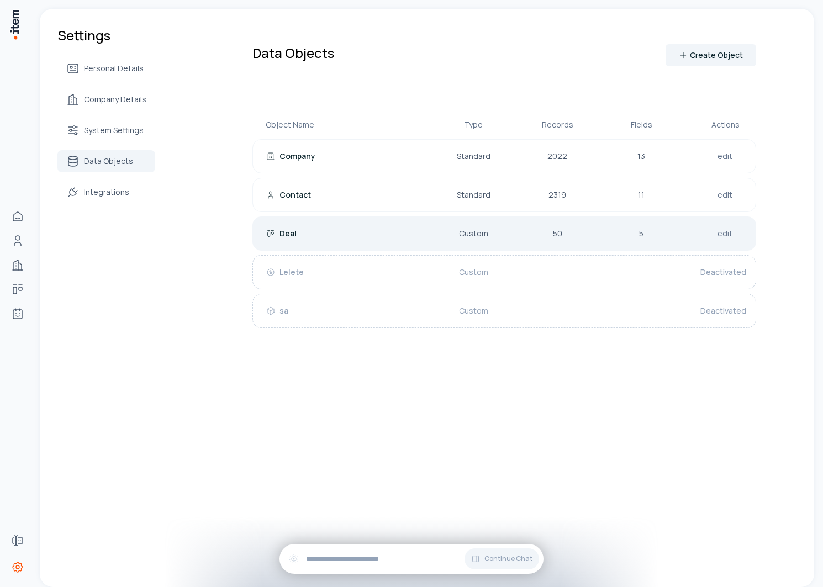
click at [404, 232] on div "Deal" at bounding box center [336, 233] width 141 height 11
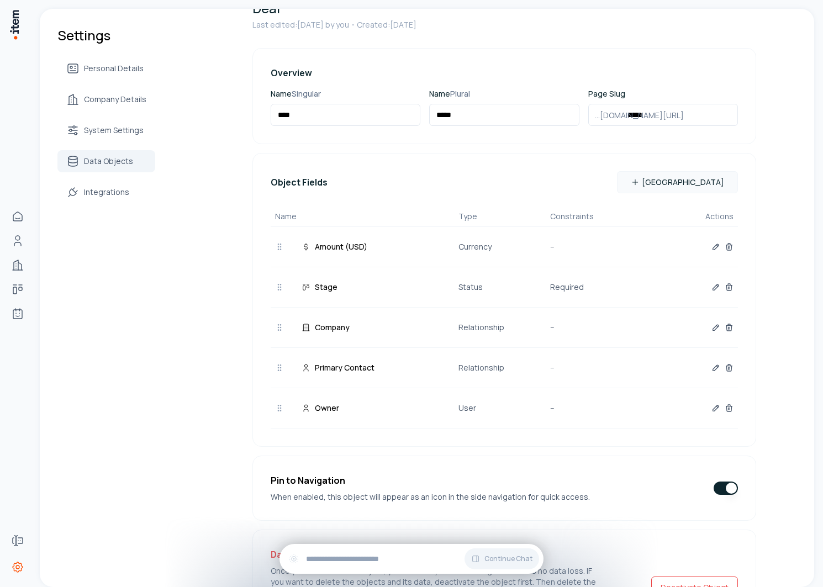
scroll to position [89, 0]
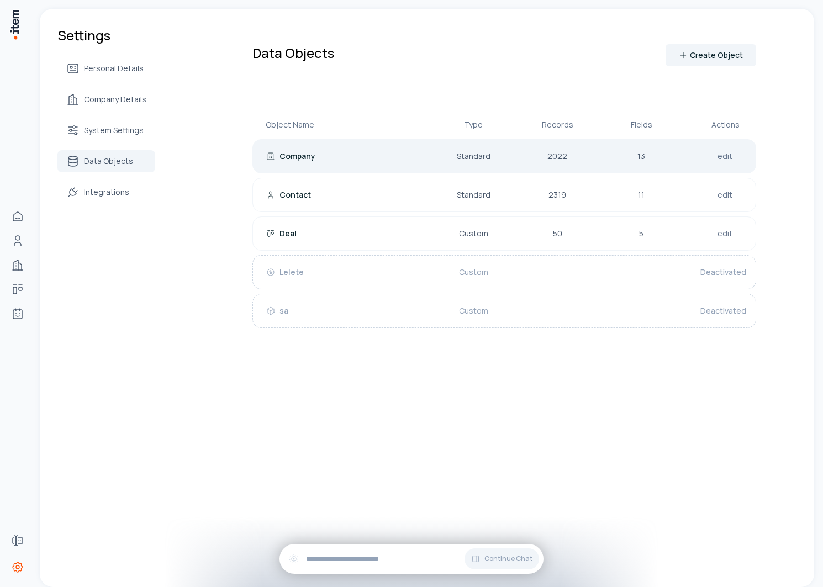
click at [339, 164] on div "Company Standard 2022 13 edit" at bounding box center [504, 156] width 504 height 34
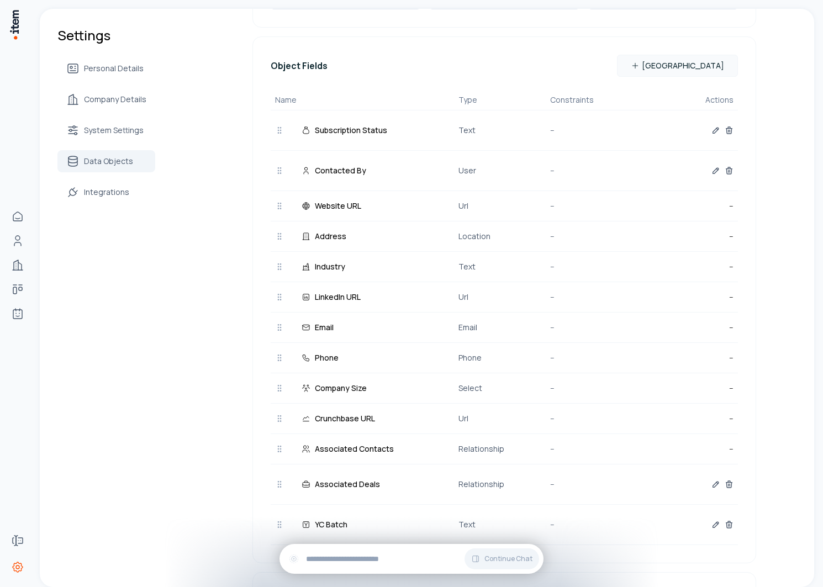
scroll to position [200, 0]
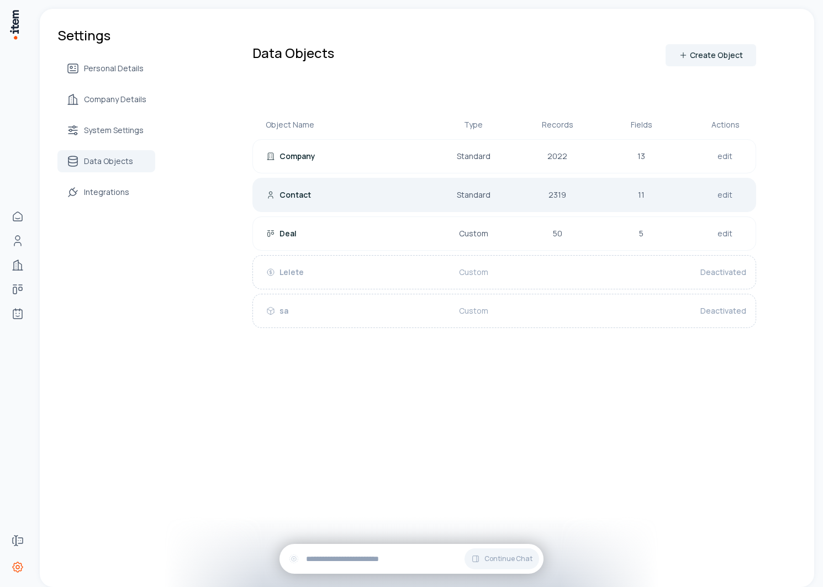
click at [304, 192] on p "Contact" at bounding box center [295, 194] width 31 height 11
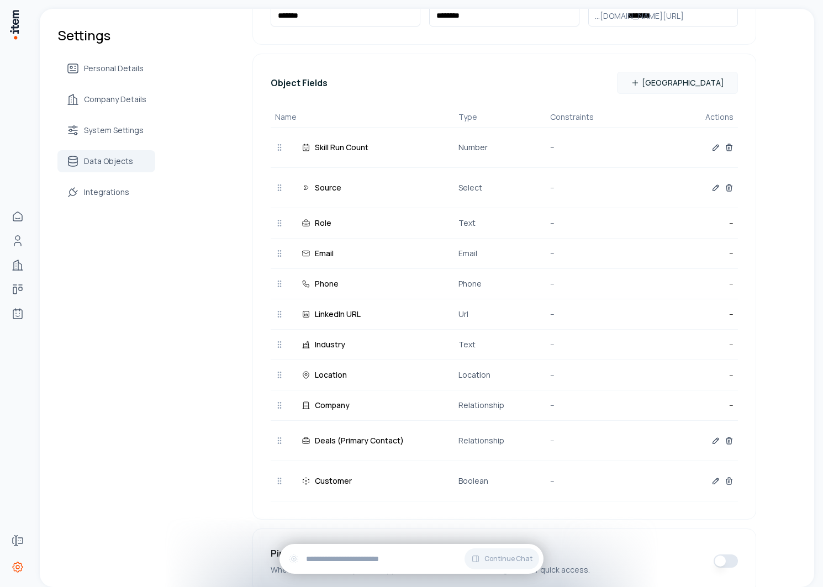
scroll to position [126, 0]
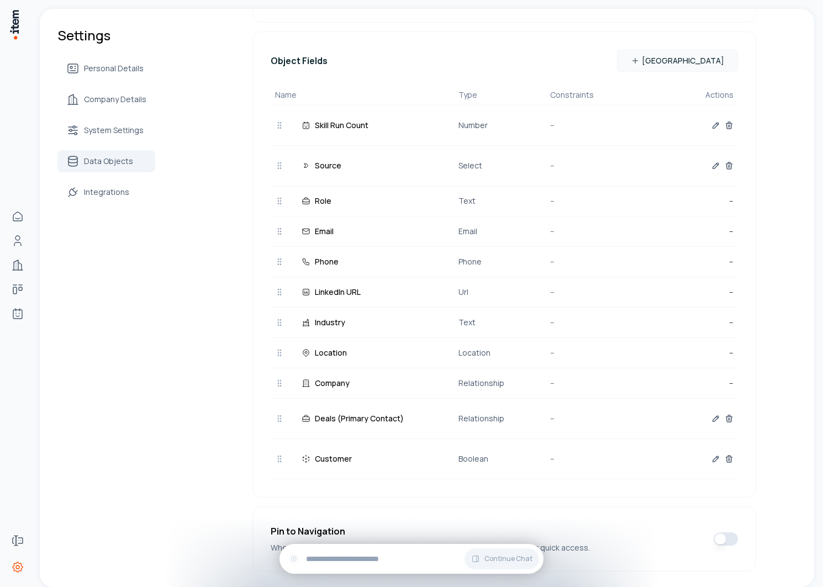
scroll to position [225, 0]
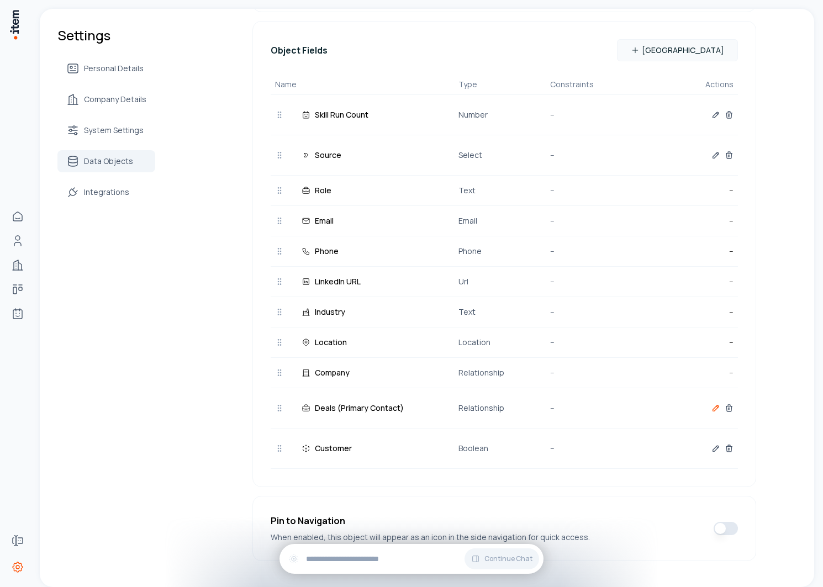
click at [711, 408] on icon "button" at bounding box center [715, 408] width 9 height 9
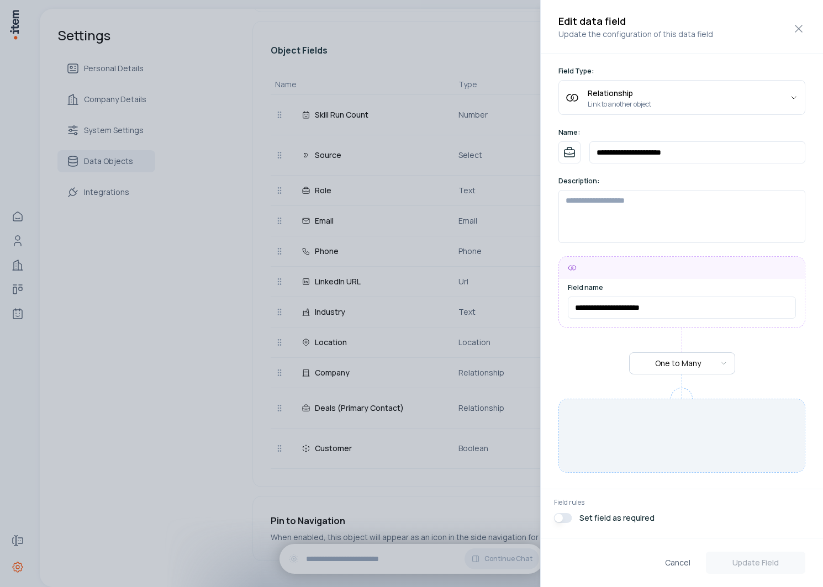
type input "*****"
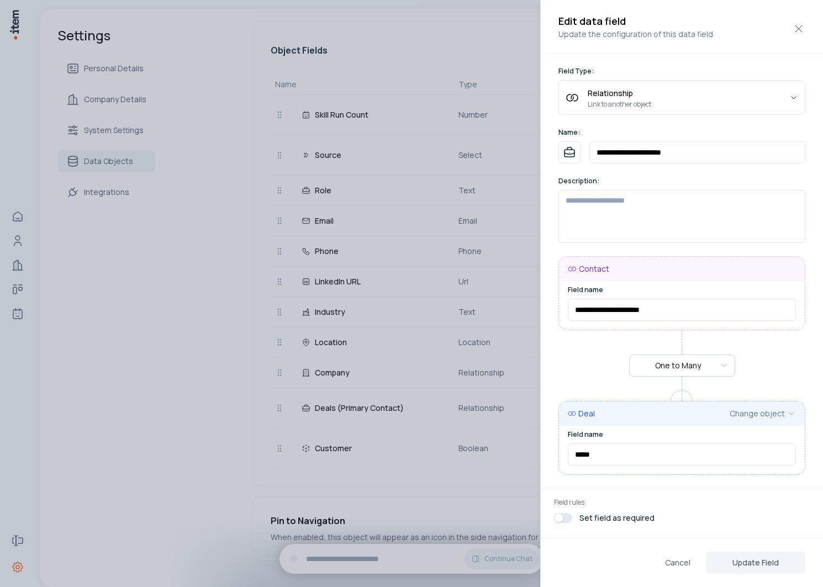
click at [189, 381] on div at bounding box center [411, 293] width 823 height 587
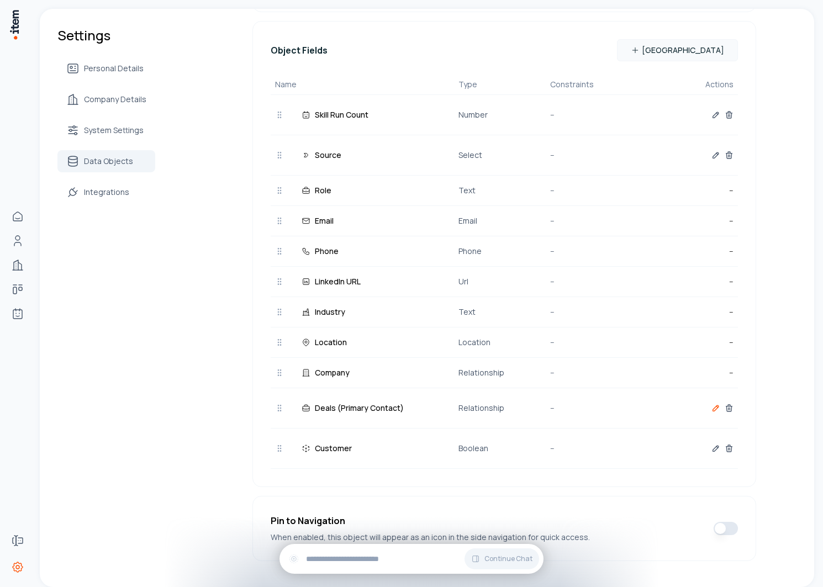
click at [713, 410] on icon "button" at bounding box center [715, 408] width 9 height 9
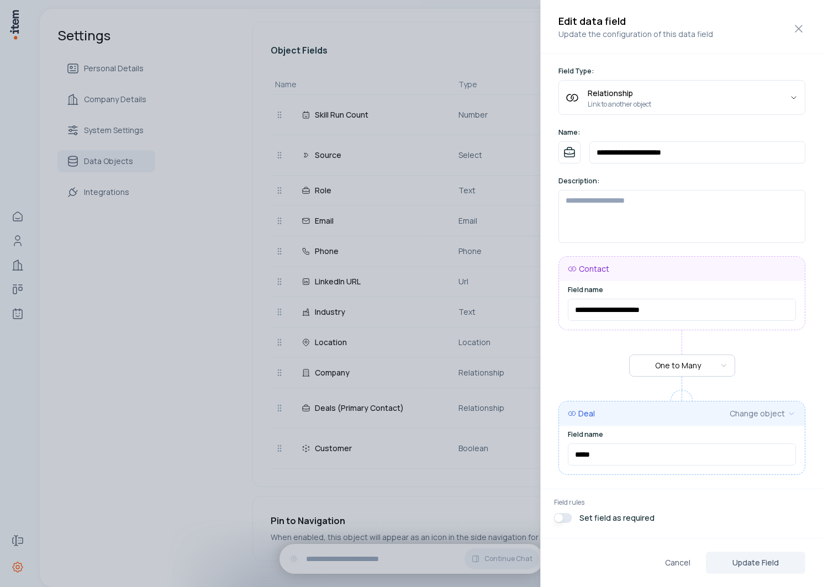
click at [220, 348] on div at bounding box center [411, 293] width 823 height 587
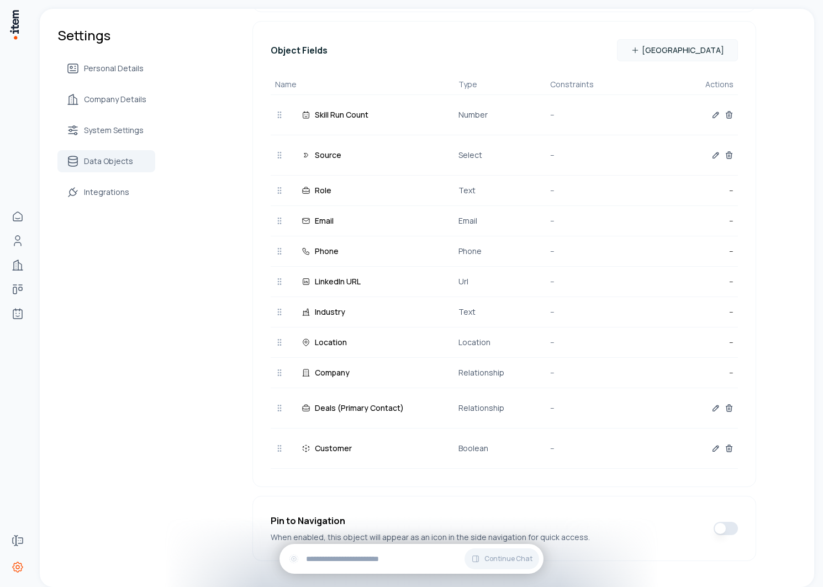
scroll to position [0, 0]
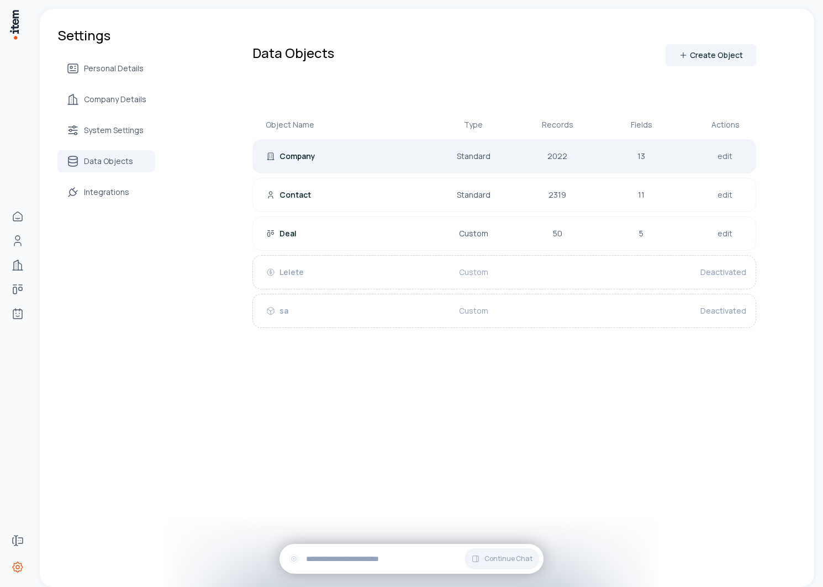
click at [347, 164] on div "Company Standard 2022 13 edit" at bounding box center [504, 156] width 504 height 34
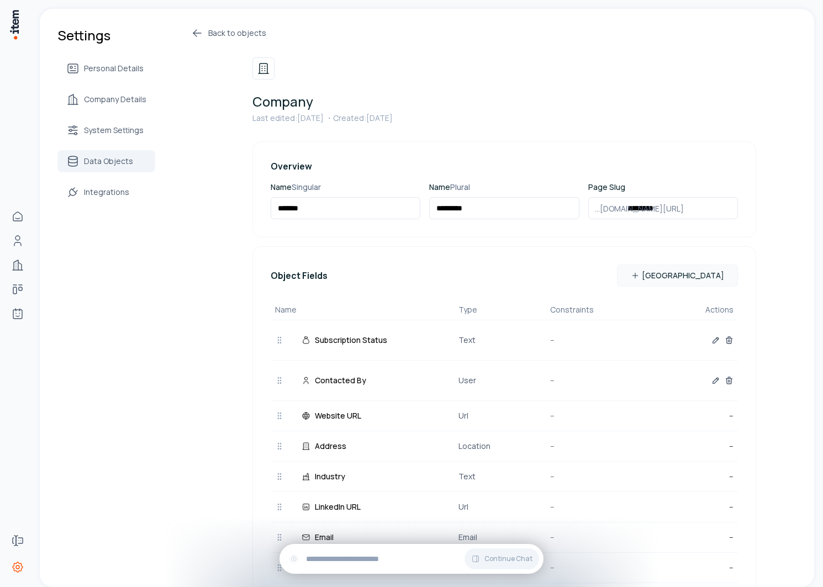
scroll to position [313, 0]
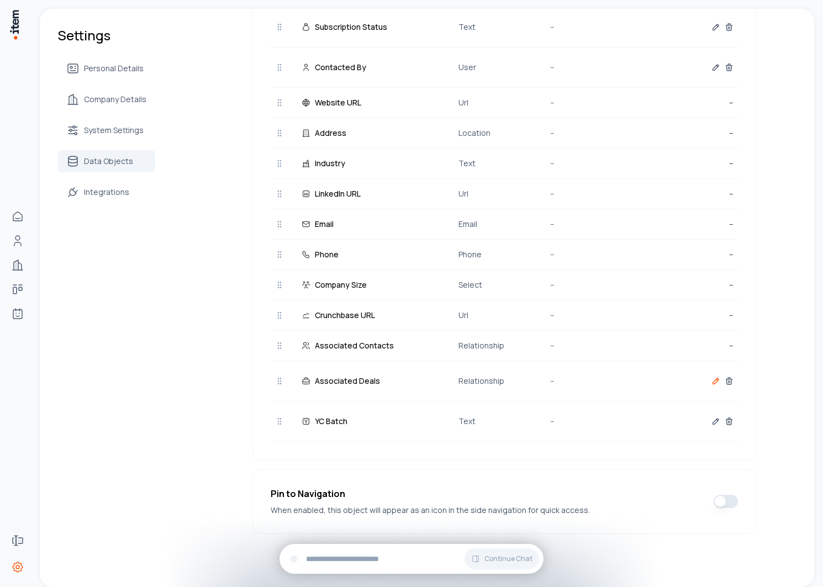
click at [711, 382] on icon "button" at bounding box center [715, 381] width 9 height 9
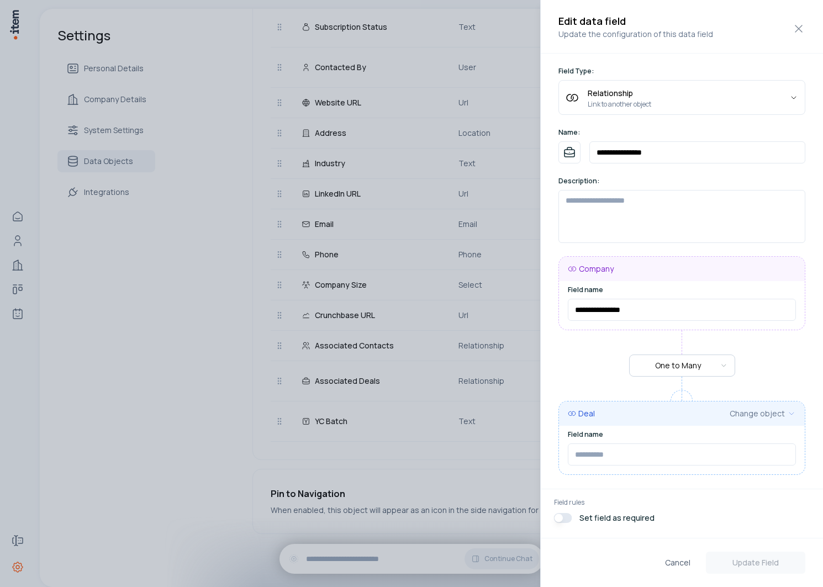
type input "*******"
click at [145, 399] on div at bounding box center [411, 293] width 823 height 587
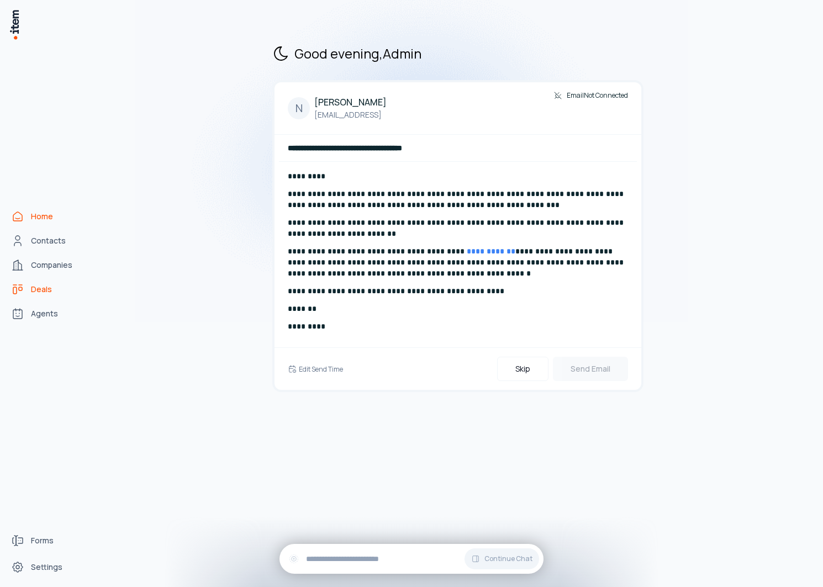
click at [38, 294] on span "Deals" at bounding box center [41, 289] width 21 height 11
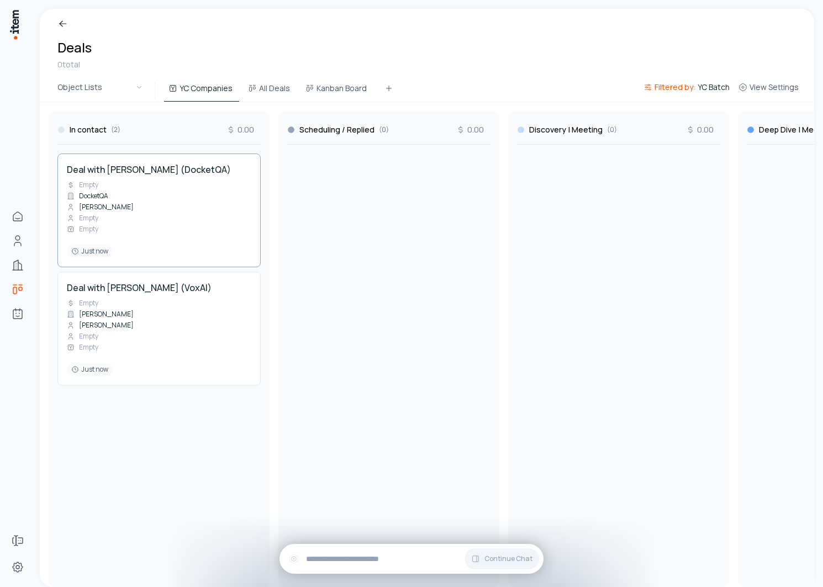
click at [145, 183] on div "Deal with [PERSON_NAME] (DocketQA) Empty DocketQA [PERSON_NAME] Empty Empty Jus…" at bounding box center [159, 210] width 184 height 95
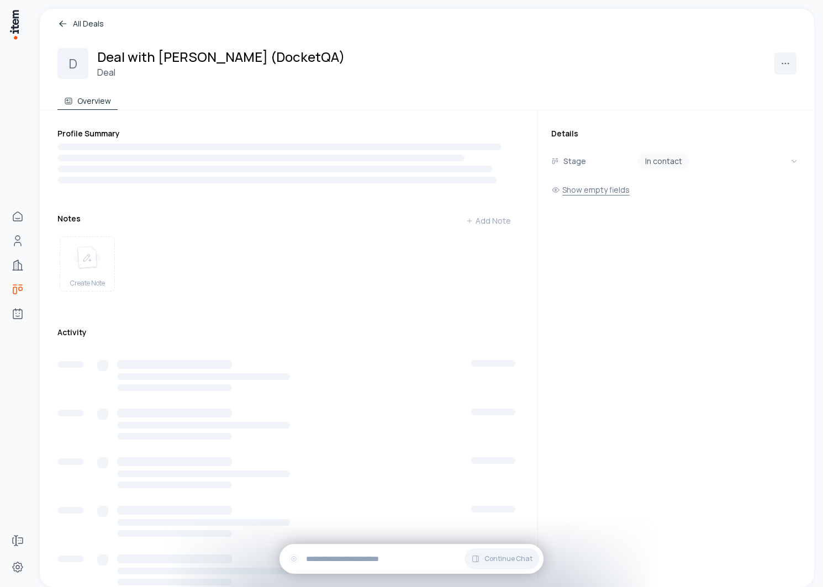
click at [597, 192] on button "Show empty fields" at bounding box center [590, 190] width 78 height 22
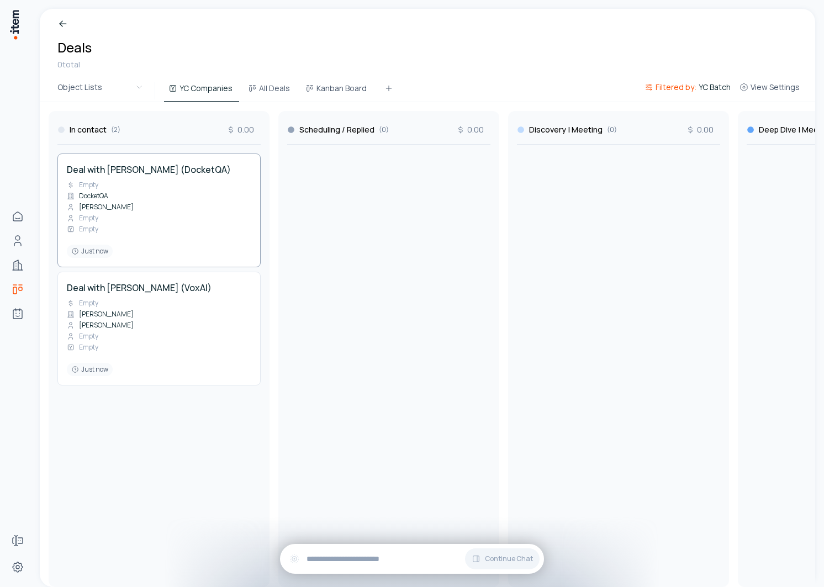
click at [178, 183] on div "Deal with [PERSON_NAME] (DocketQA) Empty DocketQA [PERSON_NAME] Empty Empty Jus…" at bounding box center [159, 210] width 184 height 95
click at [139, 321] on div "Deal with [PERSON_NAME] (VoxAI) Empty [PERSON_NAME] [PERSON_NAME] Empty Empty J…" at bounding box center [159, 328] width 184 height 95
click at [689, 88] on span "Filtered by:" at bounding box center [676, 87] width 41 height 11
click at [725, 145] on button at bounding box center [718, 143] width 18 height 18
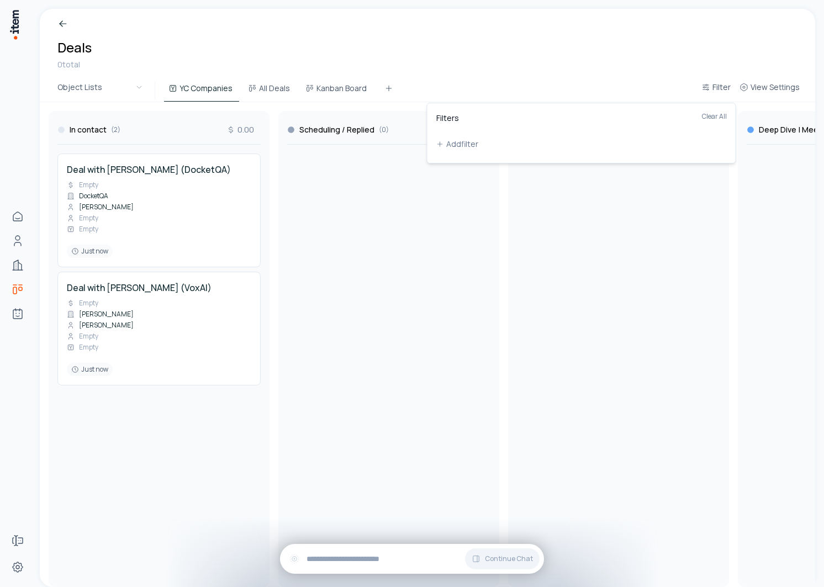
click at [719, 82] on html "Home Contacts Companies Deals Agents Forms Settings Breadcrumb Deals 0 total Ob…" at bounding box center [412, 293] width 824 height 587
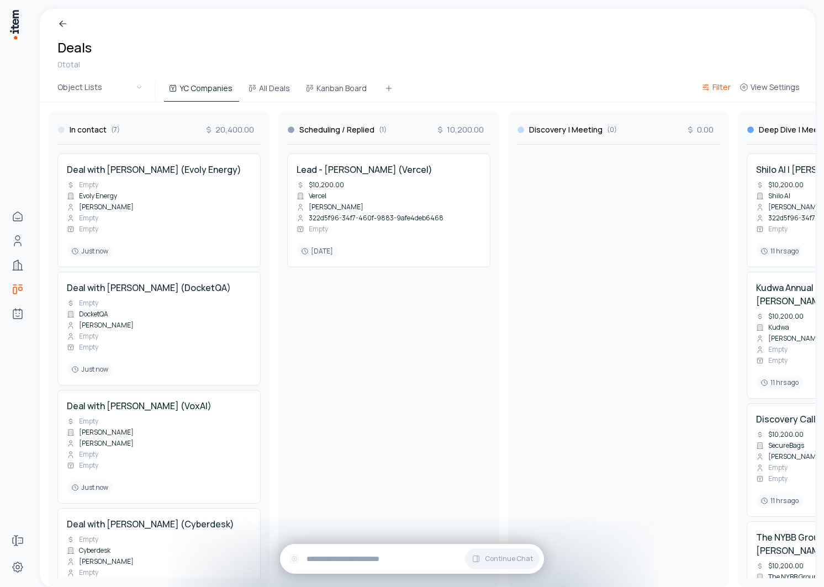
click at [714, 84] on span "Filter" at bounding box center [722, 87] width 18 height 11
click at [516, 134] on button "Add filter" at bounding box center [581, 144] width 291 height 20
click at [501, 134] on button "Name" at bounding box center [491, 143] width 110 height 18
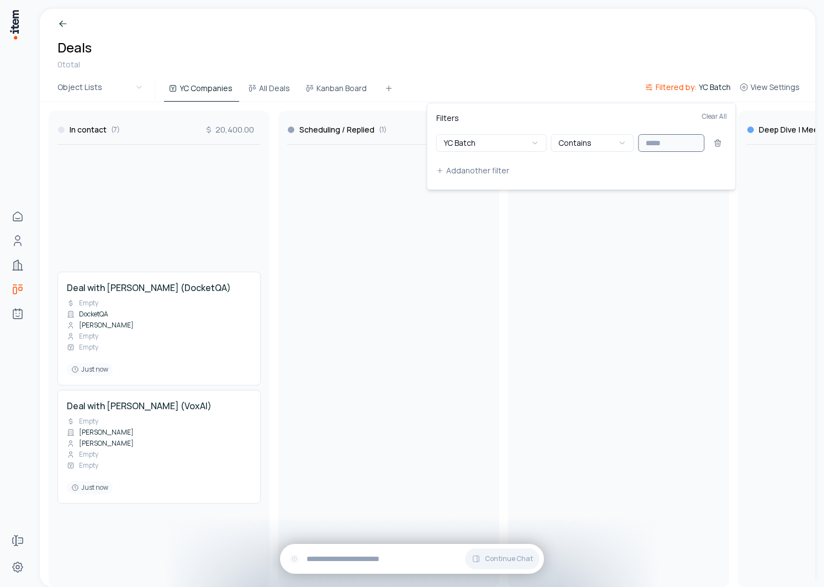
click at [667, 147] on input "text" at bounding box center [672, 143] width 66 height 18
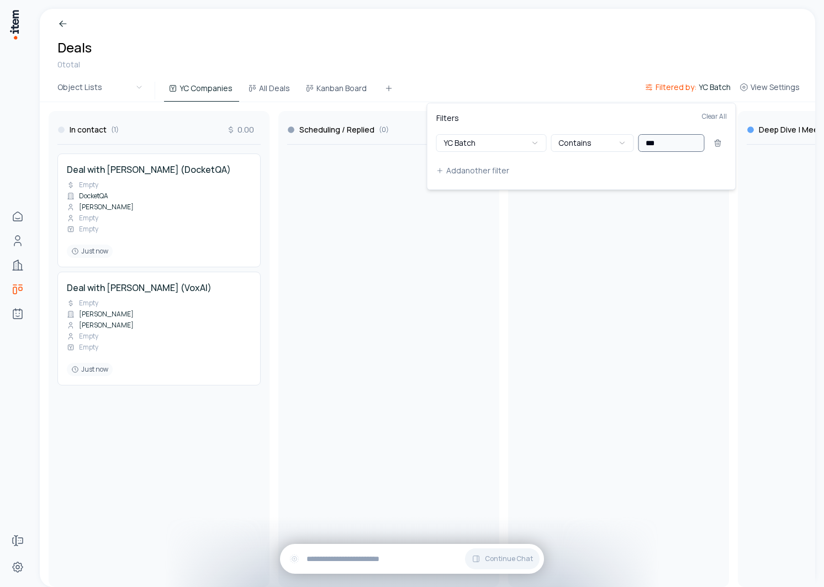
click at [666, 146] on input "***" at bounding box center [672, 143] width 66 height 18
type input "***"
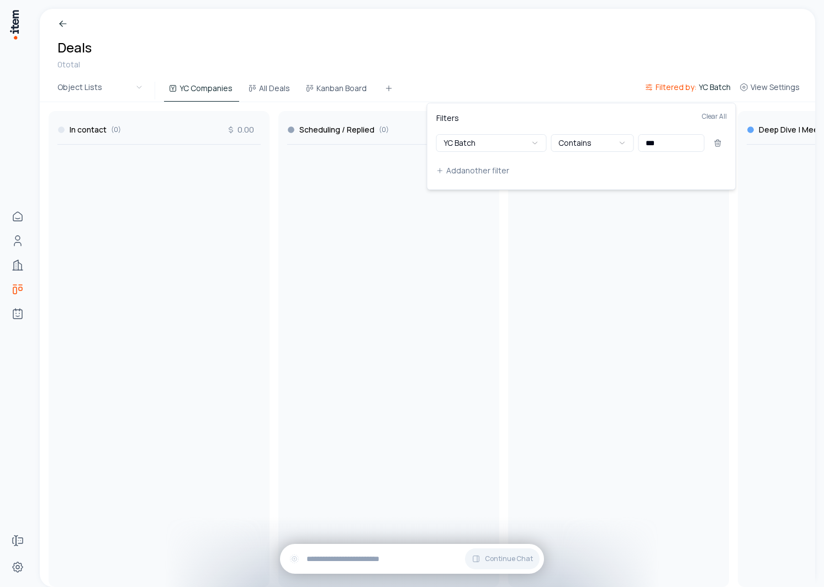
click at [598, 280] on html "Home Contacts Companies Deals Agents Forms Settings Breadcrumb Deals 0 total Ob…" at bounding box center [412, 293] width 824 height 587
click at [686, 85] on span "Filtered by:" at bounding box center [676, 87] width 41 height 11
click at [665, 144] on input "***" at bounding box center [672, 143] width 66 height 18
click at [719, 146] on icon at bounding box center [717, 143] width 5 height 5
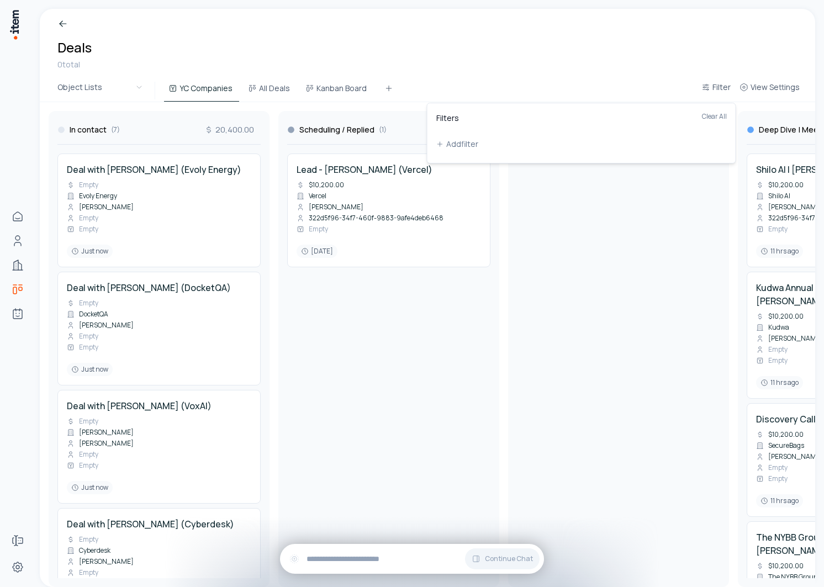
click at [451, 66] on html "Home Contacts Companies Deals Agents Forms Settings Breadcrumb Deals 0 total Ob…" at bounding box center [412, 293] width 824 height 587
click at [710, 92] on button "Filter" at bounding box center [716, 91] width 38 height 20
click at [448, 141] on button "Add filter" at bounding box center [581, 144] width 291 height 20
click at [483, 143] on button "Name" at bounding box center [491, 143] width 110 height 18
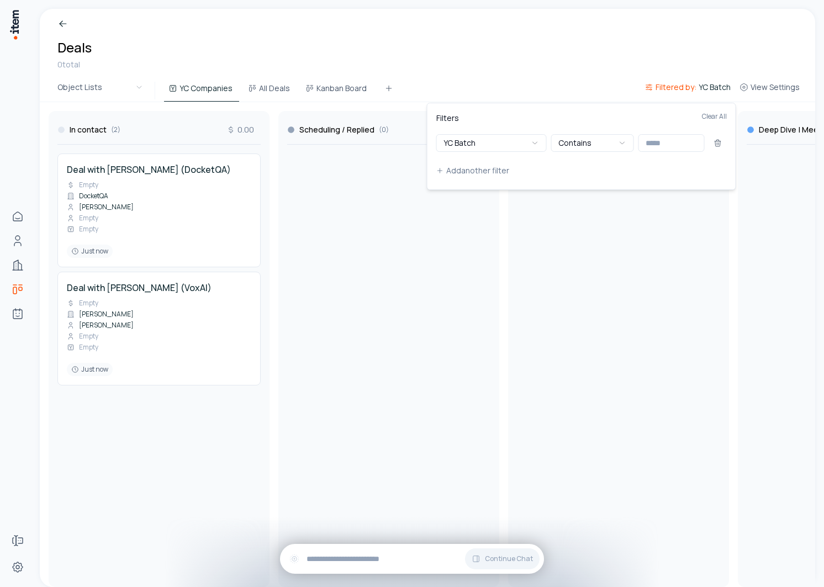
click at [600, 67] on html "Home Contacts Companies Deals Agents Forms Settings Breadcrumb Deals 0 total Ob…" at bounding box center [412, 293] width 824 height 587
click at [663, 80] on div "Filtered by: YC Batch View Settings" at bounding box center [722, 91] width 164 height 22
click at [682, 91] on span "Filtered by:" at bounding box center [676, 87] width 41 height 11
click at [602, 149] on button "Contains" at bounding box center [592, 143] width 83 height 18
click at [561, 46] on html "Home Contacts Companies Deals Agents Forms Settings Breadcrumb Deals 0 total Ob…" at bounding box center [412, 293] width 824 height 587
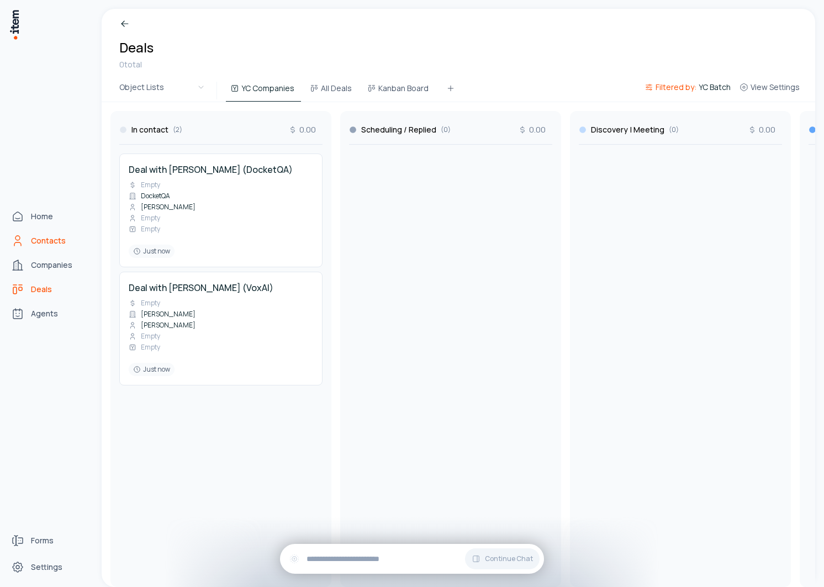
click at [30, 238] on link "Contacts" at bounding box center [49, 241] width 84 height 22
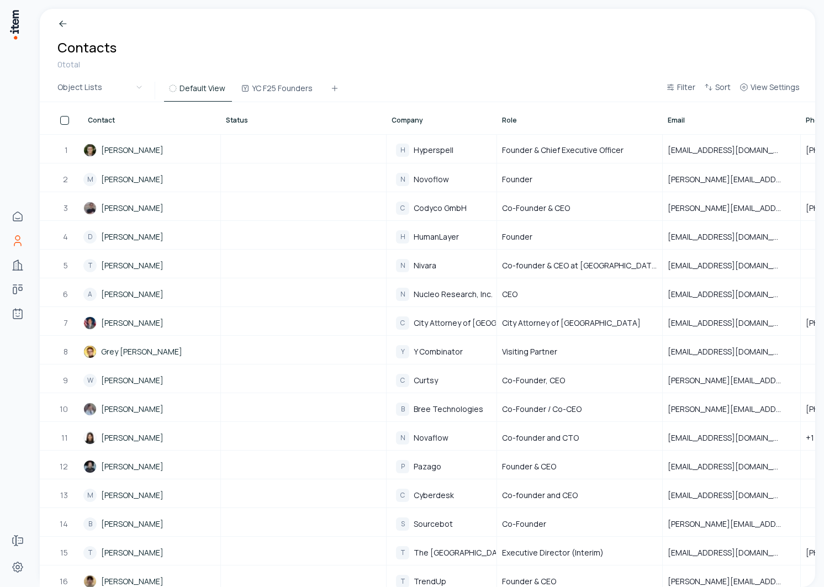
click at [418, 123] on span "Company" at bounding box center [407, 120] width 31 height 9
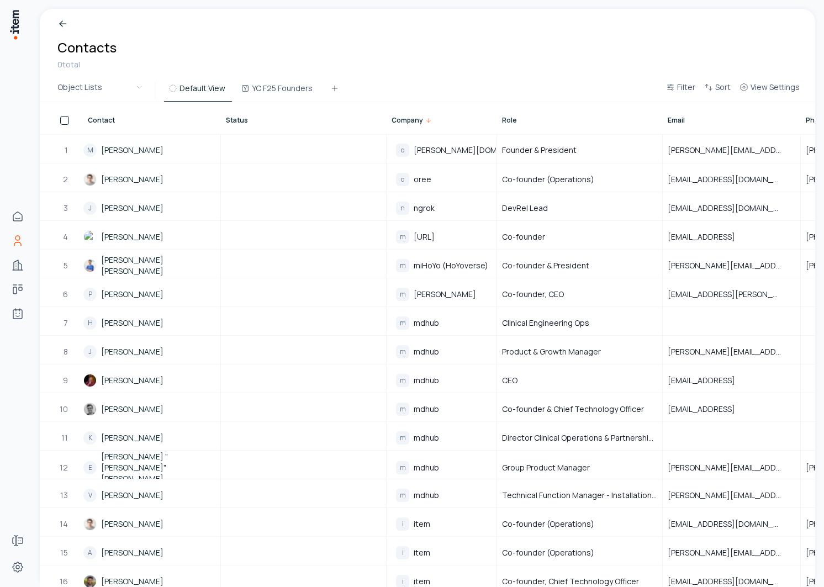
click at [418, 123] on span "Company" at bounding box center [407, 120] width 31 height 9
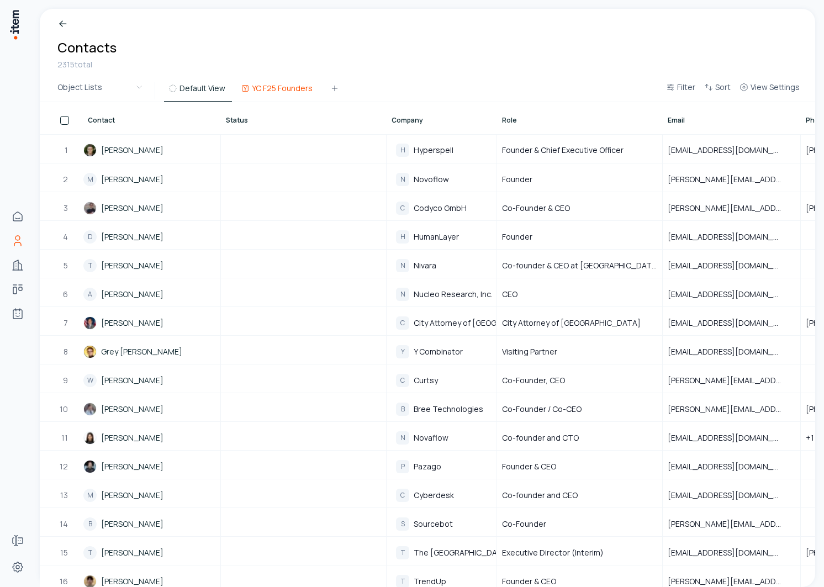
click at [276, 89] on button "YC F25 Founders" at bounding box center [277, 92] width 83 height 20
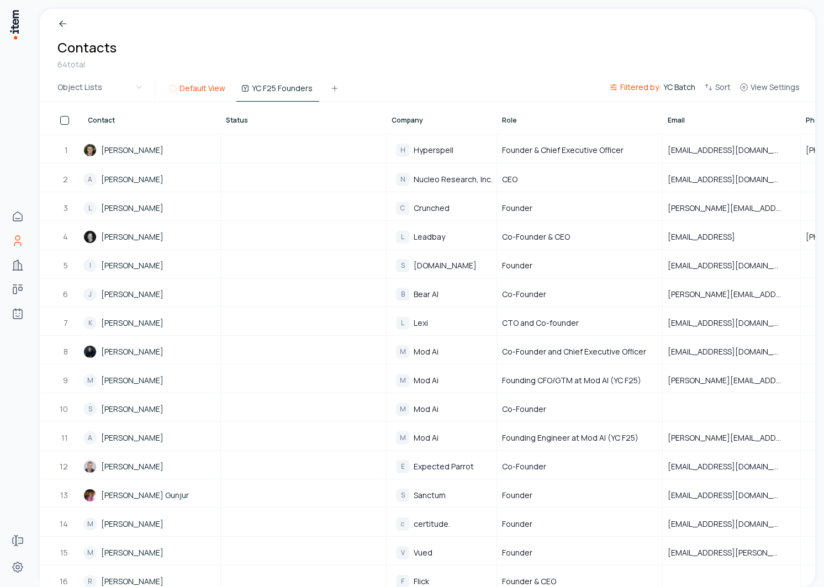
click at [195, 86] on button "Default View" at bounding box center [198, 92] width 68 height 20
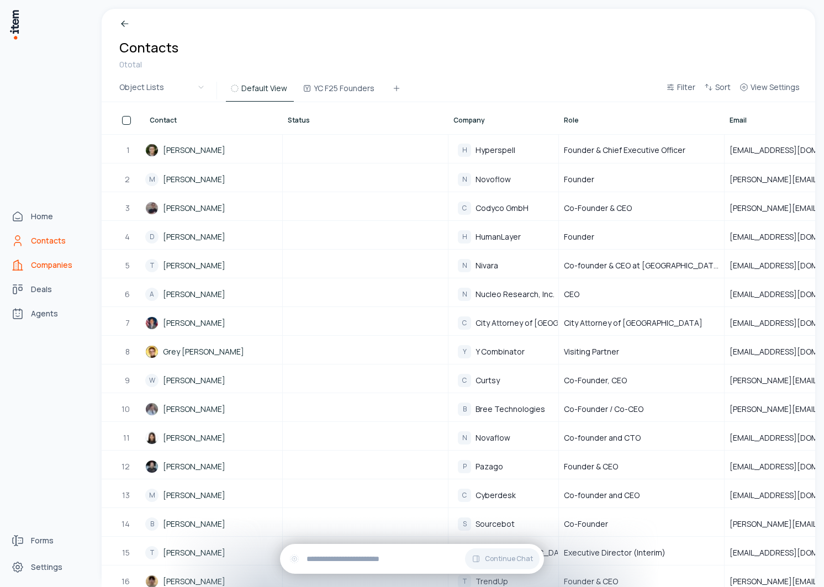
click at [24, 261] on icon "Companies" at bounding box center [17, 265] width 13 height 13
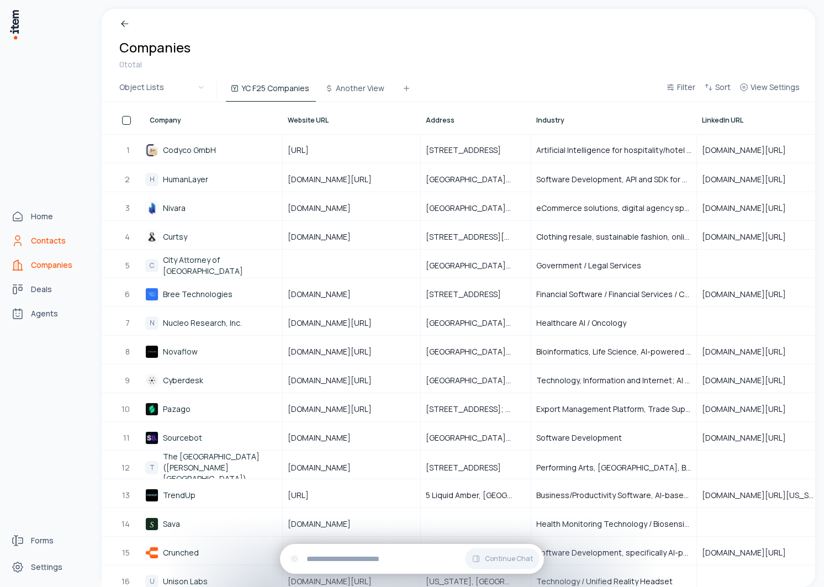
click at [21, 238] on icon "Contacts" at bounding box center [17, 240] width 13 height 13
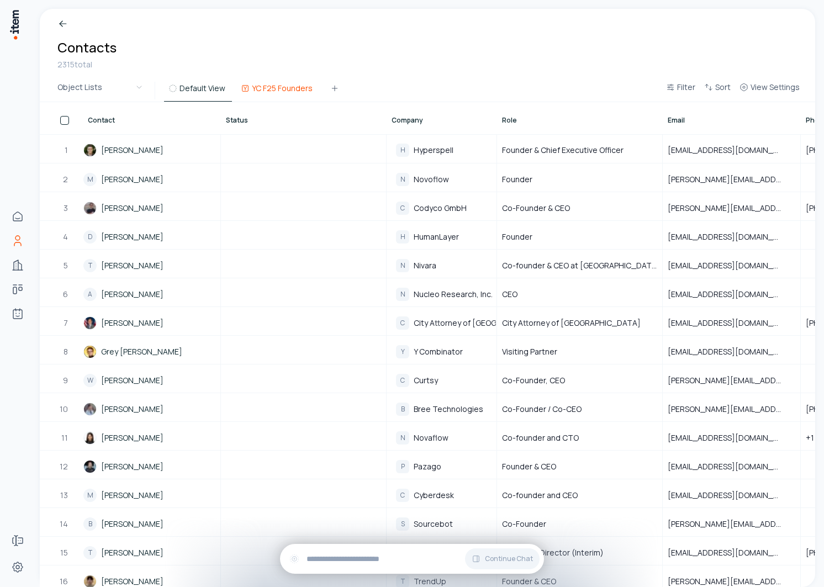
click at [264, 84] on button "YC F25 Founders" at bounding box center [277, 92] width 83 height 20
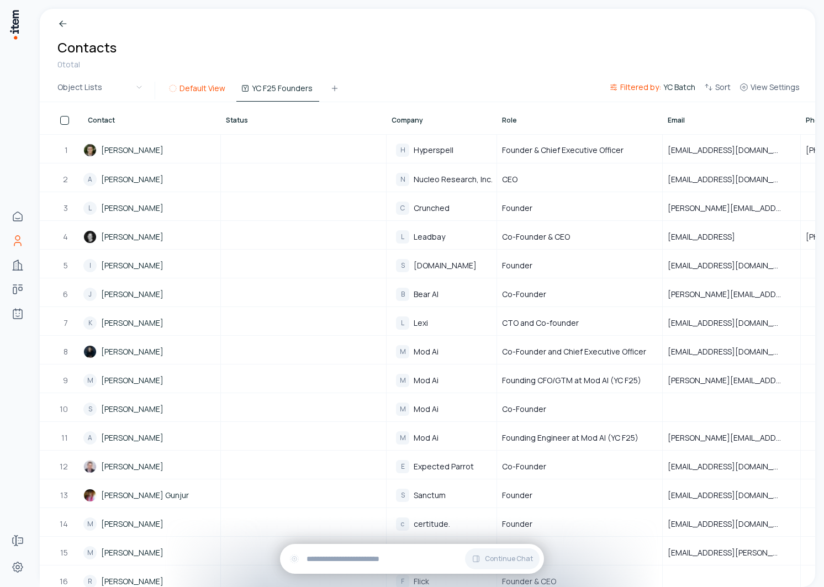
click at [189, 87] on button "Default View" at bounding box center [198, 92] width 68 height 20
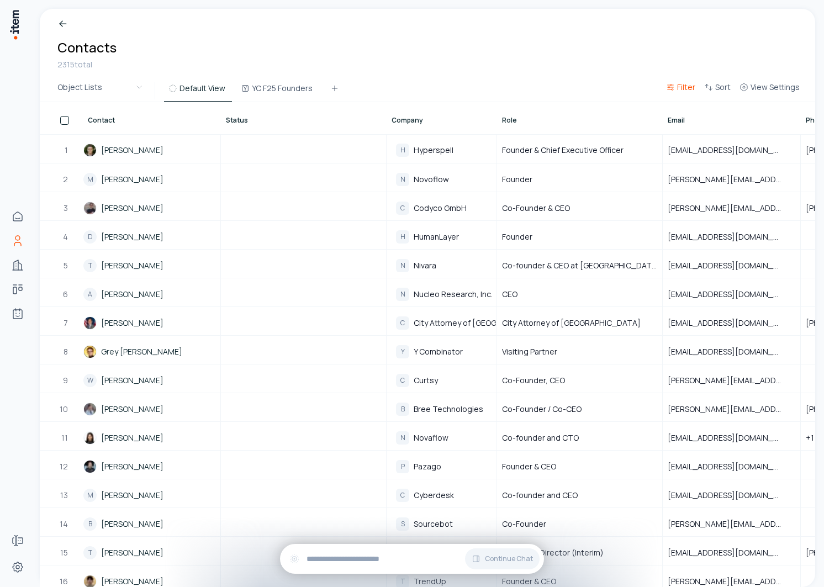
click at [683, 82] on span "Filter" at bounding box center [686, 87] width 18 height 11
click at [486, 147] on button "Add filter" at bounding box center [546, 144] width 291 height 20
click at [679, 118] on button "Clear All" at bounding box center [679, 123] width 25 height 22
